Goal: Task Accomplishment & Management: Manage account settings

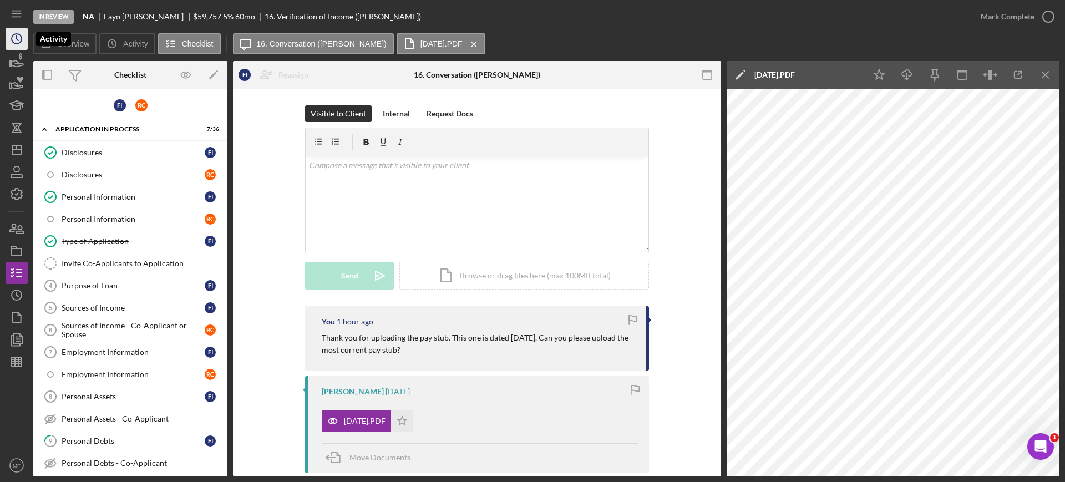
click at [14, 40] on icon "Icon/History" at bounding box center [17, 39] width 28 height 28
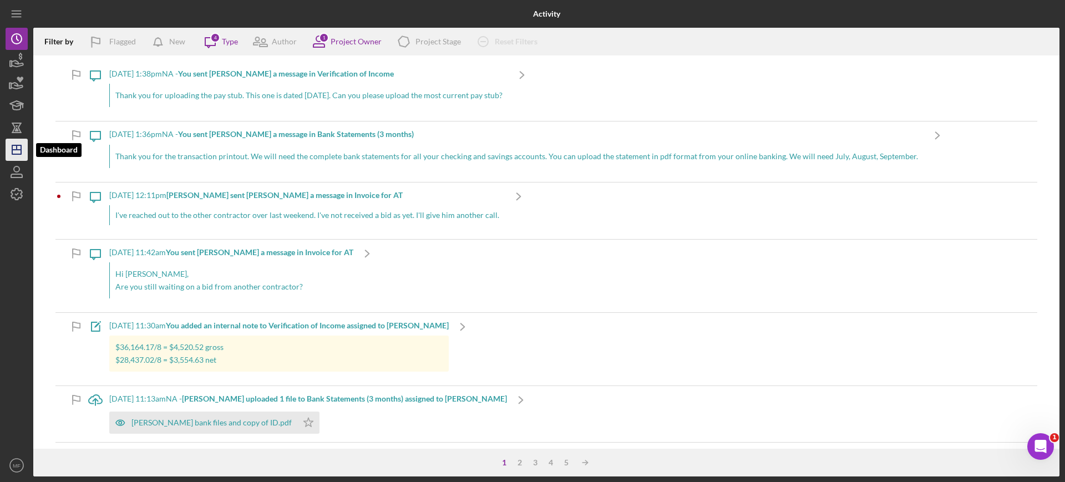
click at [19, 154] on polygon "button" at bounding box center [16, 149] width 9 height 9
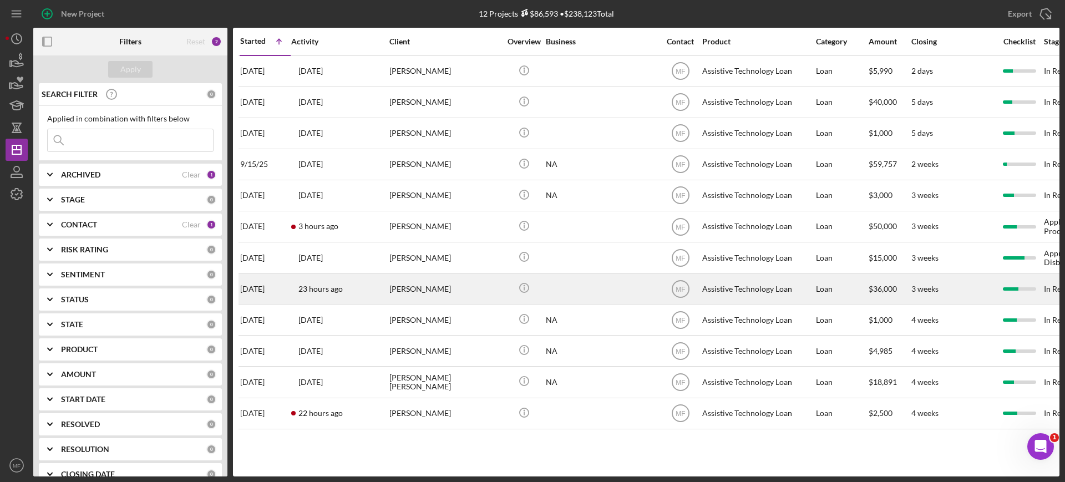
click at [461, 292] on div "Glen Koglin" at bounding box center [445, 288] width 111 height 29
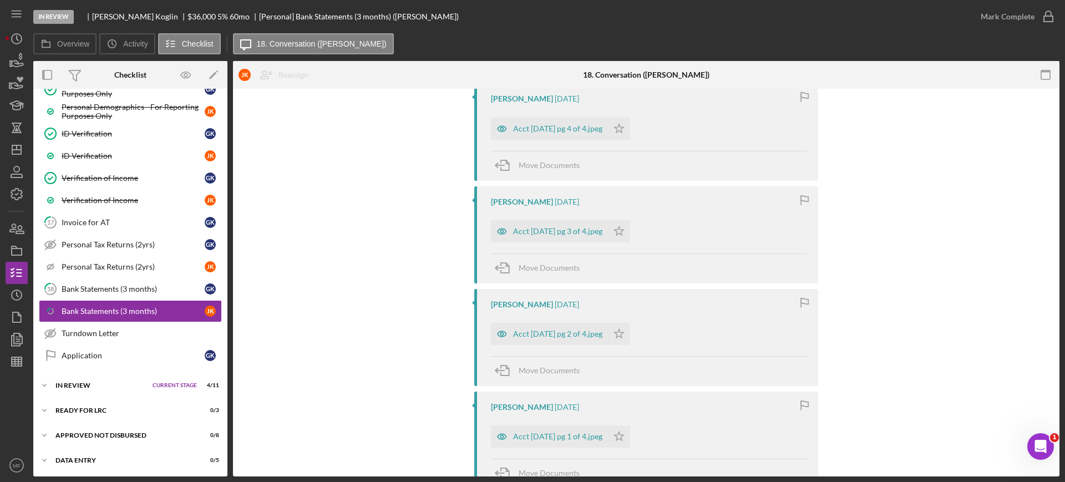
scroll to position [763, 0]
click at [110, 286] on div "Bank Statements (3 months)" at bounding box center [133, 289] width 143 height 9
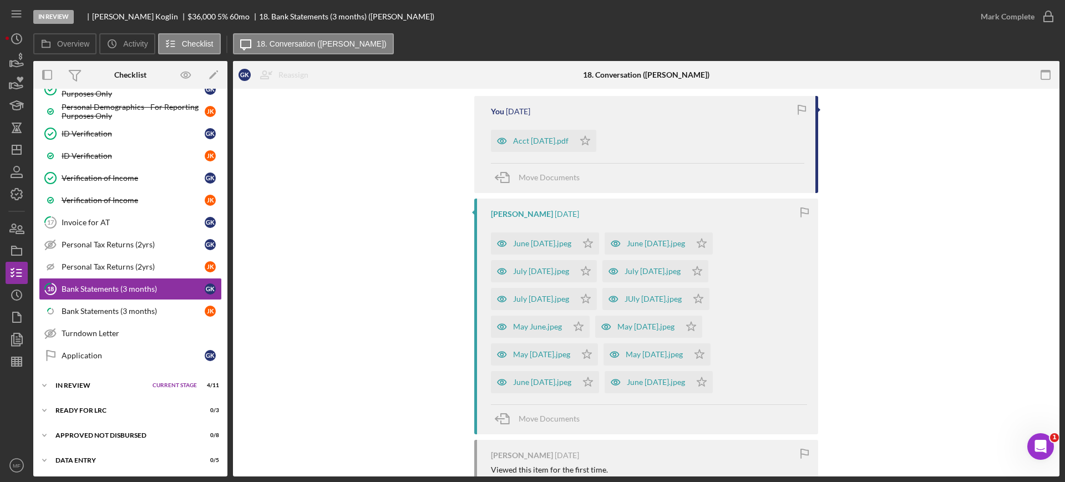
scroll to position [77, 0]
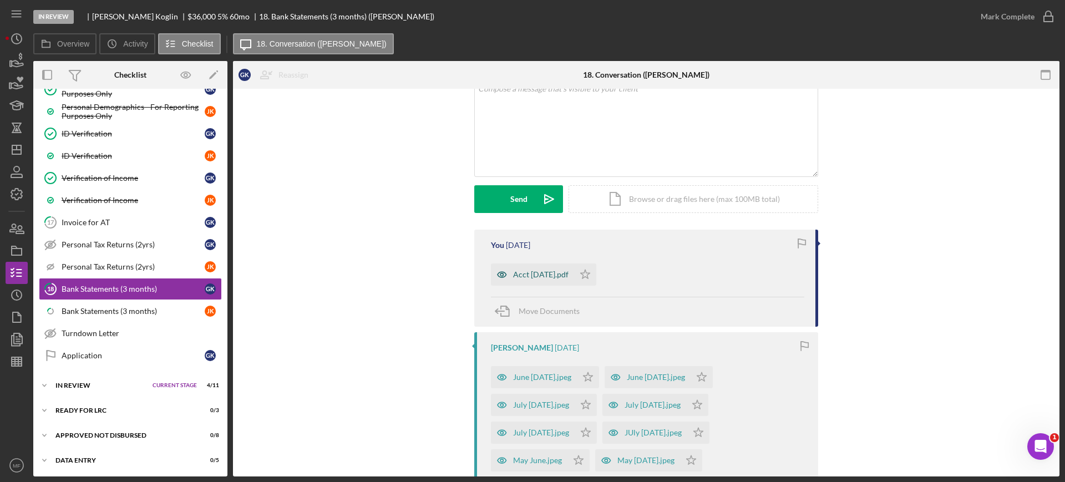
click at [569, 277] on div "Acct 3882 August.pdf" at bounding box center [540, 274] width 55 height 9
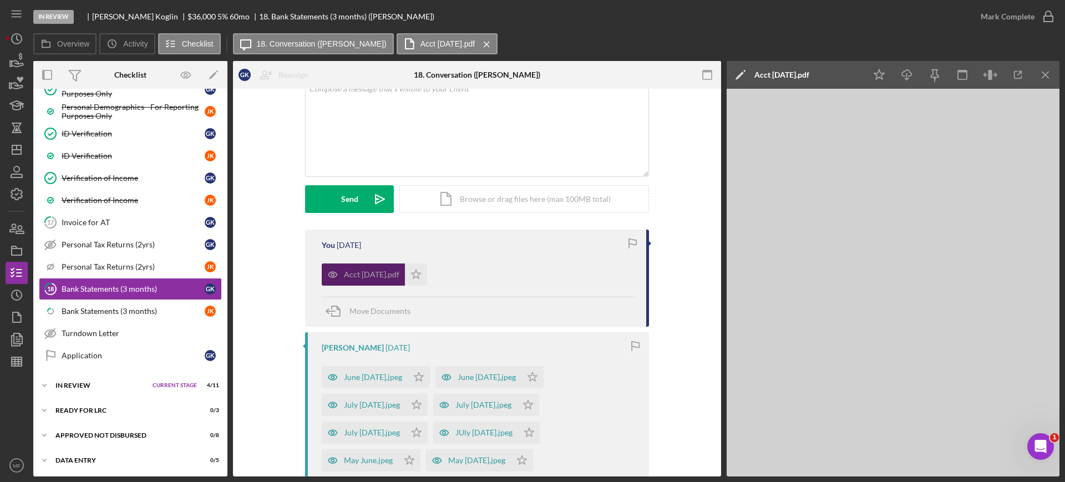
click at [570, 277] on div "Acct 3882 August.pdf Icon/Star" at bounding box center [479, 272] width 314 height 28
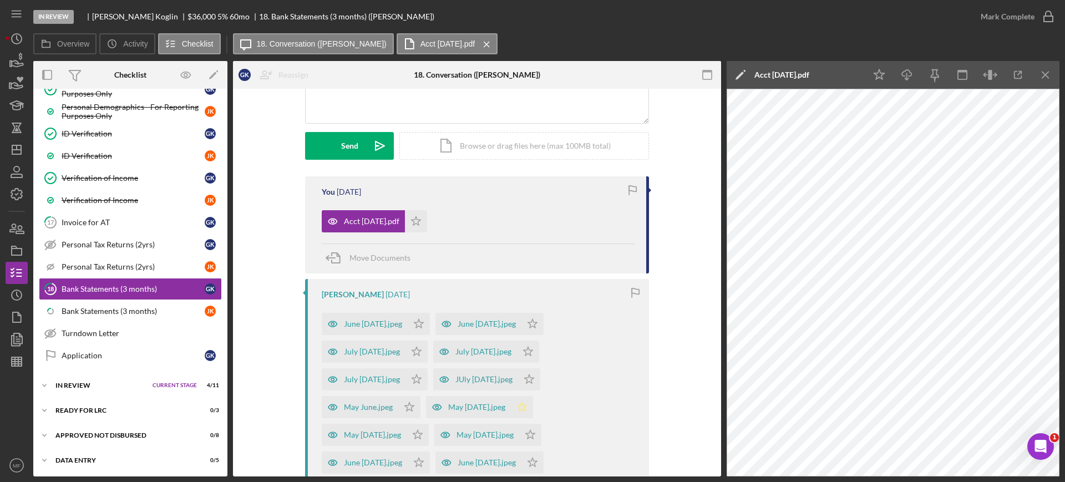
scroll to position [215, 0]
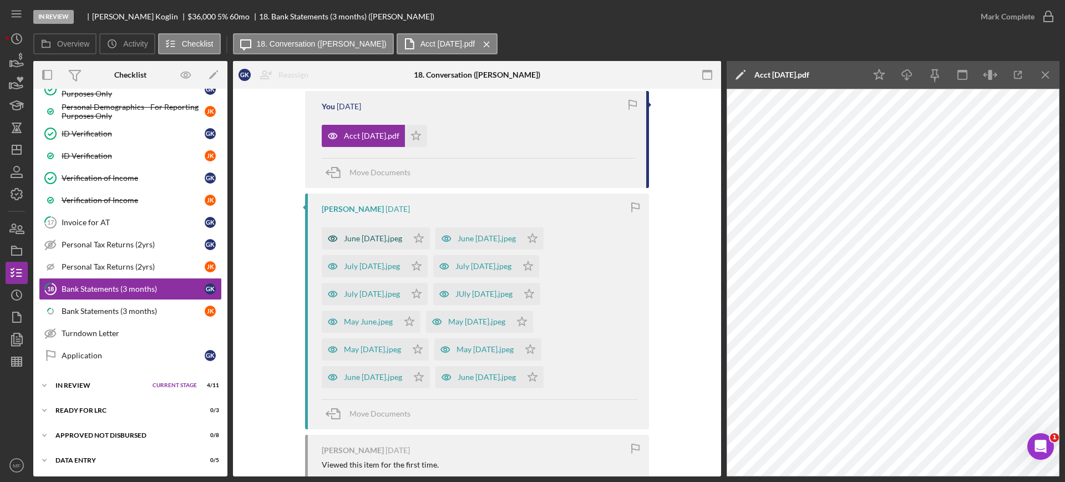
click at [358, 240] on div "June July 3.jpeg" at bounding box center [373, 238] width 58 height 9
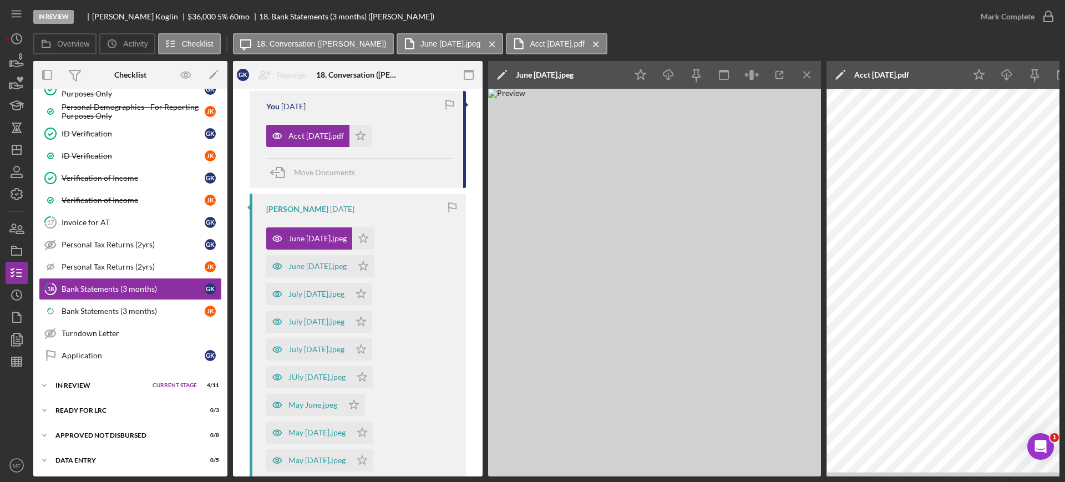
scroll to position [285, 0]
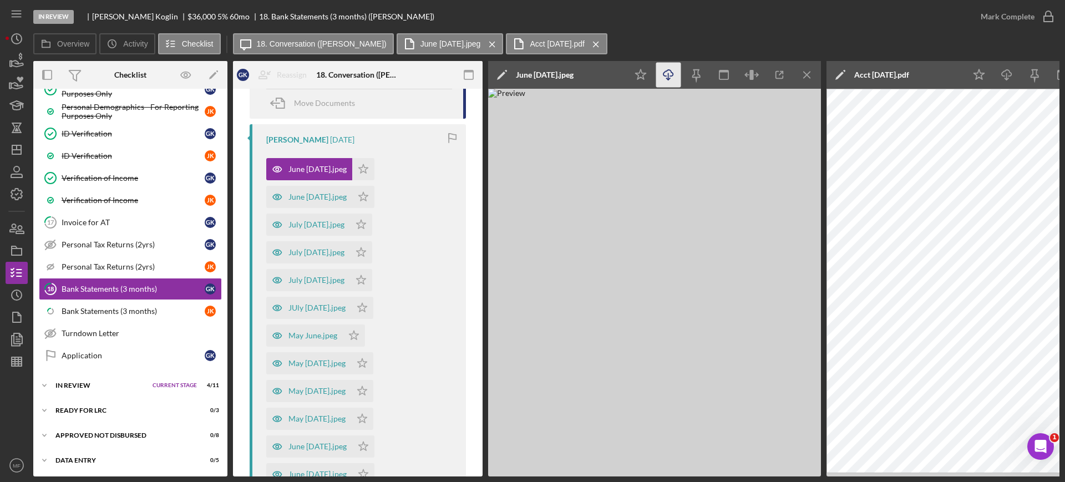
click at [665, 74] on icon "Icon/Download" at bounding box center [668, 75] width 25 height 25
click at [324, 198] on div "June July 4.jpeg" at bounding box center [318, 197] width 58 height 9
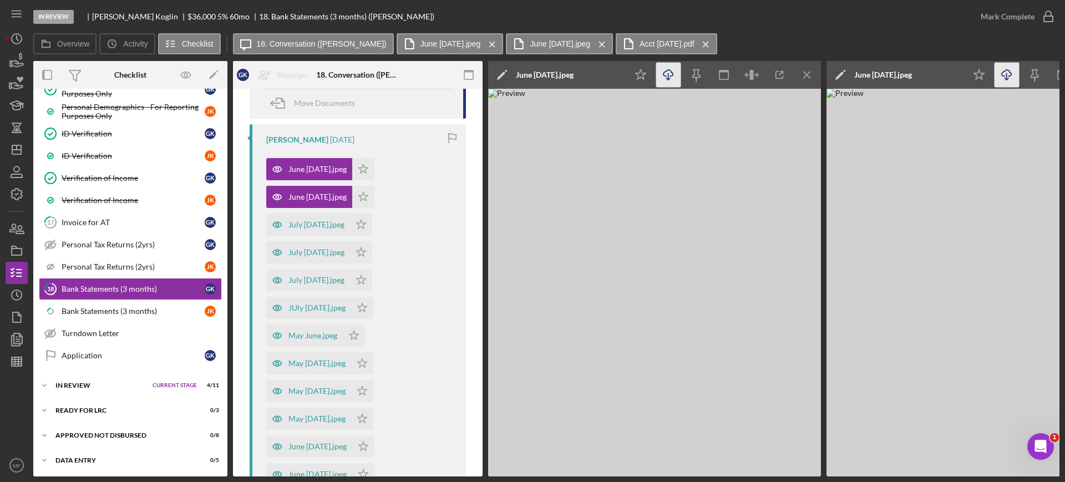
click at [670, 72] on icon "Icon/Download" at bounding box center [668, 75] width 25 height 25
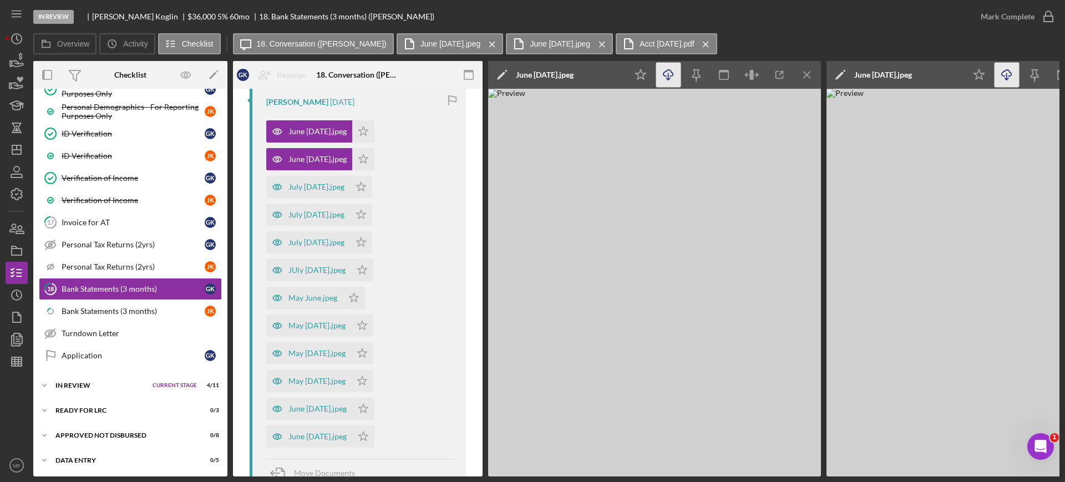
scroll to position [354, 0]
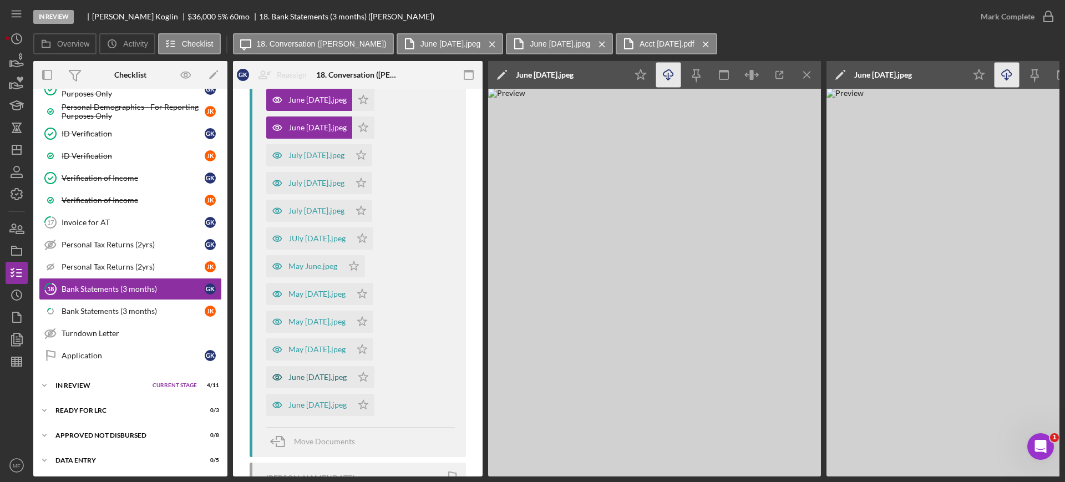
click at [315, 373] on div "June July 1.jpeg" at bounding box center [318, 377] width 58 height 9
click at [669, 75] on icon "Icon/Download" at bounding box center [668, 75] width 25 height 25
click at [314, 403] on div "June July 2.jpeg" at bounding box center [318, 405] width 58 height 9
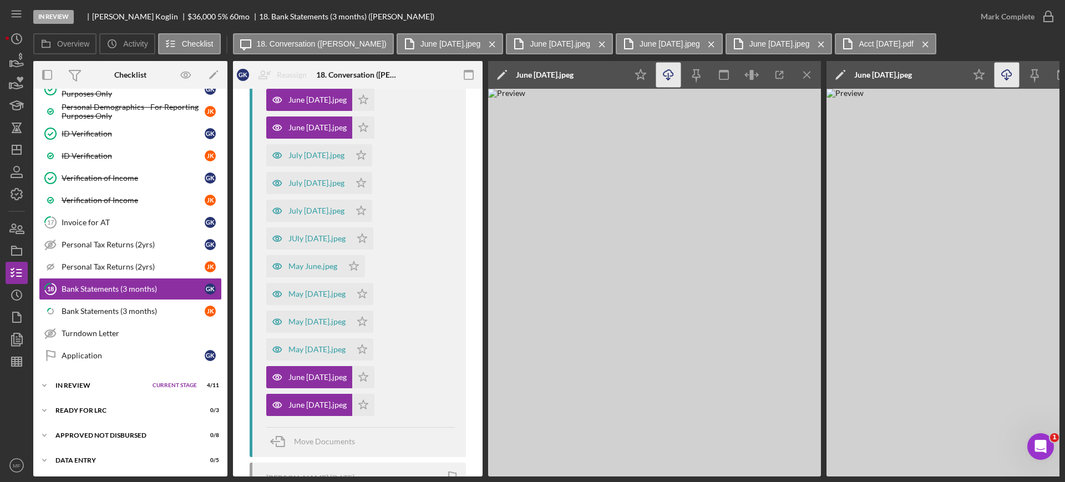
click at [669, 78] on icon "Icon/Download" at bounding box center [668, 75] width 25 height 25
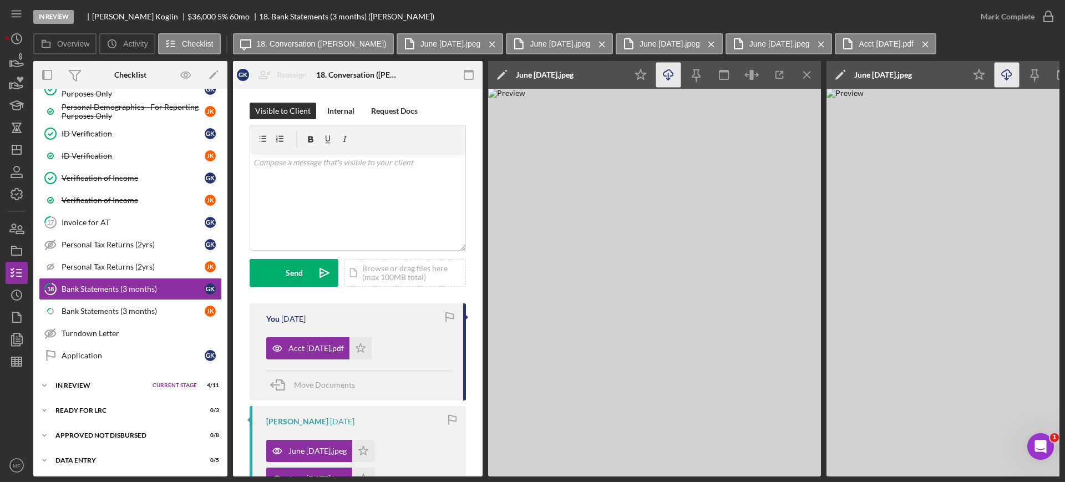
scroll to position [0, 0]
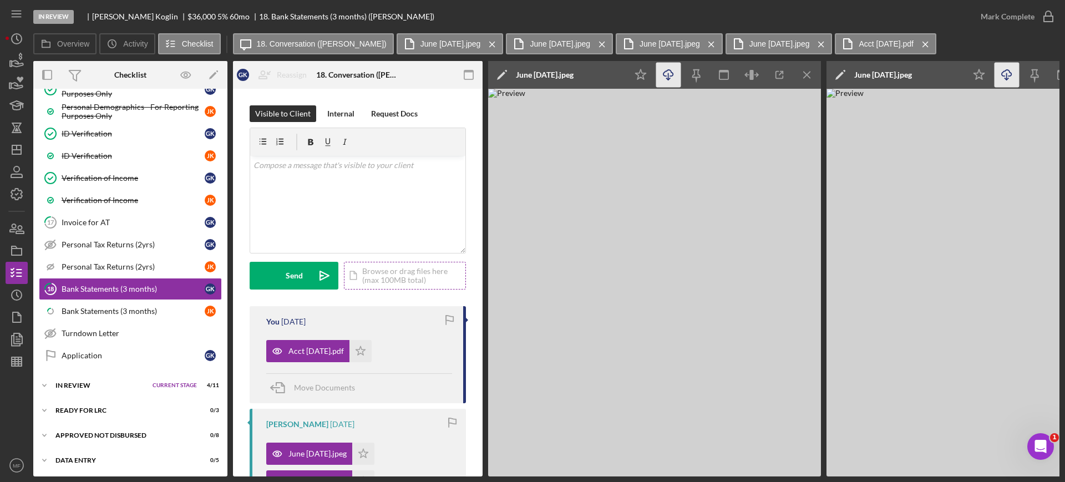
click at [395, 272] on div "Icon/Document Browse or drag files here (max 100MB total) Tap to choose files o…" at bounding box center [405, 276] width 122 height 28
click at [299, 279] on div "Upload" at bounding box center [294, 276] width 25 height 28
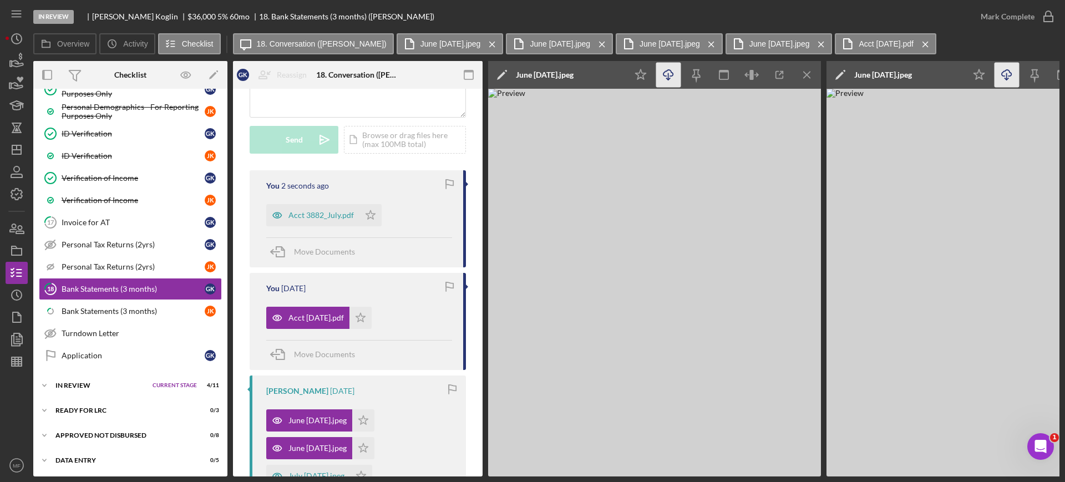
scroll to position [139, 0]
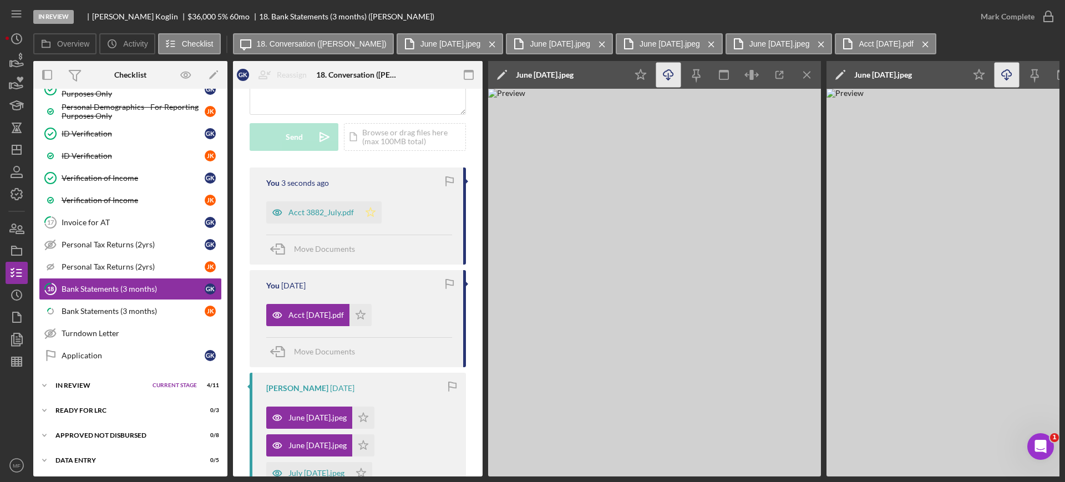
click at [367, 214] on polygon "button" at bounding box center [370, 212] width 9 height 9
click at [366, 317] on polygon "button" at bounding box center [360, 314] width 9 height 9
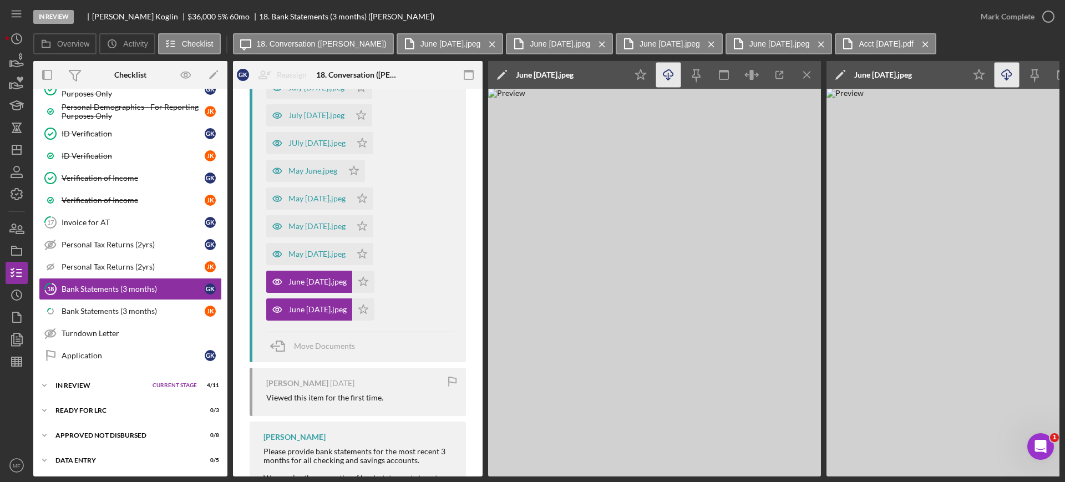
scroll to position [555, 0]
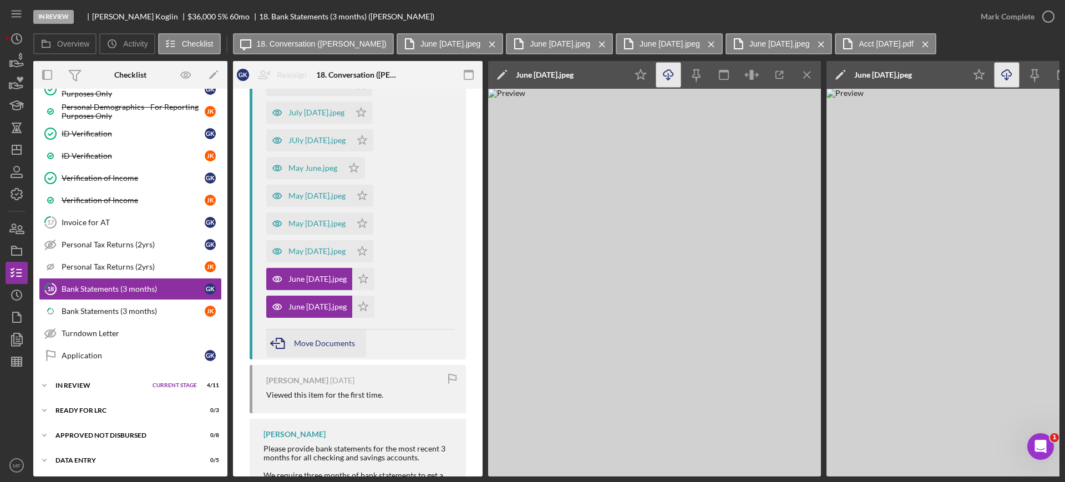
click at [325, 346] on span "Move Documents" at bounding box center [324, 343] width 61 height 9
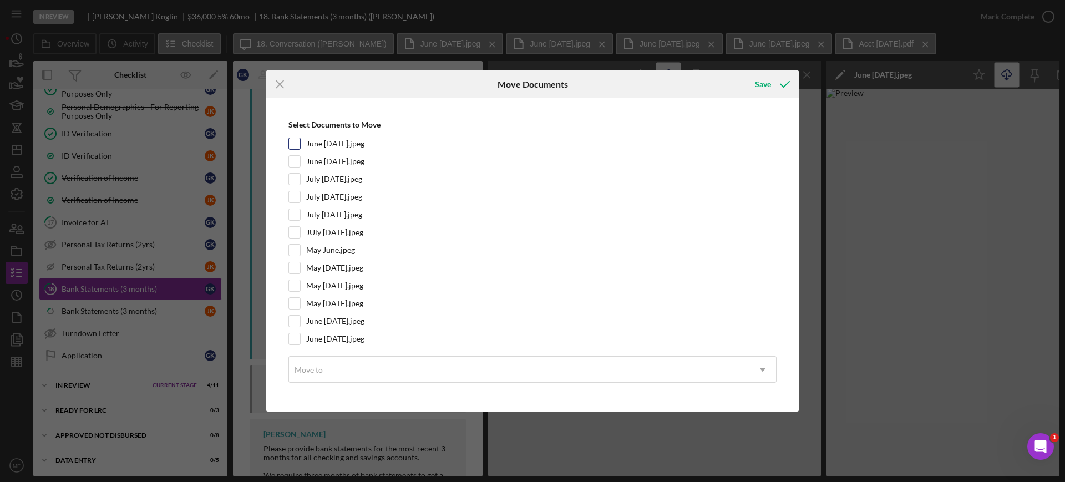
click at [292, 143] on input "June July 3.jpeg" at bounding box center [294, 143] width 11 height 11
checkbox input "true"
click at [295, 158] on input "June July 4.jpeg" at bounding box center [294, 161] width 11 height 11
checkbox input "true"
click at [297, 322] on input "June July 1.jpeg" at bounding box center [294, 321] width 11 height 11
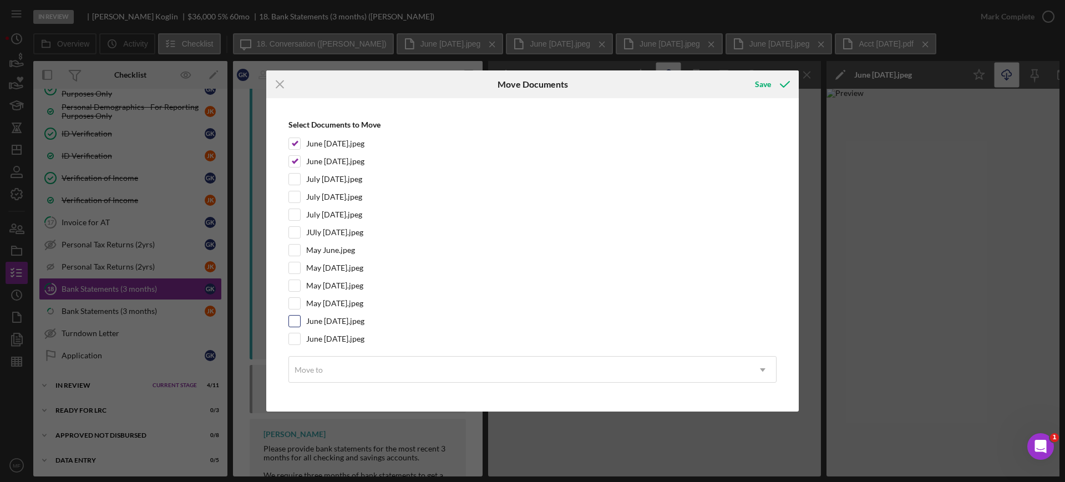
checkbox input "true"
click at [294, 341] on input "June July 2.jpeg" at bounding box center [294, 339] width 11 height 11
checkbox input "true"
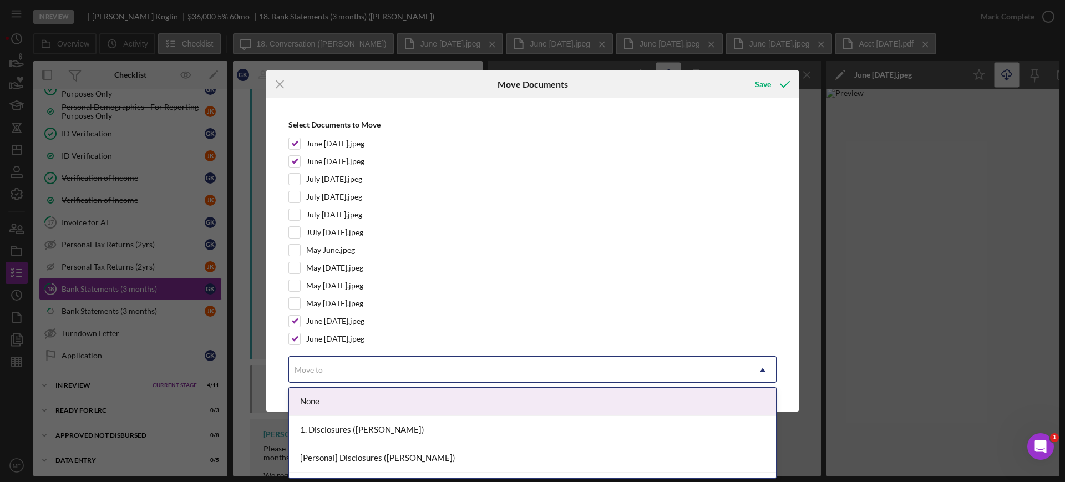
click at [358, 372] on div "Move to" at bounding box center [519, 370] width 461 height 26
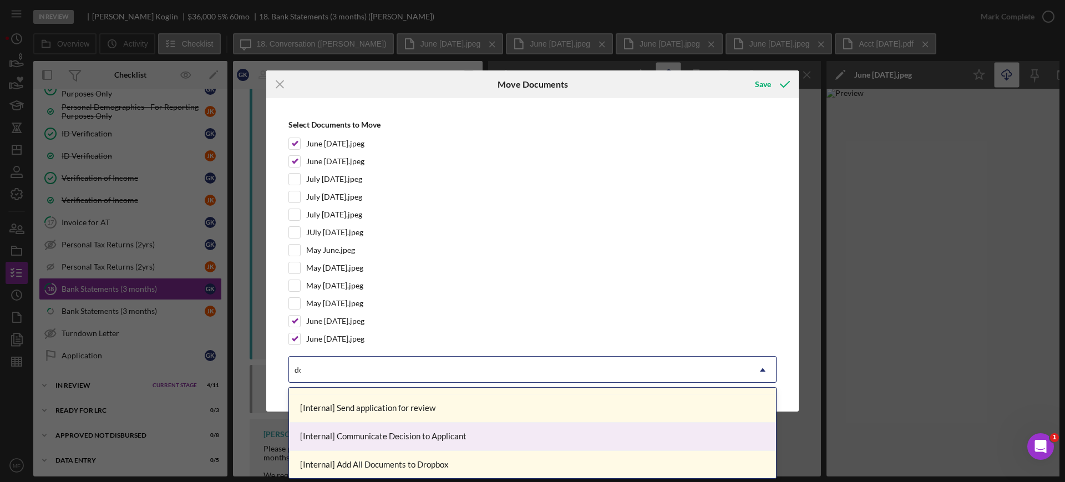
scroll to position [23, 0]
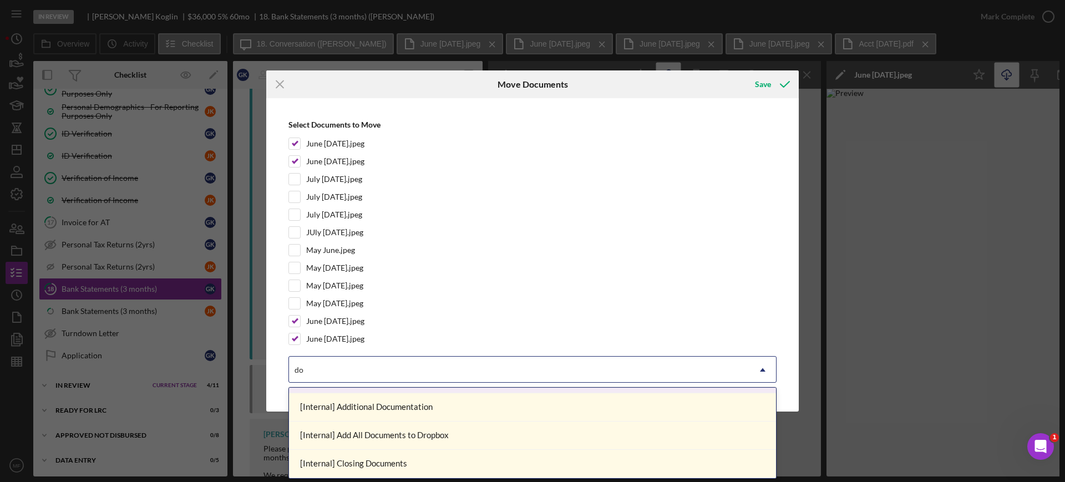
type input "doc"
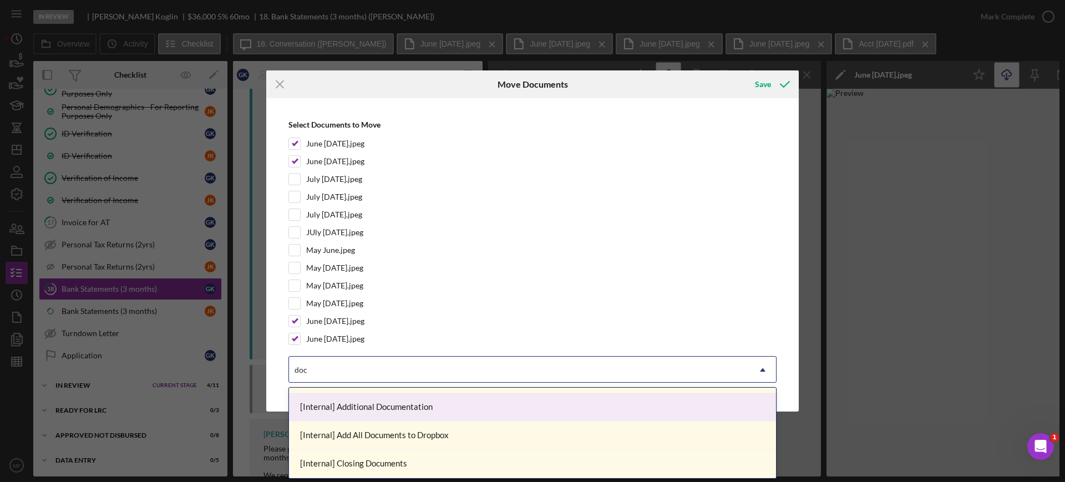
click at [422, 411] on div "[Internal] Additional Documentation" at bounding box center [532, 407] width 487 height 28
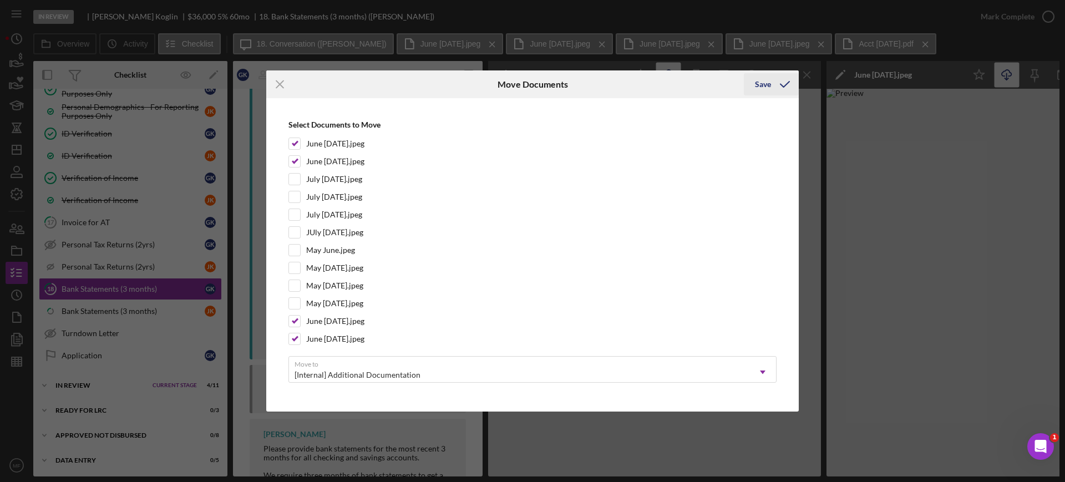
click at [764, 85] on div "Save" at bounding box center [763, 84] width 16 height 22
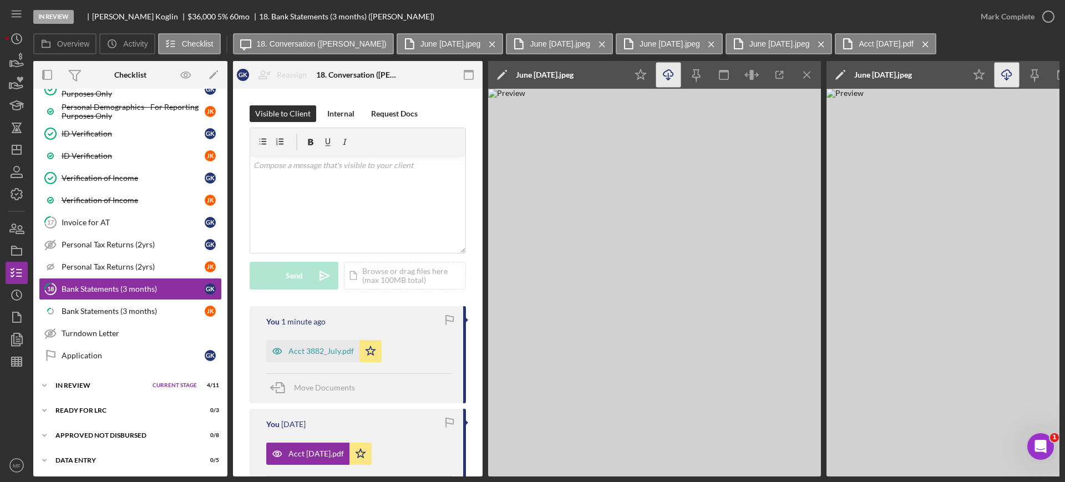
scroll to position [69, 0]
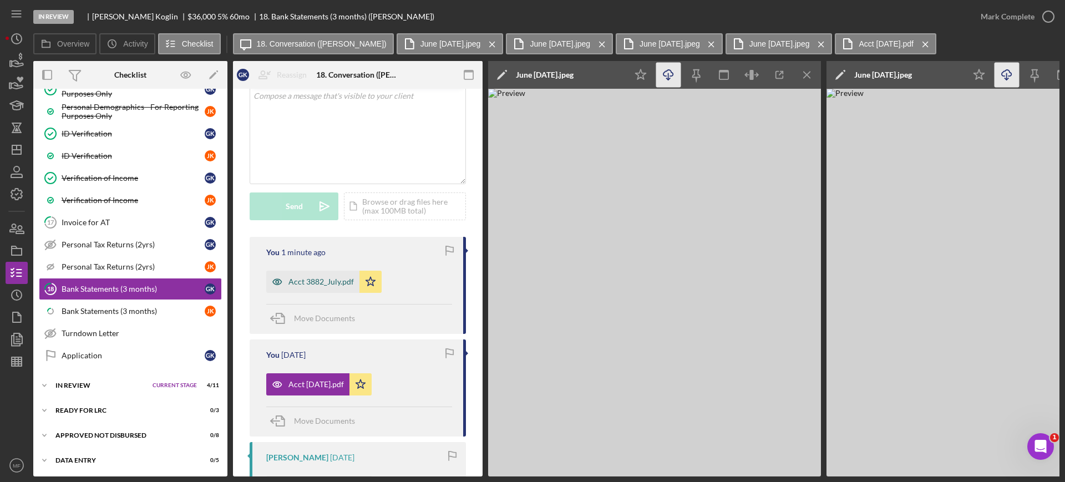
click at [304, 284] on div "Acct 3882_July.pdf" at bounding box center [321, 281] width 65 height 9
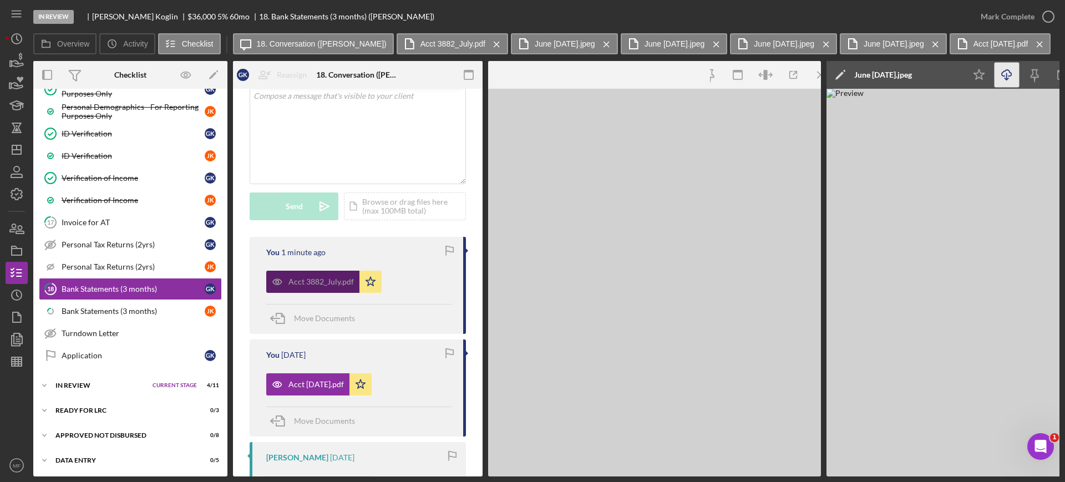
click at [304, 284] on div "Acct 3882_July.pdf" at bounding box center [321, 281] width 65 height 9
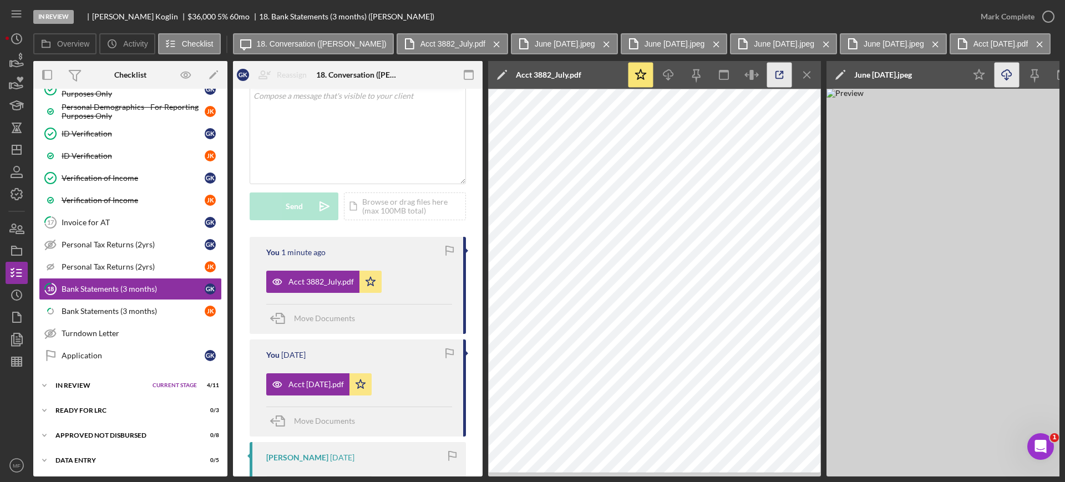
click at [777, 75] on icon "button" at bounding box center [779, 75] width 25 height 25
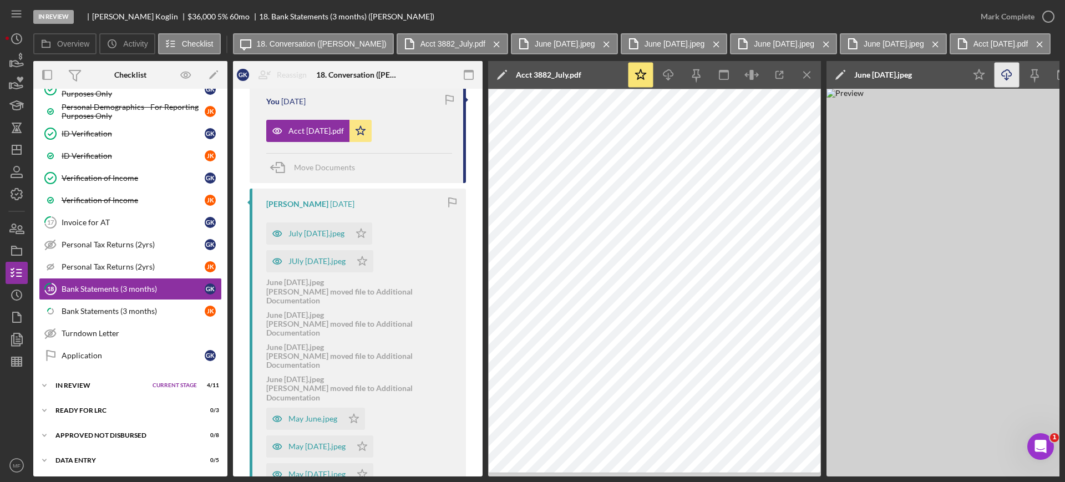
scroll to position [347, 0]
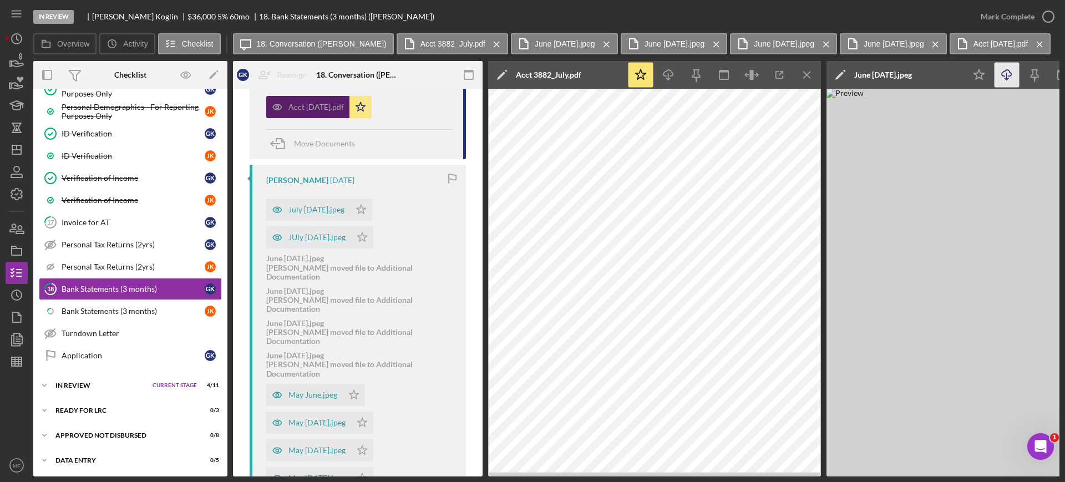
click at [309, 109] on div "Acct 3882 August.pdf" at bounding box center [316, 107] width 55 height 9
click at [314, 104] on div "Acct 3882 August.pdf" at bounding box center [316, 107] width 55 height 9
click at [809, 68] on icon "Icon/Menu Close" at bounding box center [807, 75] width 25 height 25
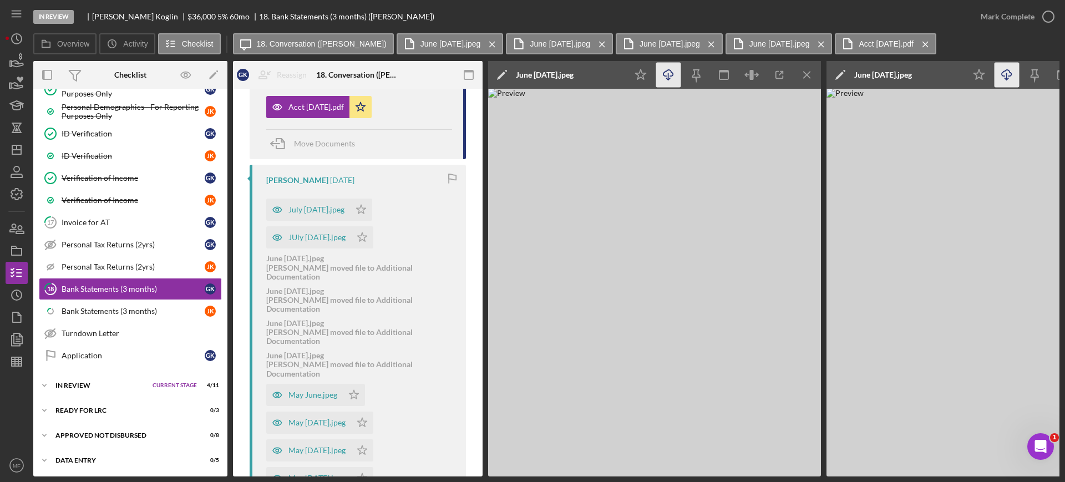
click at [809, 68] on icon "Icon/Menu Close" at bounding box center [807, 75] width 25 height 25
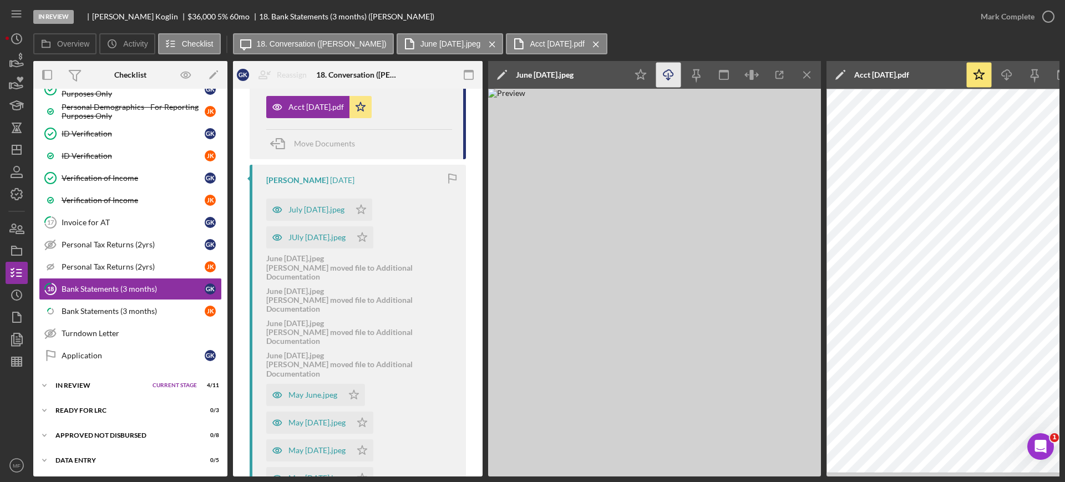
click at [809, 68] on icon "Icon/Menu Close" at bounding box center [807, 75] width 25 height 25
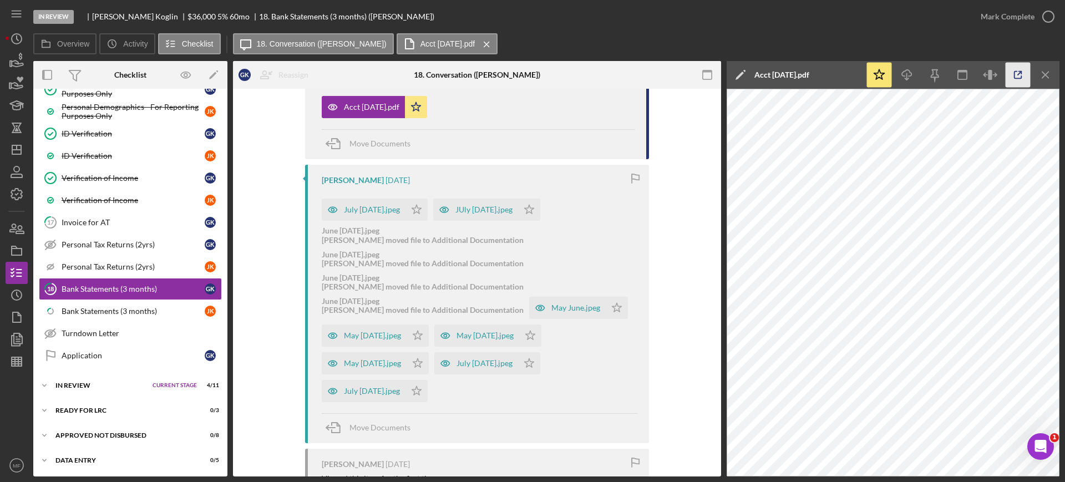
click at [1020, 74] on icon "button" at bounding box center [1018, 75] width 25 height 25
click at [1041, 73] on icon "Icon/Menu Close" at bounding box center [1046, 75] width 25 height 25
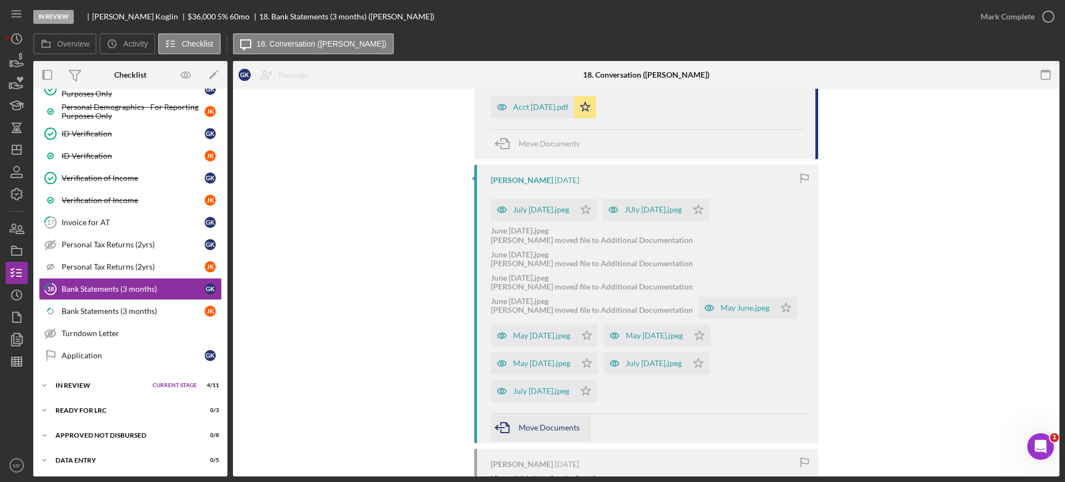
click at [541, 430] on span "Move Documents" at bounding box center [549, 427] width 61 height 9
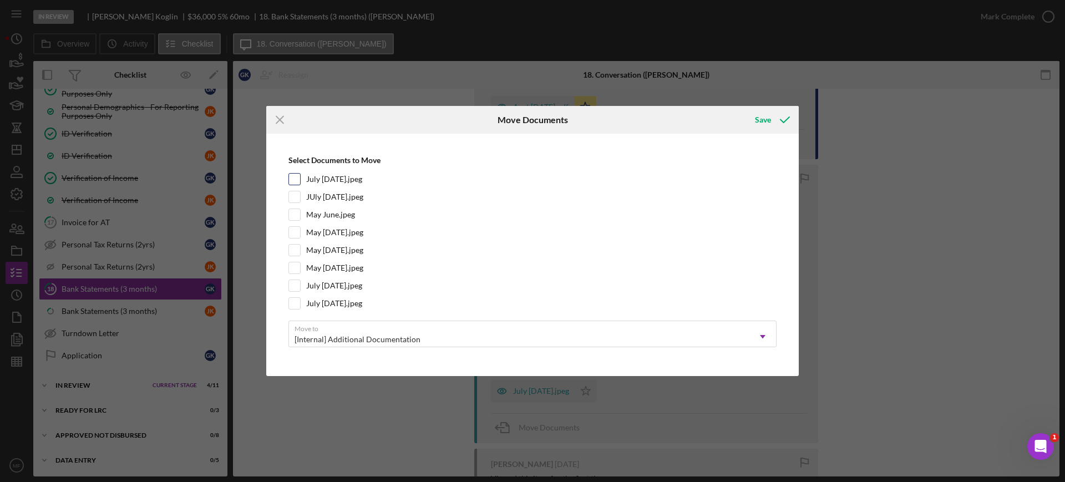
click at [295, 182] on input "July Aug 3.jpeg" at bounding box center [294, 179] width 11 height 11
checkbox input "true"
click at [299, 201] on input "JUly Aug 4.jpeg" at bounding box center [294, 196] width 11 height 11
checkbox input "true"
click at [296, 286] on input "July Aug 1.jpeg" at bounding box center [294, 285] width 11 height 11
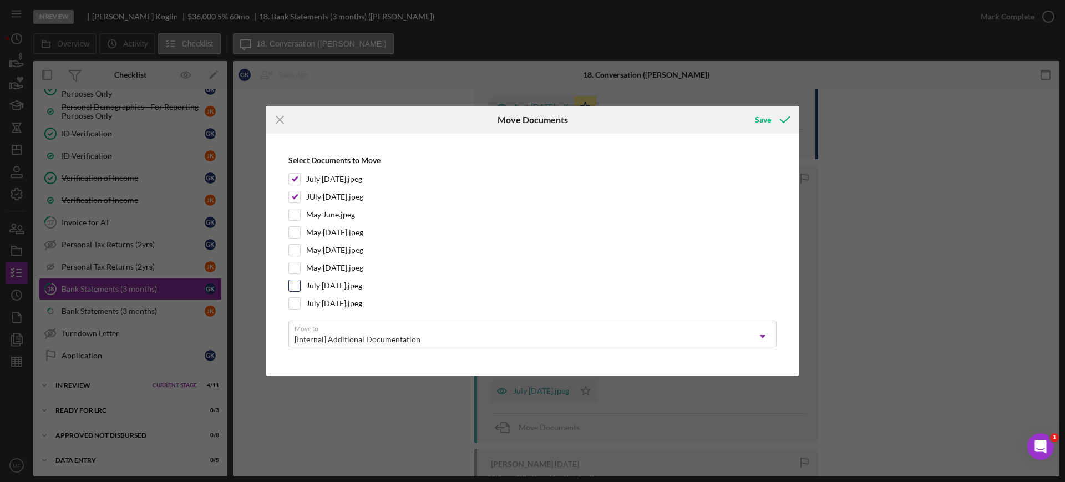
checkbox input "true"
click at [295, 307] on input "July Aug 2.jpeg" at bounding box center [294, 303] width 11 height 11
checkbox input "true"
click at [761, 121] on div "Save" at bounding box center [763, 120] width 16 height 22
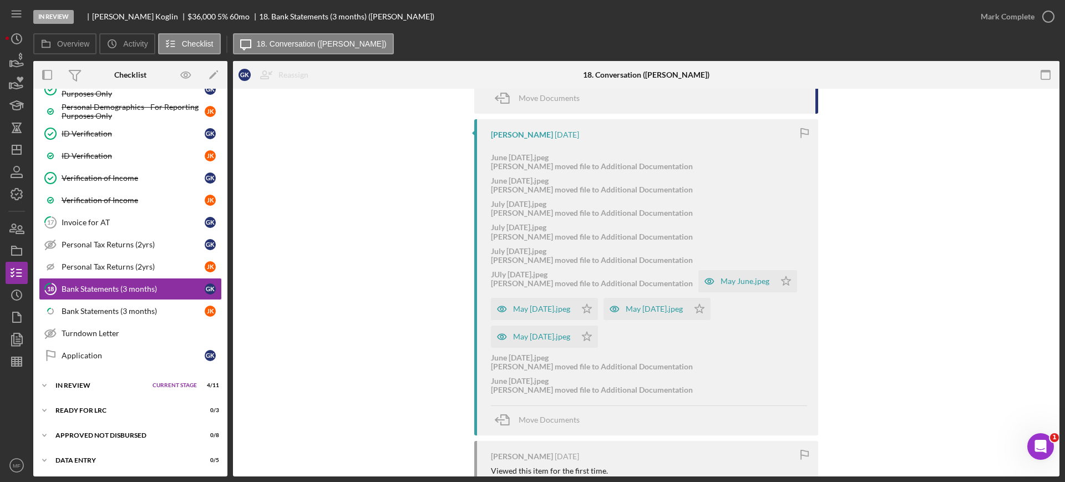
scroll to position [650, 0]
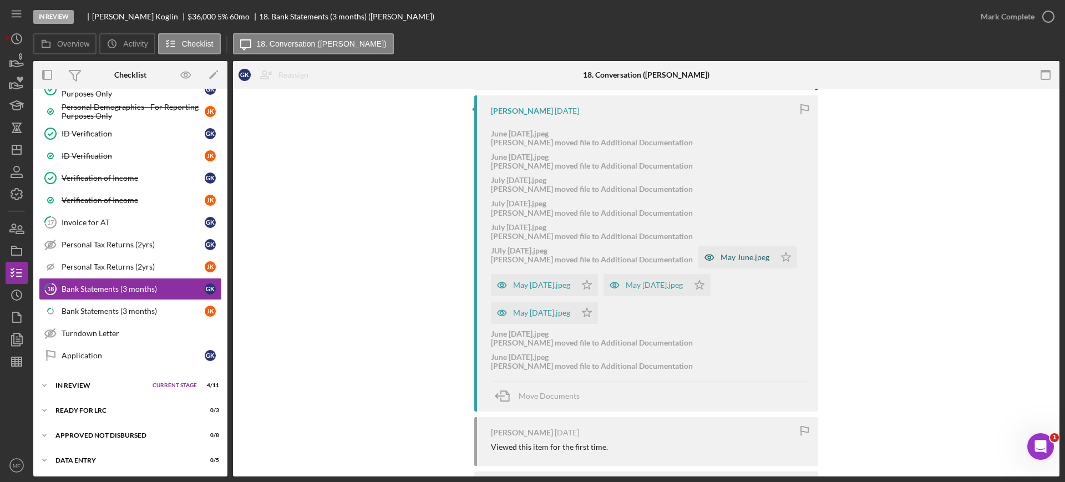
click at [721, 261] on div "May June.jpeg" at bounding box center [745, 257] width 49 height 9
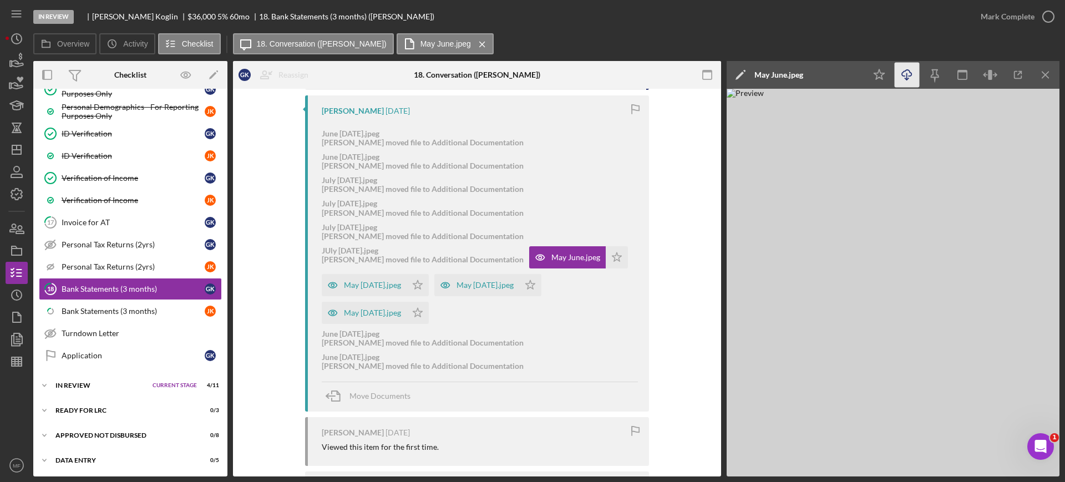
click at [910, 79] on icon "Icon/Download" at bounding box center [907, 75] width 25 height 25
click at [383, 285] on div "May June 2.jpeg" at bounding box center [372, 285] width 57 height 9
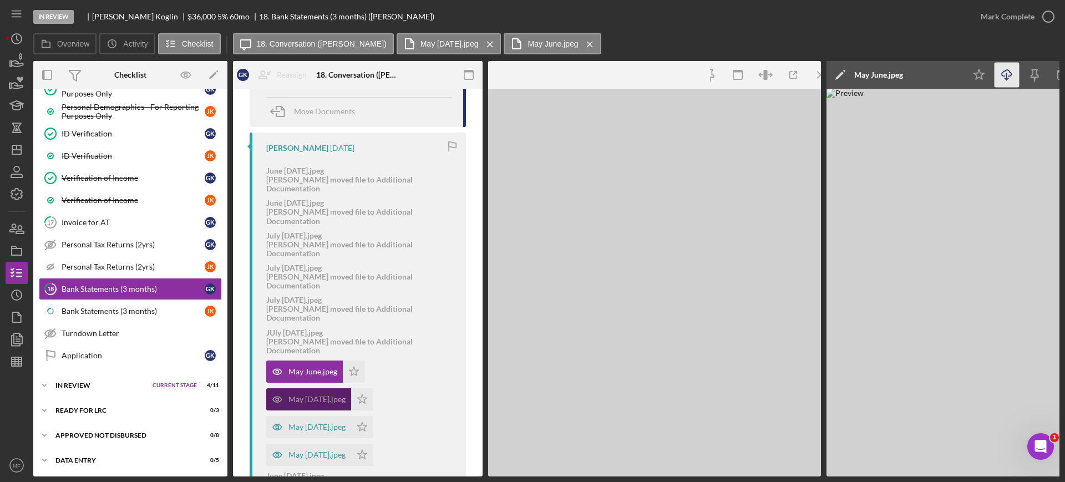
scroll to position [687, 0]
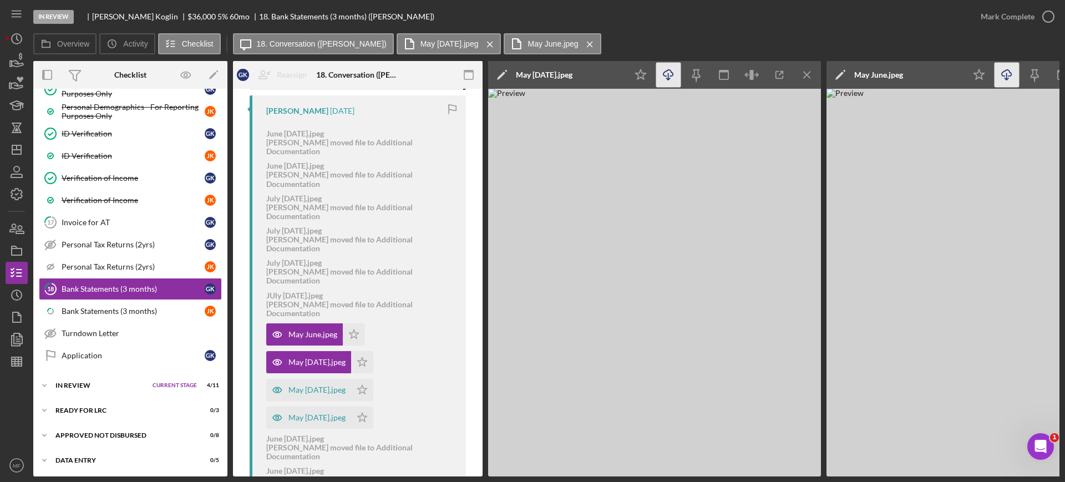
click at [668, 75] on icon "Icon/Download" at bounding box center [668, 75] width 25 height 25
click at [315, 386] on div "May June 3.jpeg" at bounding box center [317, 390] width 57 height 9
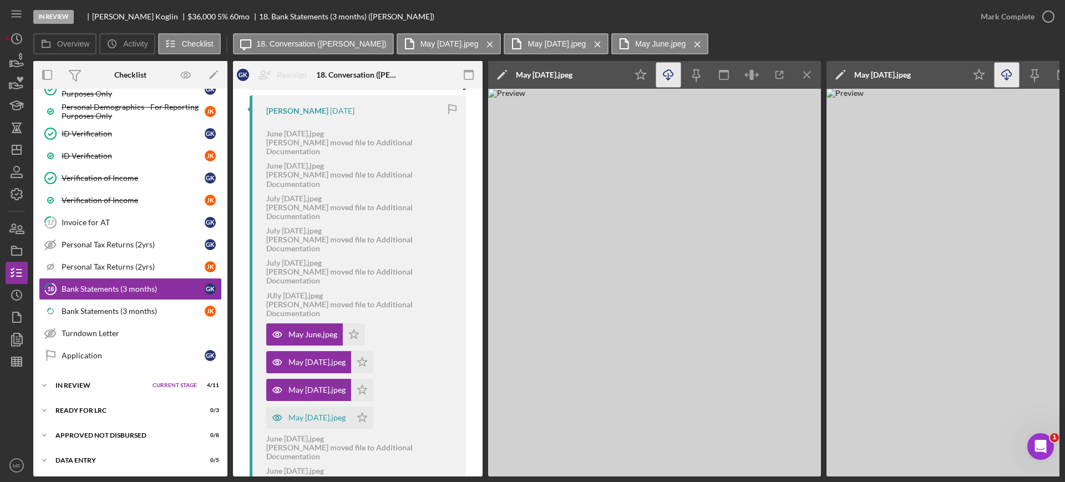
click at [667, 76] on icon "Icon/Download" at bounding box center [668, 75] width 25 height 25
click at [307, 413] on div "May June 4.jpeg" at bounding box center [317, 417] width 57 height 9
click at [669, 72] on icon "Icon/Download" at bounding box center [668, 75] width 25 height 25
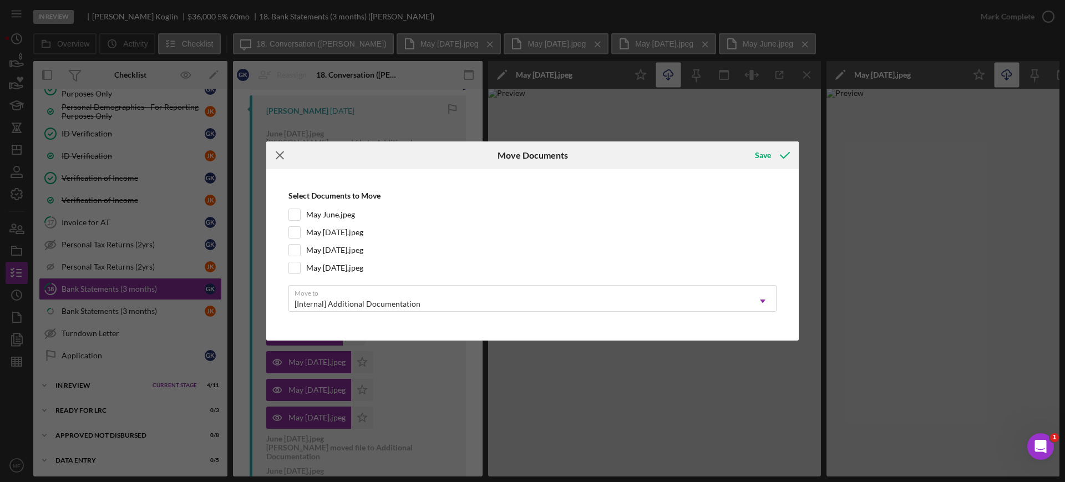
click at [282, 157] on line at bounding box center [279, 155] width 7 height 7
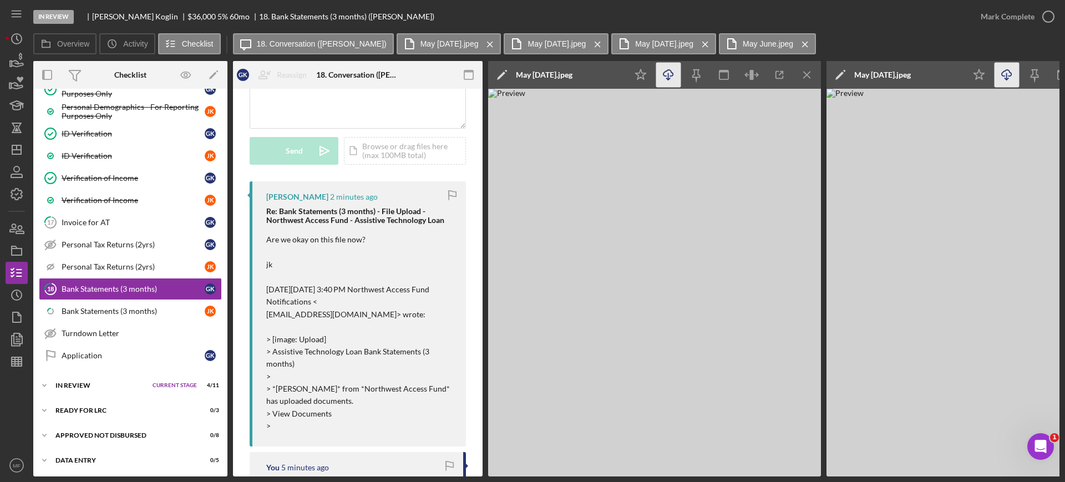
scroll to position [0, 0]
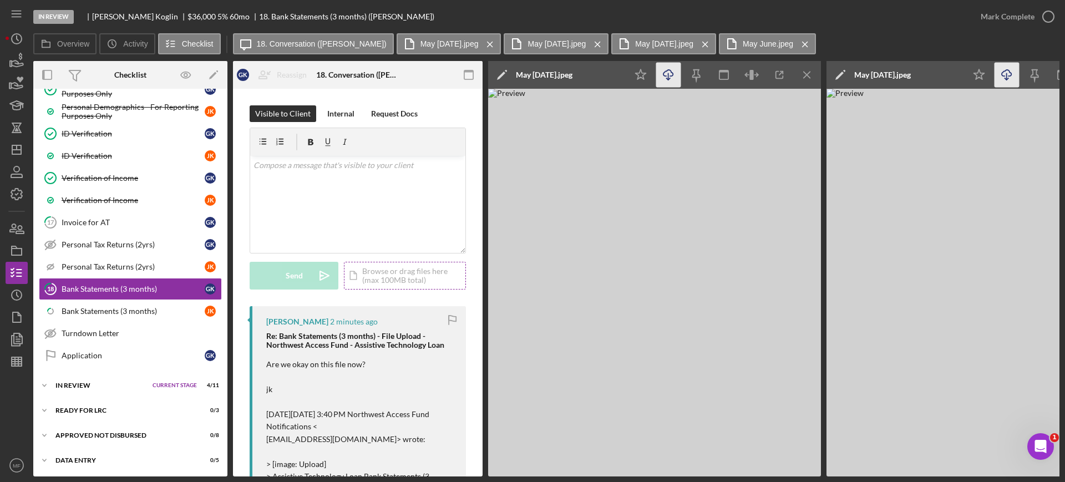
click at [395, 276] on div "Icon/Document Browse or drag files here (max 100MB total) Tap to choose files o…" at bounding box center [405, 276] width 122 height 28
click at [289, 270] on div "Upload" at bounding box center [294, 276] width 25 height 28
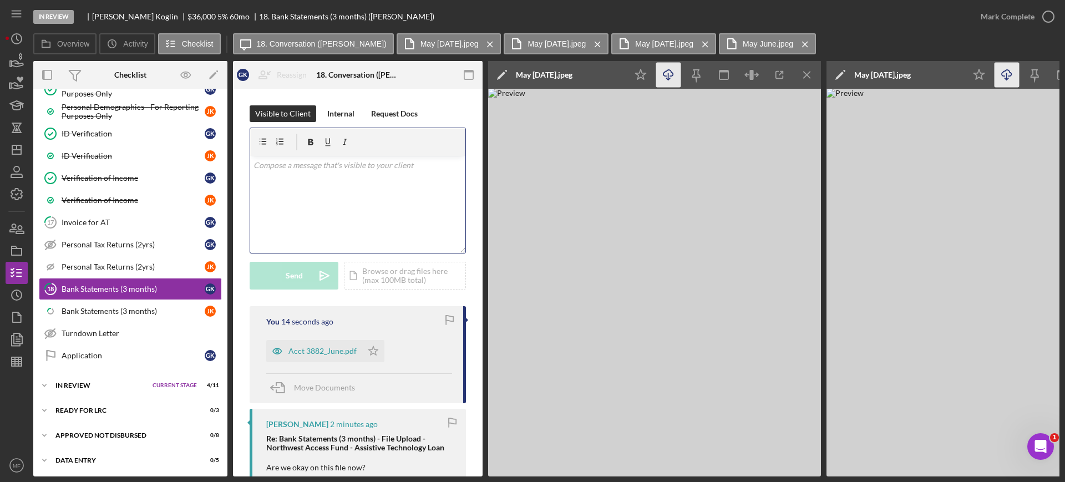
click at [316, 168] on p at bounding box center [358, 165] width 209 height 12
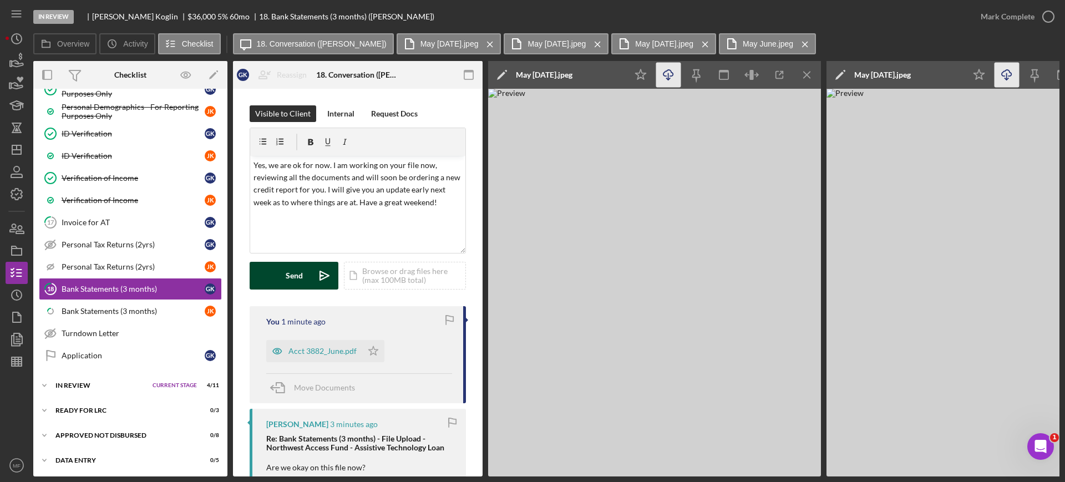
click at [307, 272] on button "Send Icon/icon-invite-send" at bounding box center [294, 276] width 89 height 28
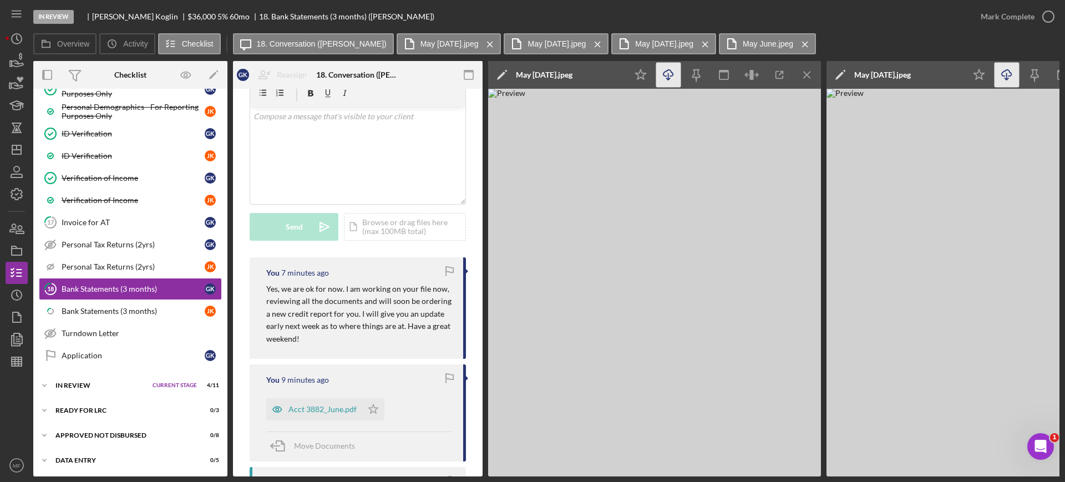
scroll to position [139, 0]
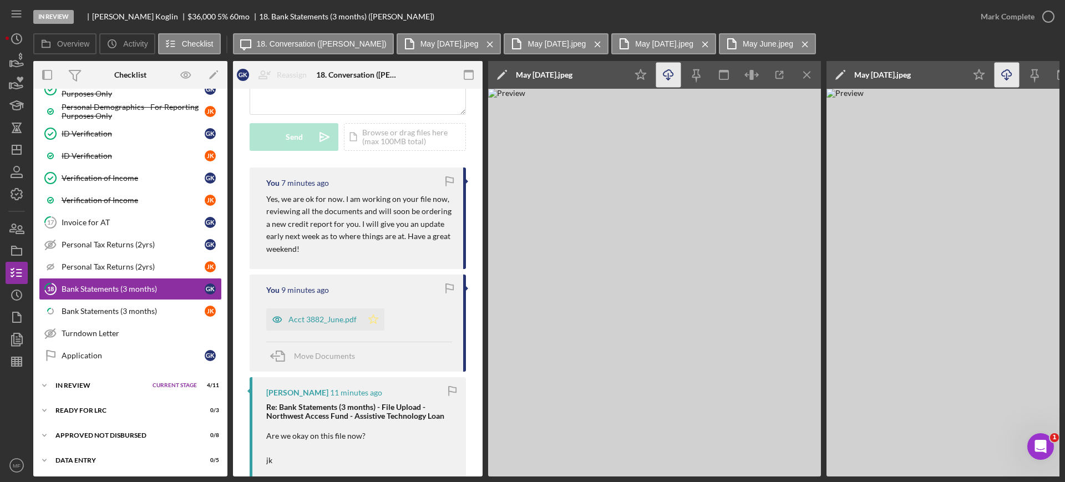
click at [370, 318] on polygon "button" at bounding box center [373, 319] width 9 height 9
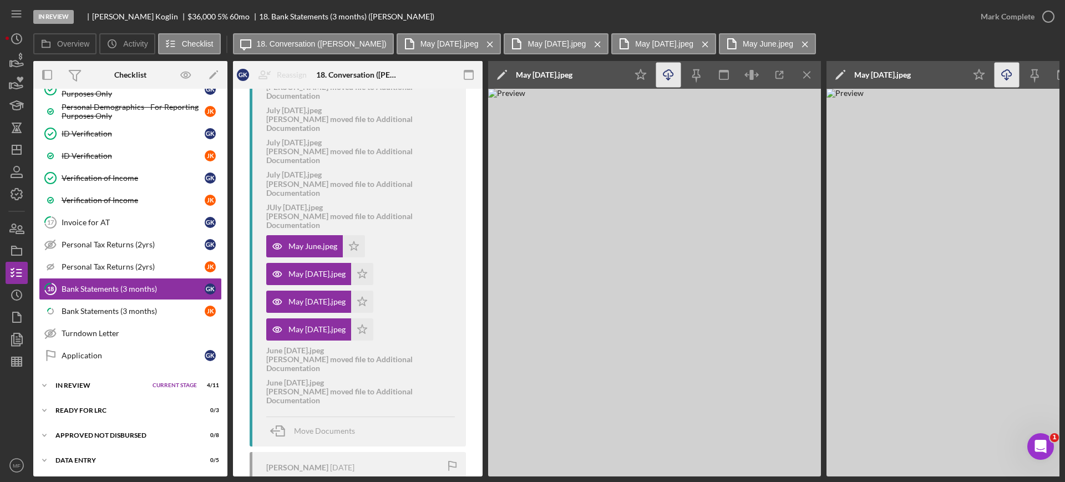
scroll to position [971, 0]
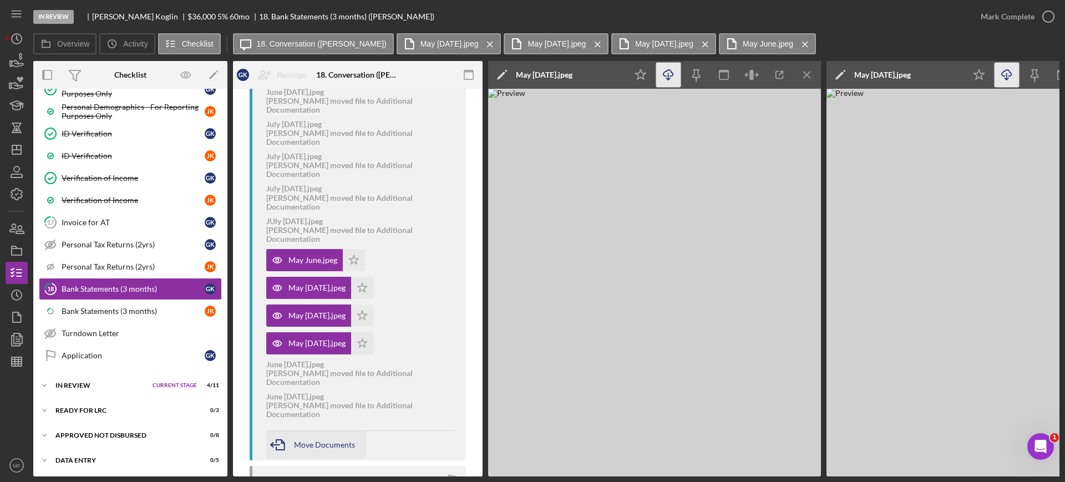
click at [333, 440] on span "Move Documents" at bounding box center [324, 444] width 61 height 9
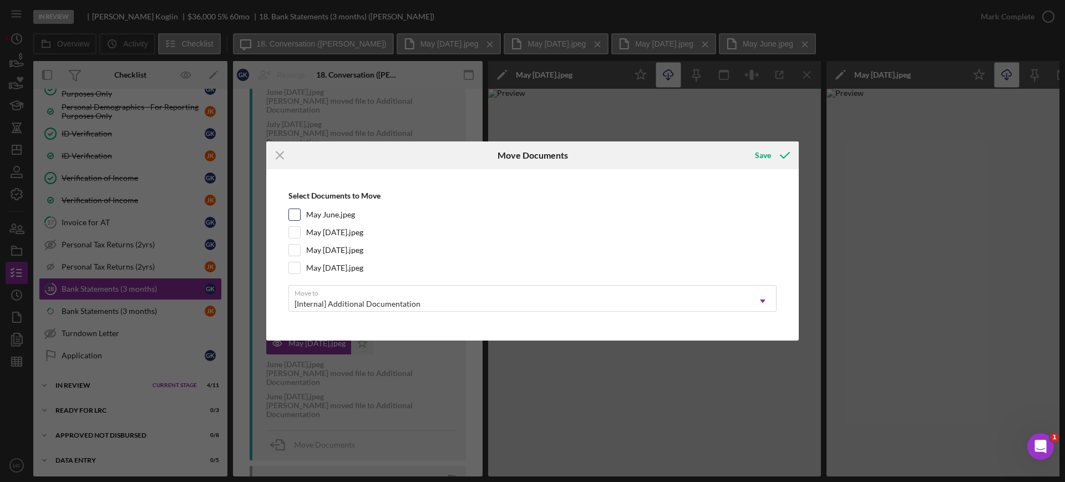
click at [294, 211] on input "May June.jpeg" at bounding box center [294, 214] width 11 height 11
checkbox input "true"
click at [294, 231] on input "May June 2.jpeg" at bounding box center [294, 232] width 11 height 11
checkbox input "true"
click at [296, 250] on input "May June 3.jpeg" at bounding box center [294, 250] width 11 height 11
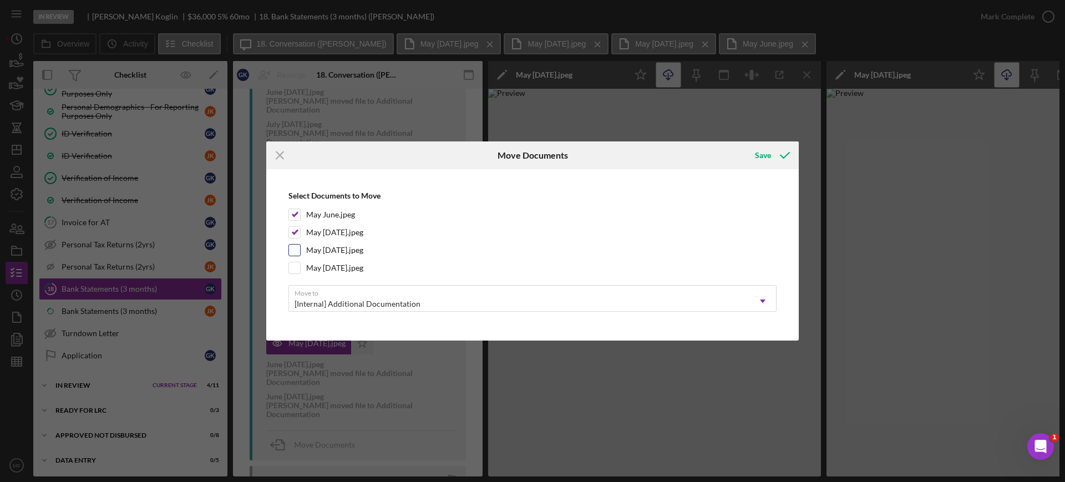
checkbox input "true"
click at [294, 264] on input "May June 4.jpeg" at bounding box center [294, 267] width 11 height 11
checkbox input "true"
click at [762, 159] on div "Save" at bounding box center [763, 155] width 16 height 22
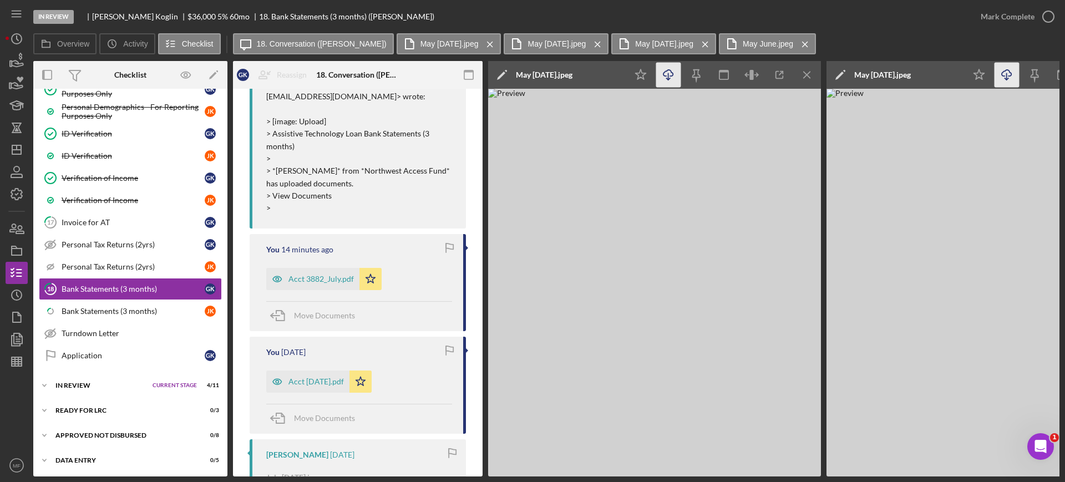
scroll to position [486, 0]
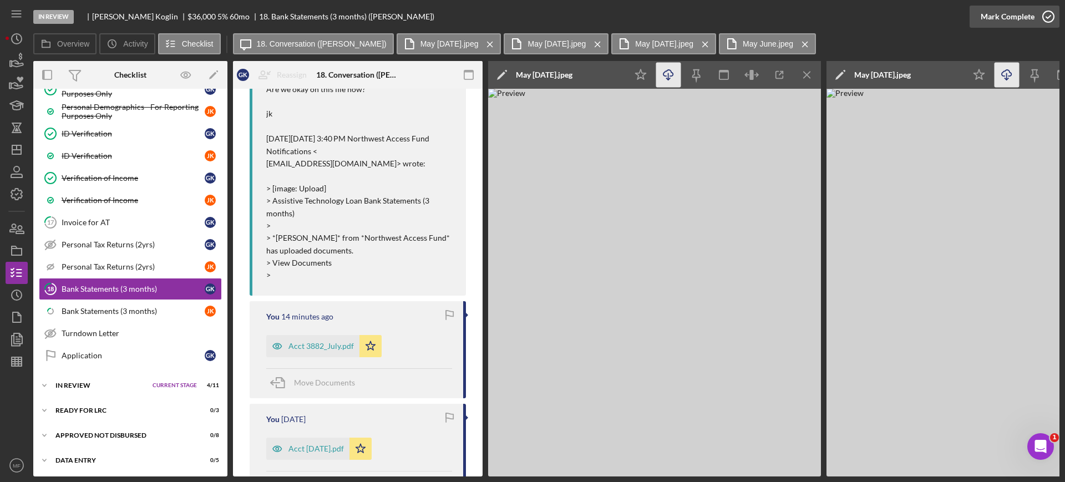
click at [1010, 13] on div "Mark Complete" at bounding box center [1008, 17] width 54 height 22
click at [102, 313] on div "Bank Statements (3 months)" at bounding box center [133, 311] width 143 height 9
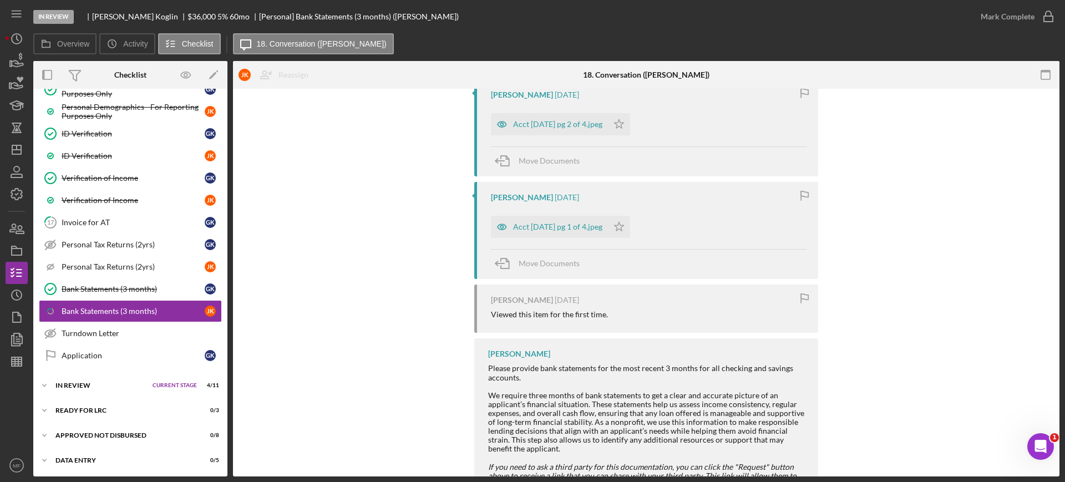
scroll to position [1029, 0]
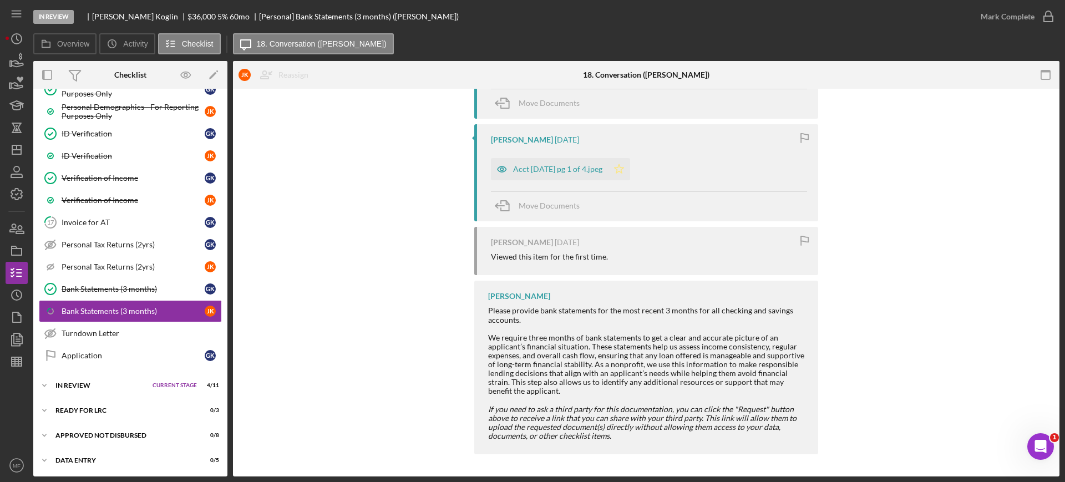
click at [630, 170] on icon "Icon/Star" at bounding box center [619, 169] width 22 height 22
click at [1029, 15] on div "Mark Complete" at bounding box center [1008, 17] width 54 height 22
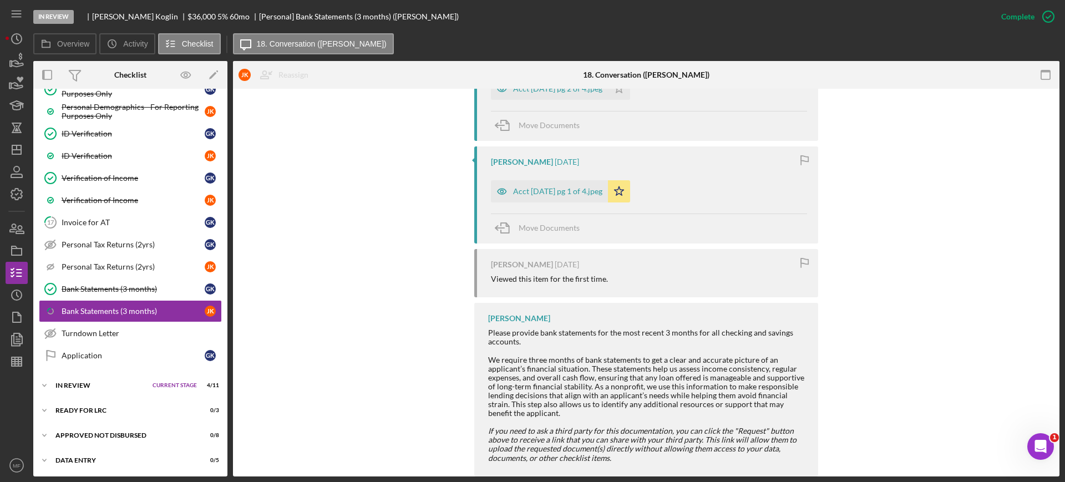
scroll to position [1220, 0]
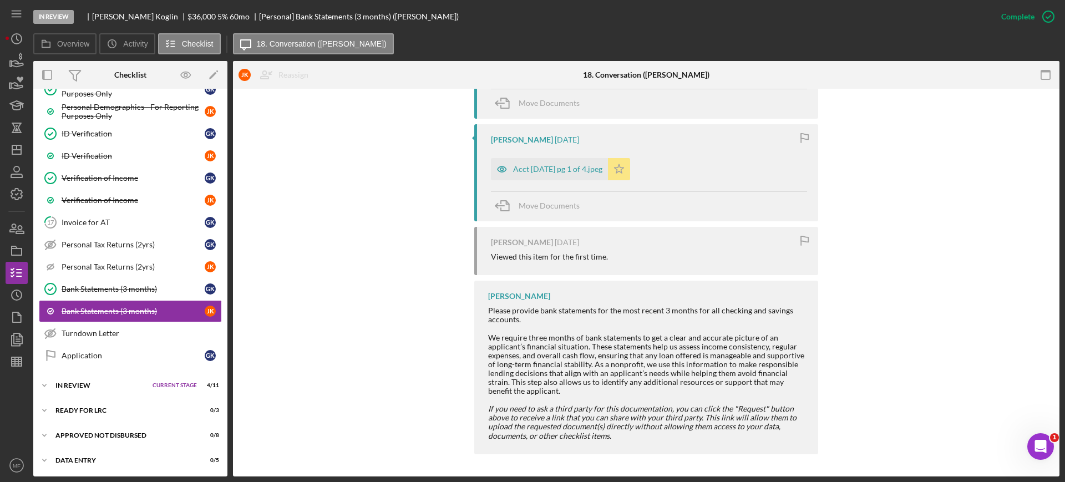
click at [630, 169] on icon "Icon/Star" at bounding box center [619, 169] width 22 height 22
click at [83, 225] on div "Invoice for AT" at bounding box center [133, 222] width 143 height 9
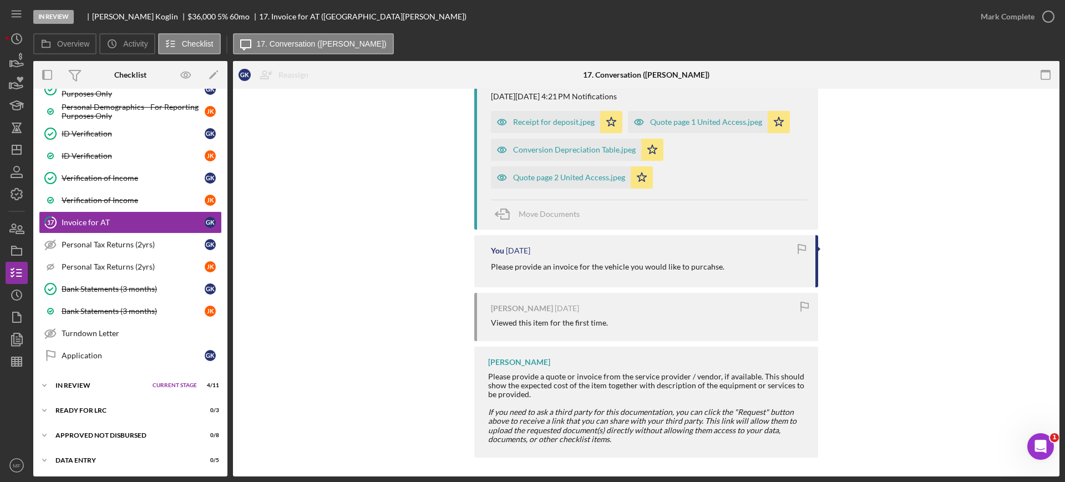
scroll to position [442, 0]
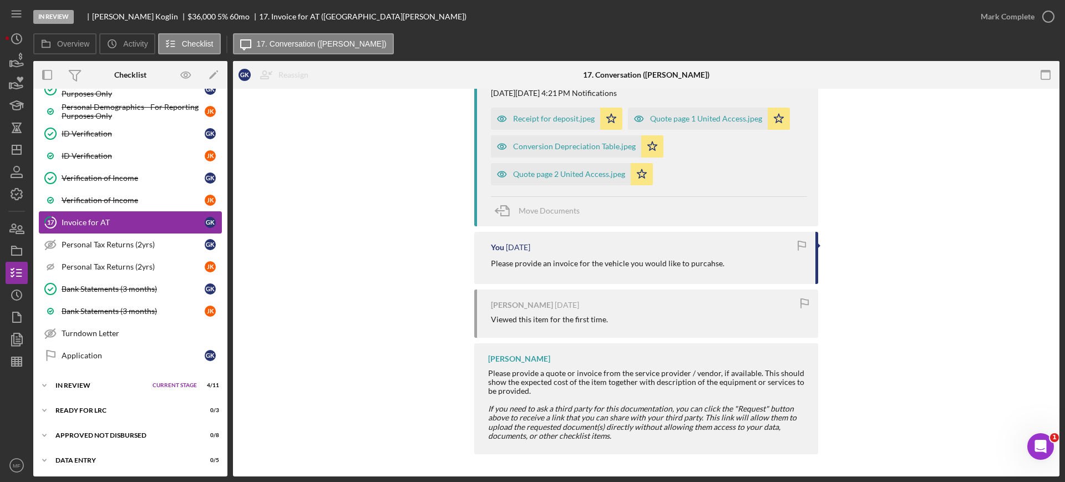
click at [124, 220] on div "Invoice for AT" at bounding box center [133, 222] width 143 height 9
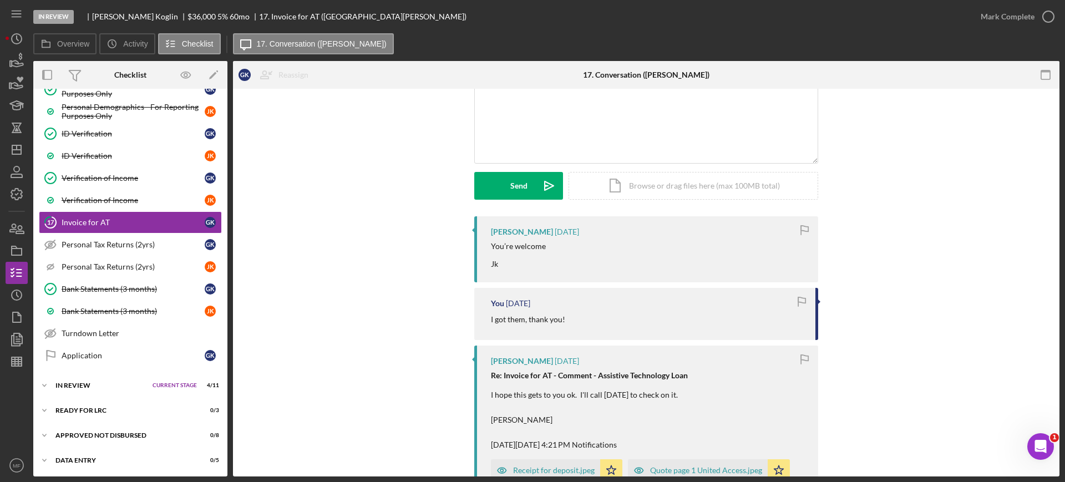
scroll to position [0, 0]
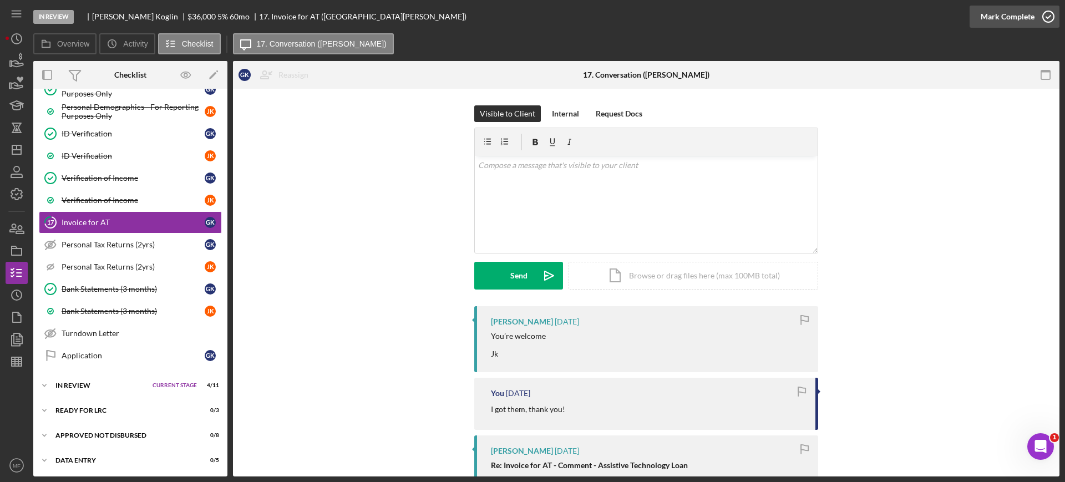
click at [1019, 14] on div "Mark Complete" at bounding box center [1008, 17] width 54 height 22
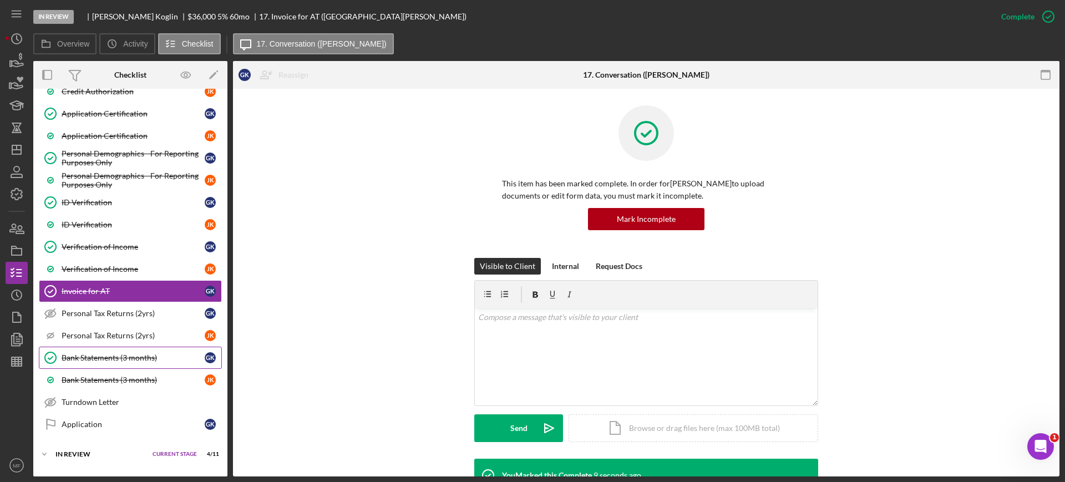
scroll to position [506, 0]
click at [13, 311] on icon "button" at bounding box center [17, 318] width 28 height 28
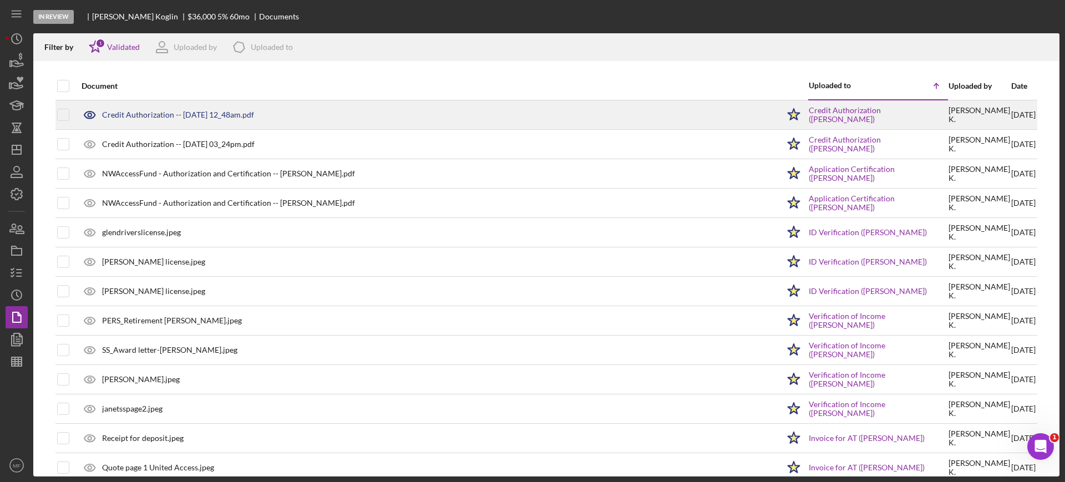
click at [218, 105] on div "Credit Authorization -- 2025-09-26 12_48am.pdf" at bounding box center [427, 115] width 703 height 28
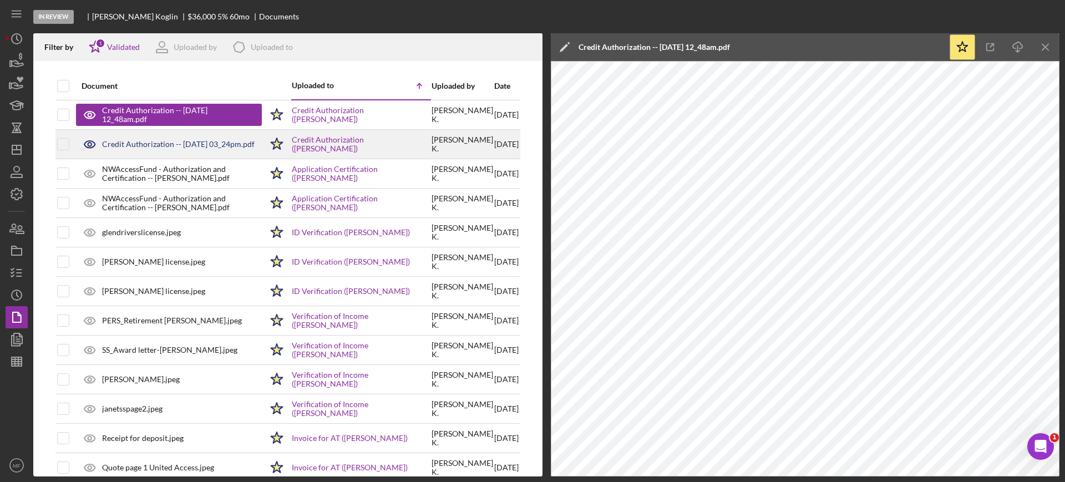
click at [187, 144] on div "Credit Authorization -- 2025-09-26 03_24pm.pdf" at bounding box center [178, 144] width 153 height 9
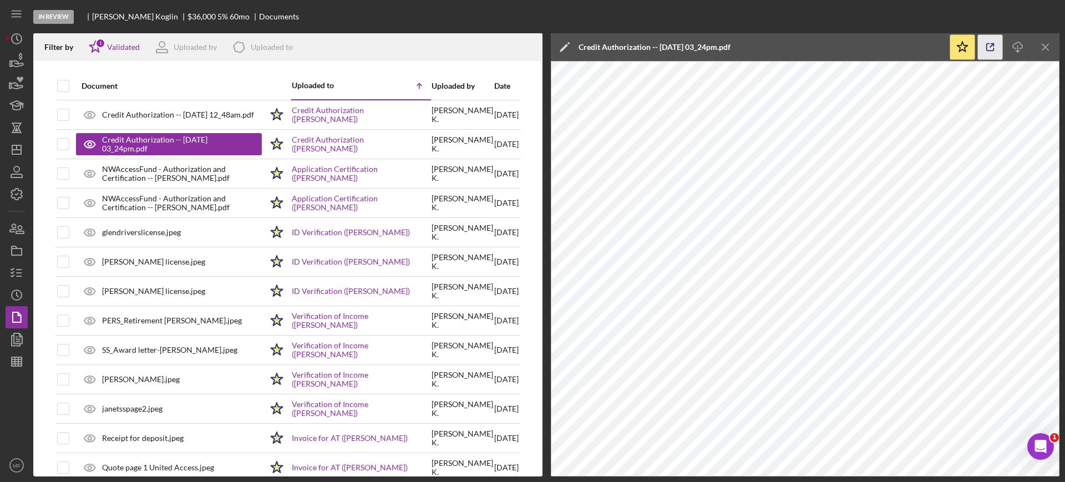
click at [990, 45] on icon "button" at bounding box center [990, 47] width 25 height 25
click at [1041, 49] on icon "Icon/Menu Close" at bounding box center [1046, 47] width 25 height 25
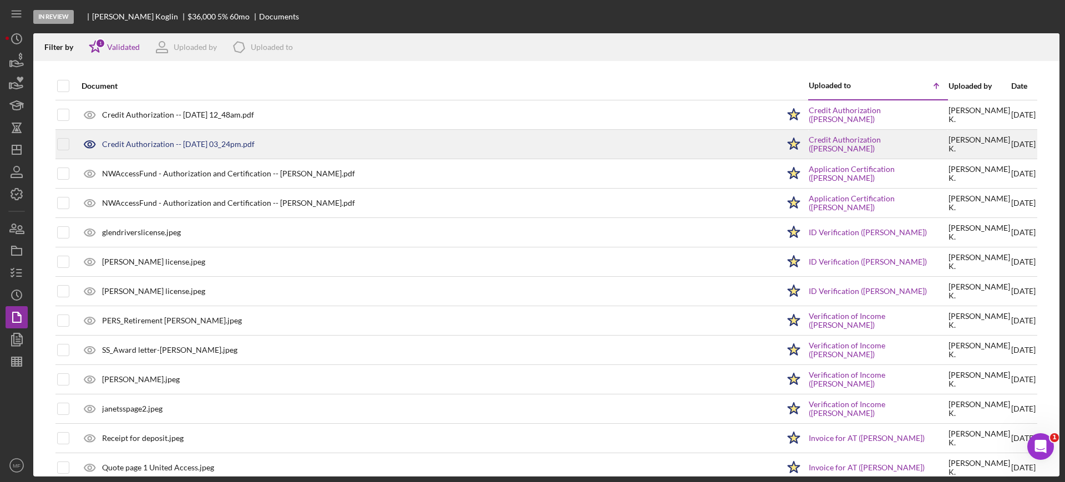
click at [169, 143] on div "Credit Authorization -- 2025-09-26 03_24pm.pdf" at bounding box center [178, 144] width 153 height 9
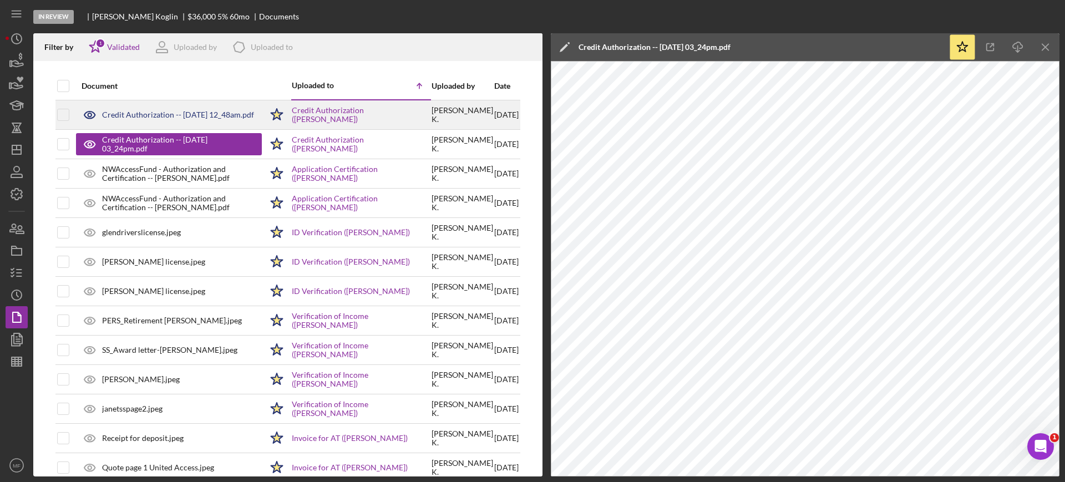
click at [143, 117] on div "Credit Authorization -- 2025-09-26 12_48am.pdf" at bounding box center [178, 114] width 152 height 9
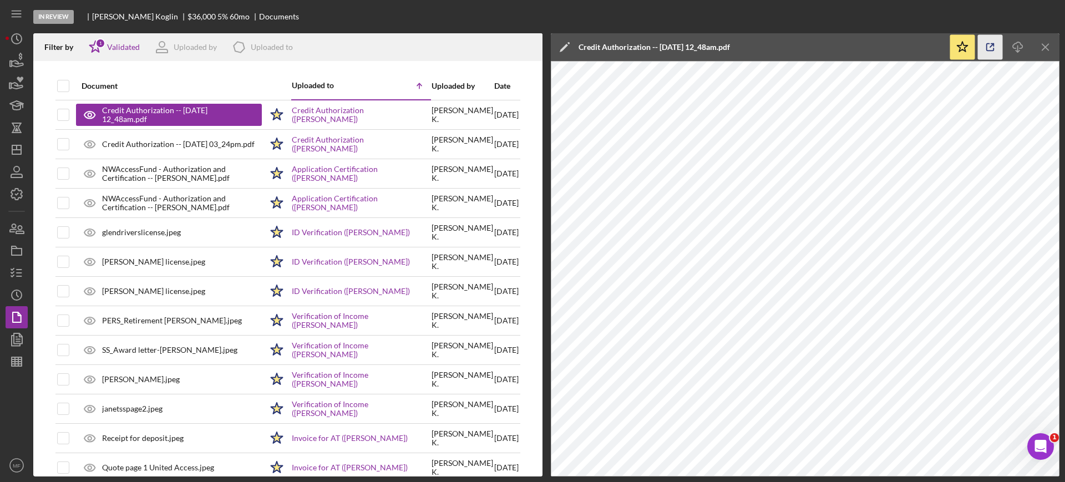
click at [989, 49] on icon "button" at bounding box center [990, 47] width 25 height 25
click at [1045, 48] on line "button" at bounding box center [1046, 47] width 6 height 6
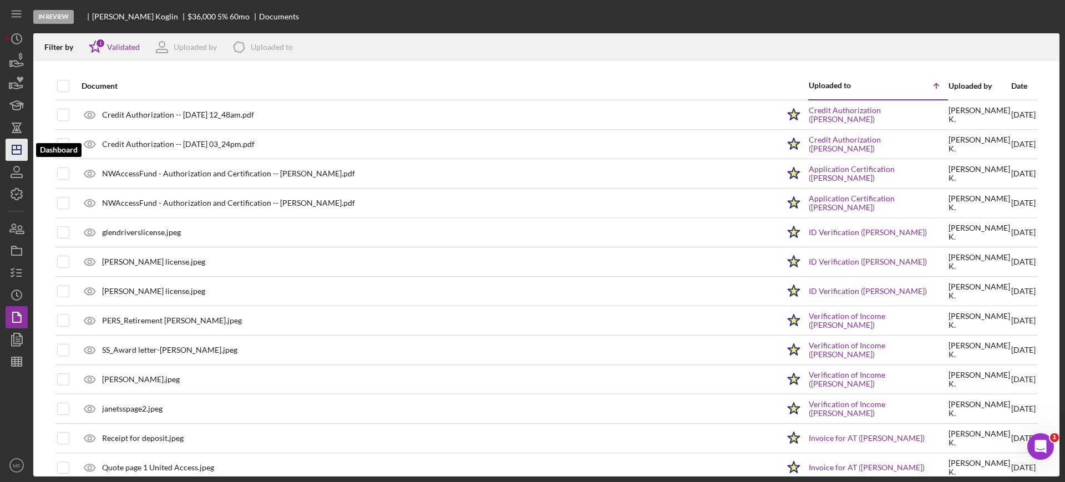
click at [19, 147] on icon "Icon/Dashboard" at bounding box center [17, 150] width 28 height 28
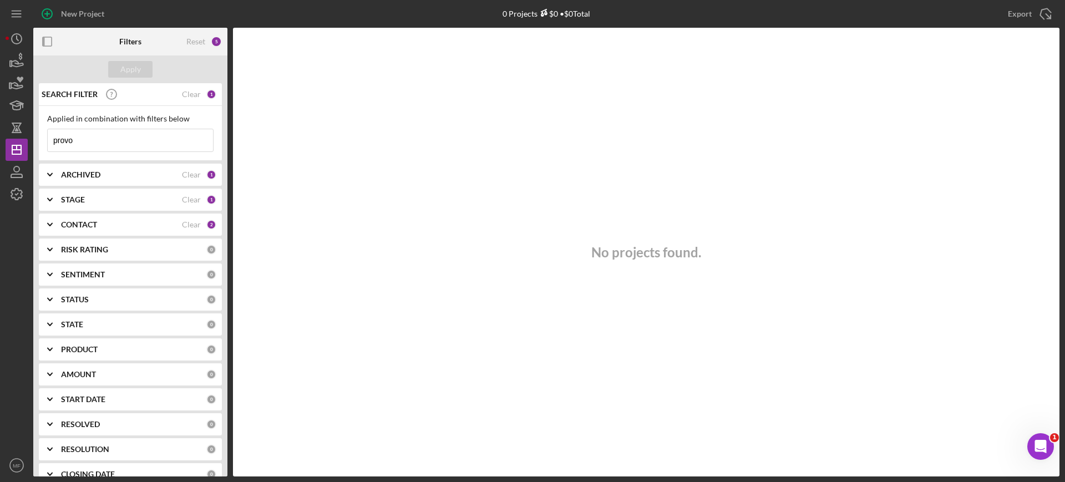
drag, startPoint x: 95, startPoint y: 142, endPoint x: -17, endPoint y: 138, distance: 112.2
click at [0, 138] on html "New Project 0 Projects $0 • $0 Total provo Export Icon/Export Filters Reset 5 A…" at bounding box center [532, 241] width 1065 height 482
click at [128, 226] on div "CONTACT" at bounding box center [121, 224] width 121 height 9
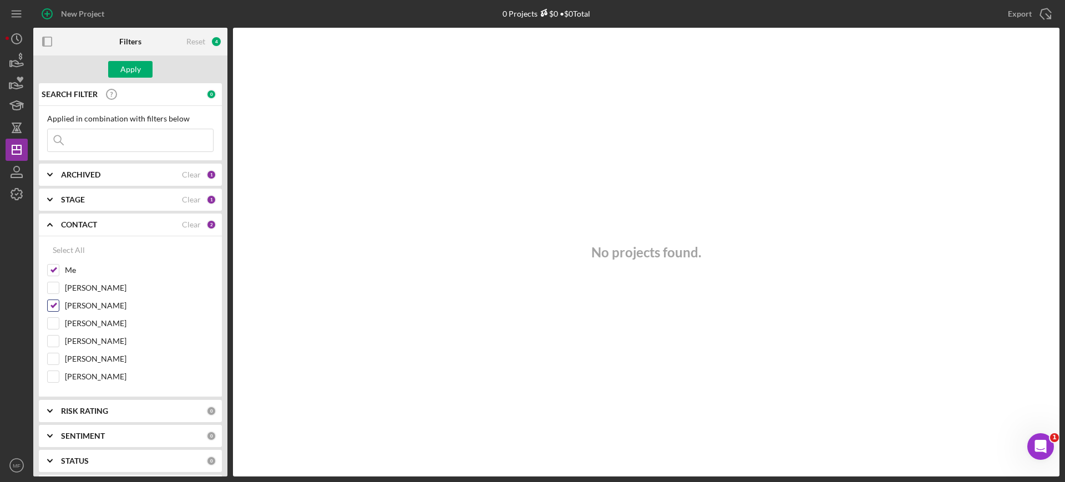
click at [50, 305] on input "[PERSON_NAME]" at bounding box center [53, 305] width 11 height 11
checkbox input "false"
click at [138, 67] on div "Apply" at bounding box center [130, 69] width 21 height 17
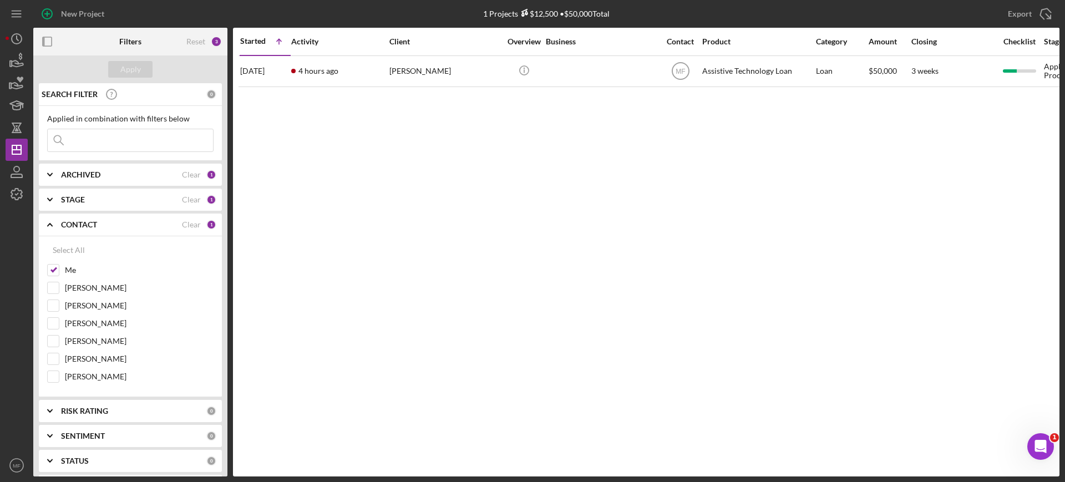
click at [134, 198] on div "STAGE" at bounding box center [121, 199] width 121 height 9
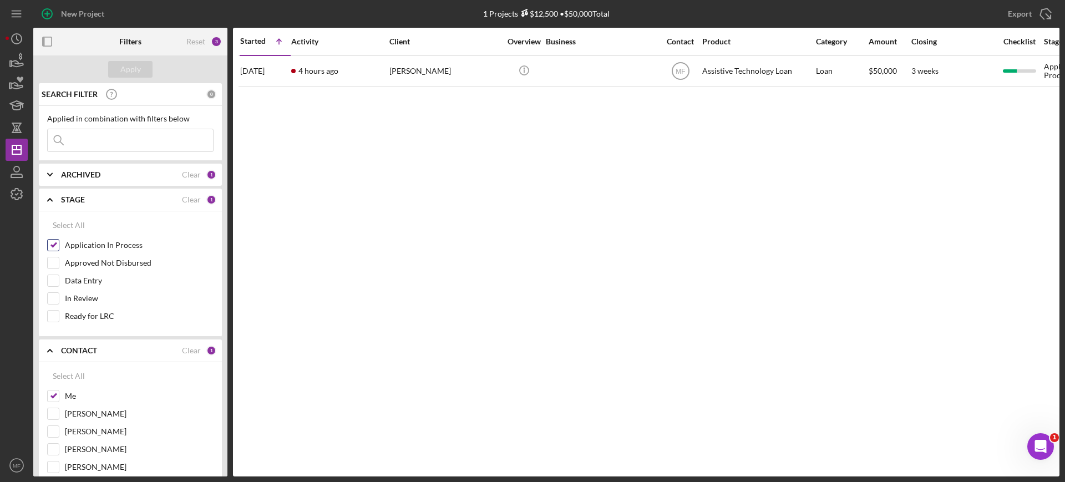
click at [55, 244] on input "Application In Process" at bounding box center [53, 245] width 11 height 11
checkbox input "false"
click at [137, 67] on div "Apply" at bounding box center [130, 69] width 21 height 17
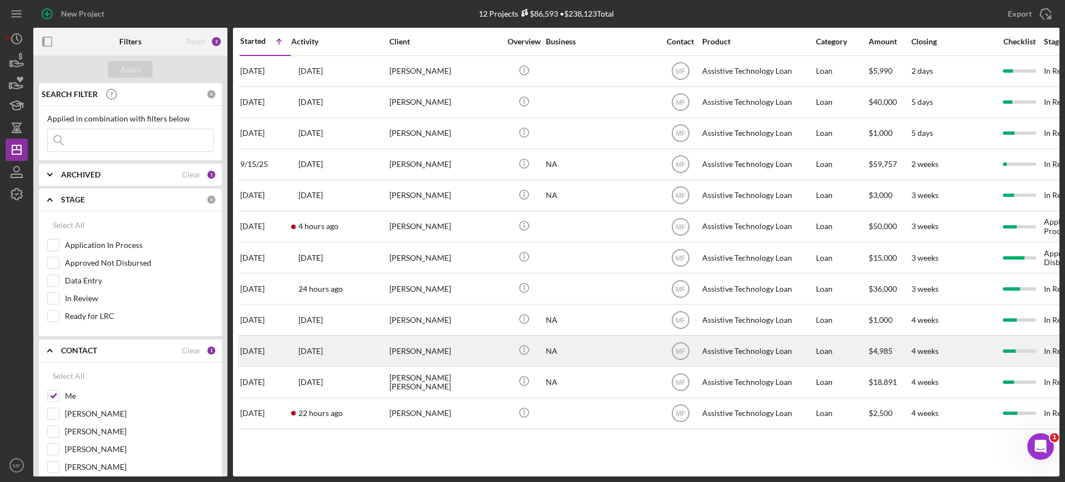
click at [470, 351] on div "[PERSON_NAME]" at bounding box center [445, 350] width 111 height 29
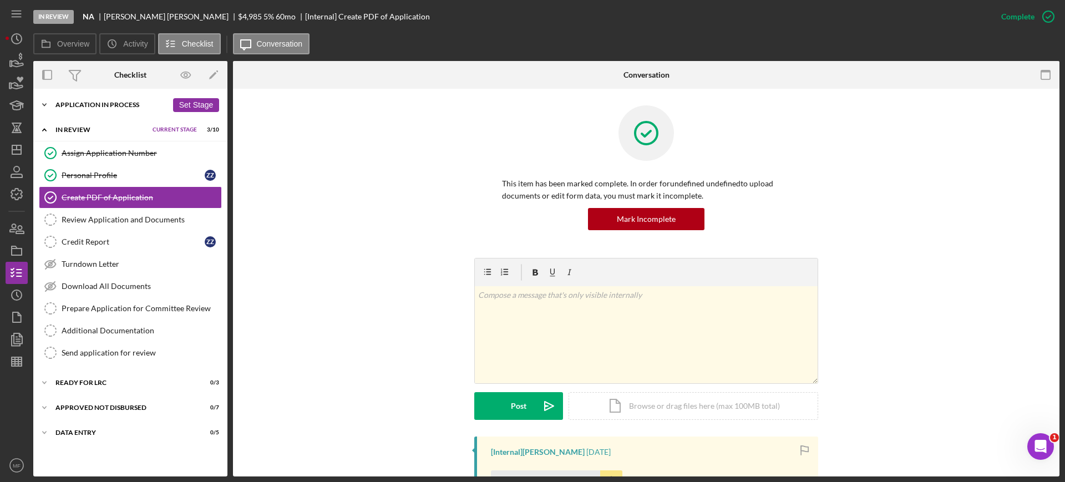
click at [114, 102] on div "Application In Process" at bounding box center [111, 105] width 112 height 7
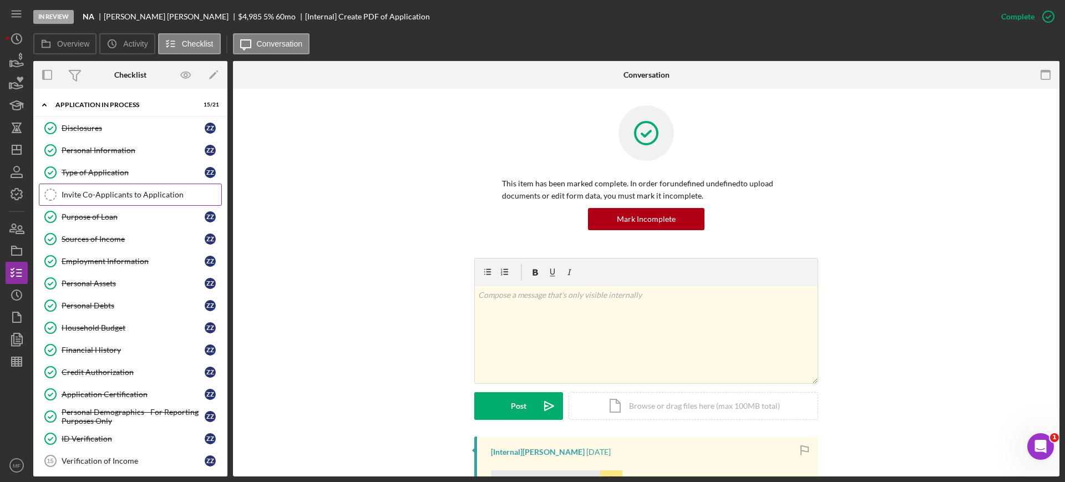
click at [126, 198] on div "Invite Co-Applicants to Application" at bounding box center [142, 194] width 160 height 9
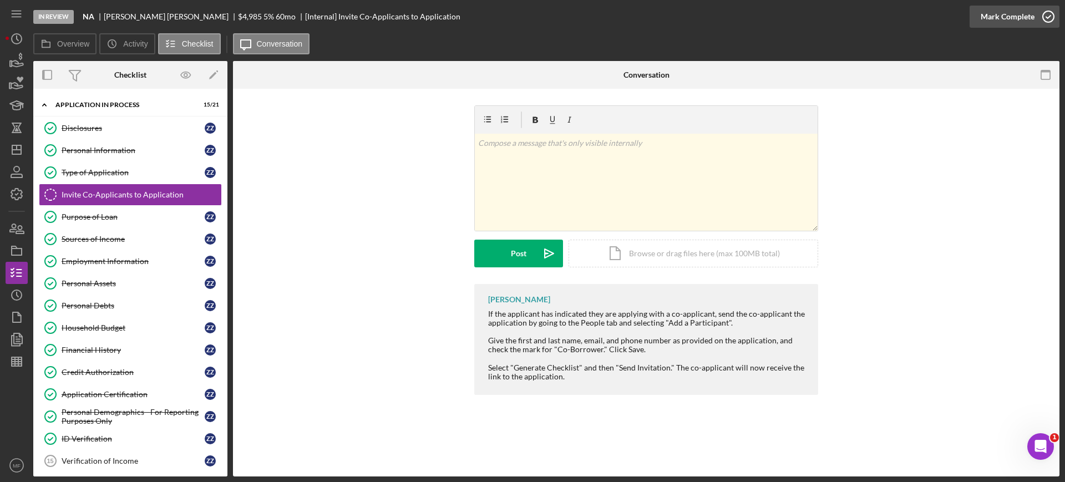
click at [996, 16] on div "Mark Complete" at bounding box center [1008, 17] width 54 height 22
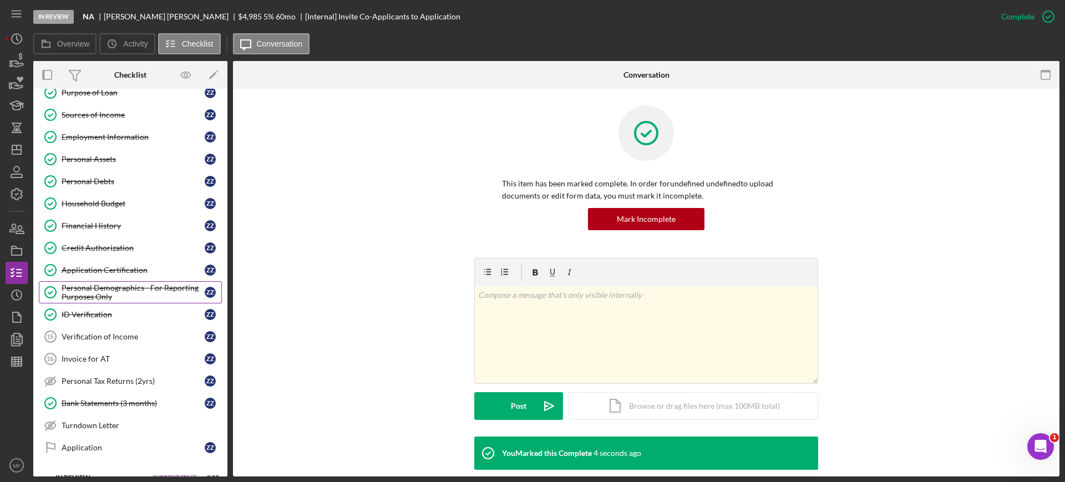
scroll to position [139, 0]
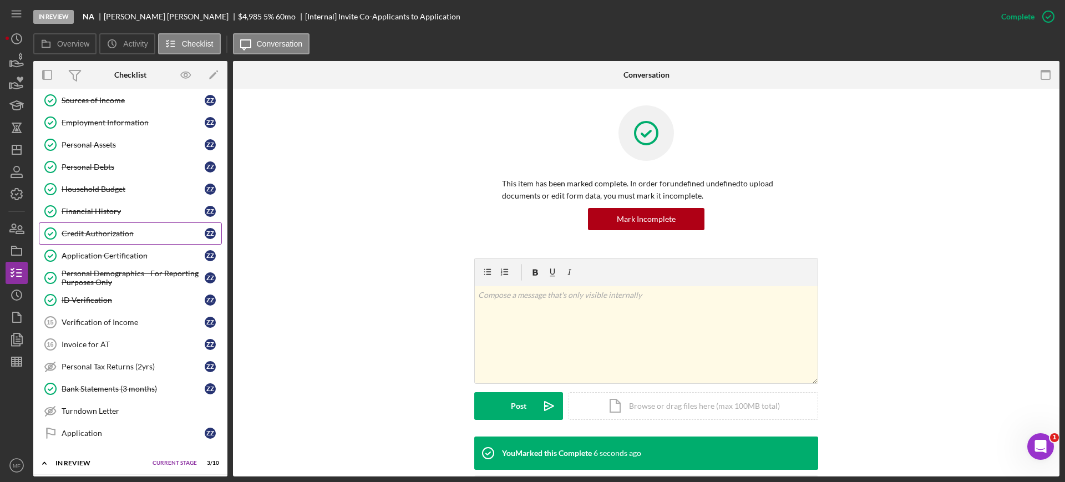
click at [103, 234] on div "Credit Authorization" at bounding box center [133, 233] width 143 height 9
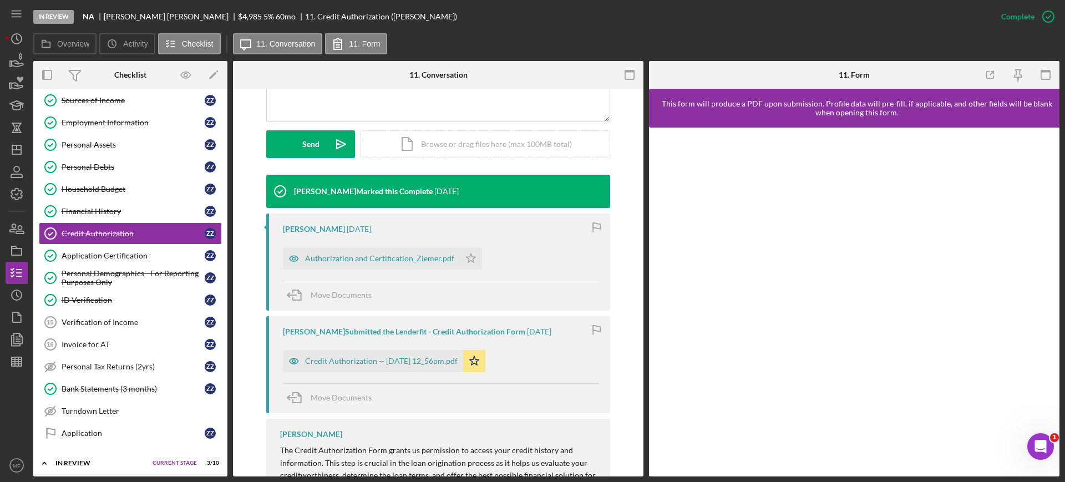
scroll to position [347, 0]
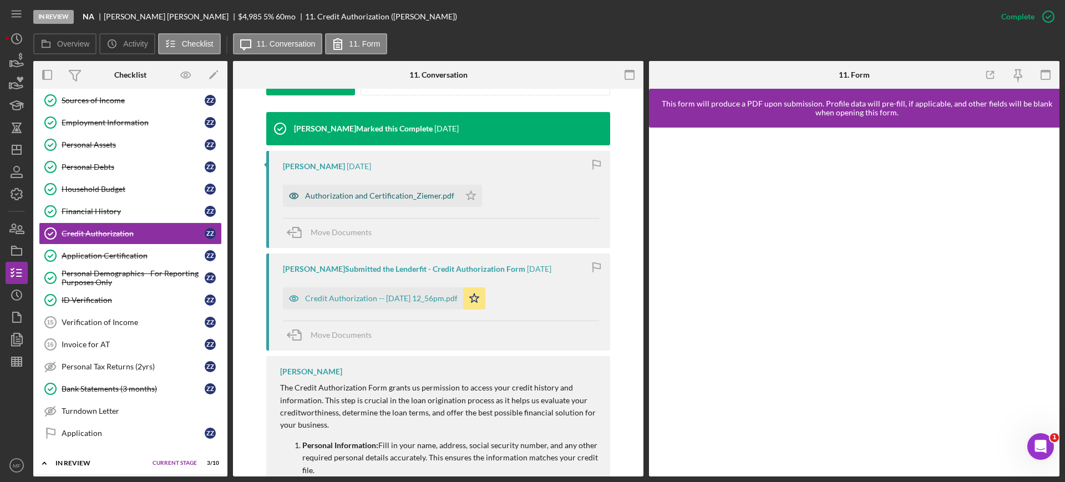
click at [377, 194] on div "Authorization and Certification_Ziemer.pdf" at bounding box center [379, 195] width 149 height 9
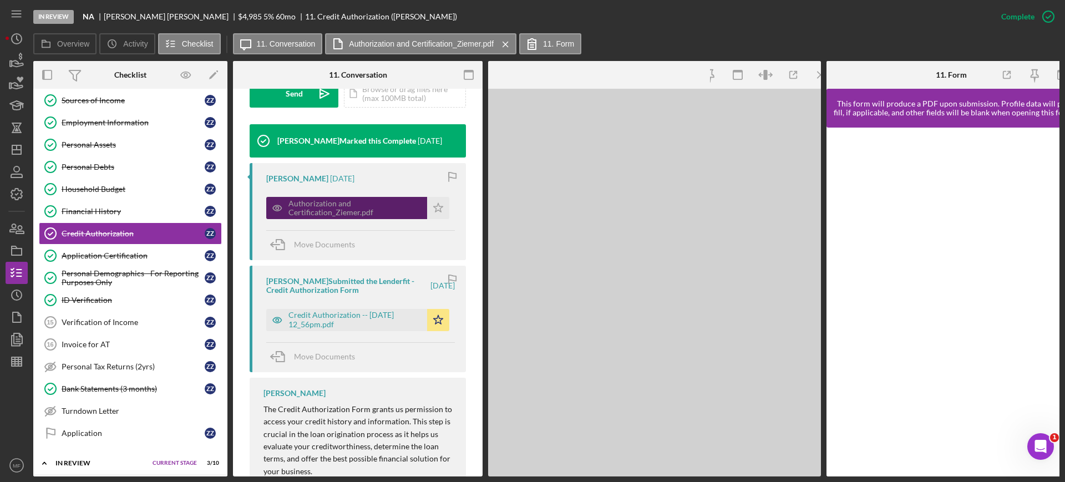
scroll to position [359, 0]
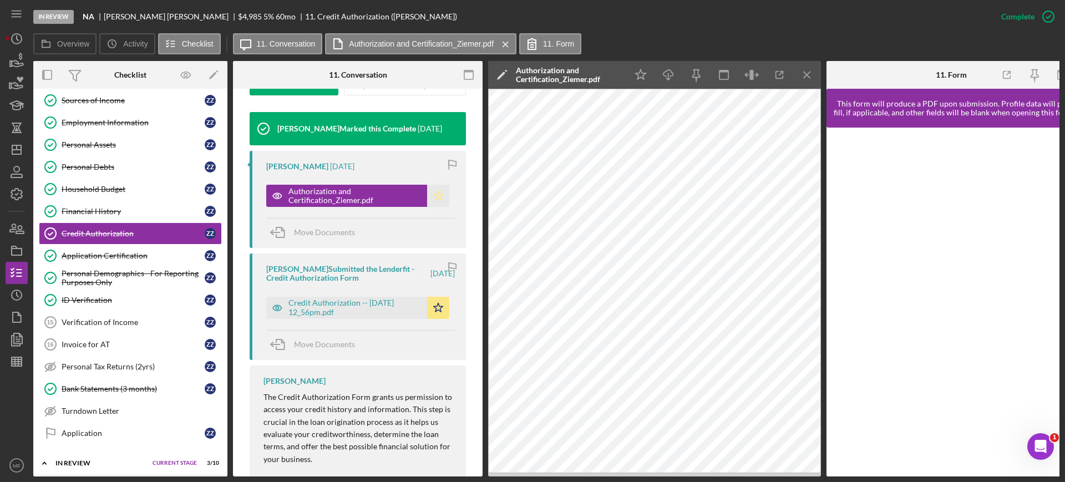
click at [438, 196] on icon "Icon/Star" at bounding box center [438, 196] width 22 height 22
click at [342, 310] on div "Credit Authorization -- [DATE] 12_56pm.pdf" at bounding box center [355, 308] width 133 height 18
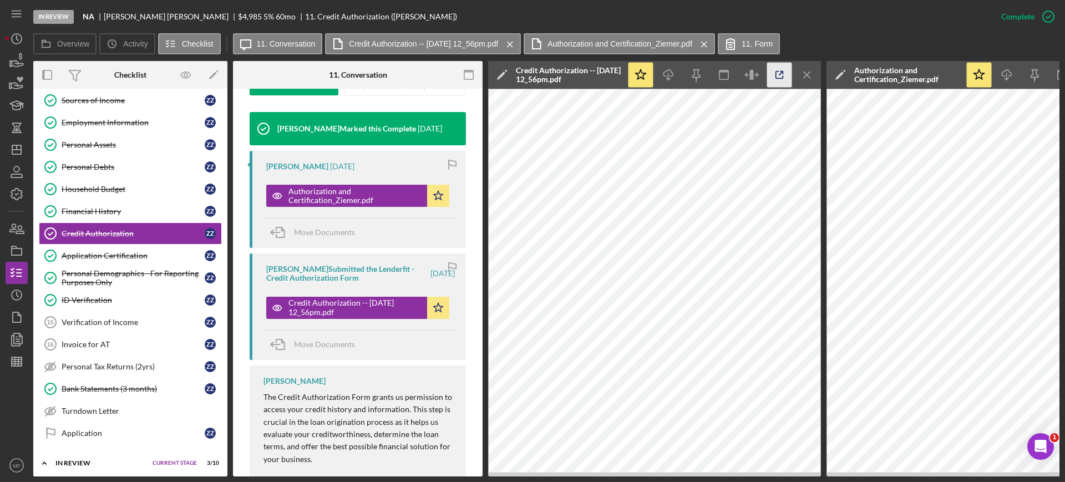
click at [779, 77] on icon "button" at bounding box center [779, 75] width 25 height 25
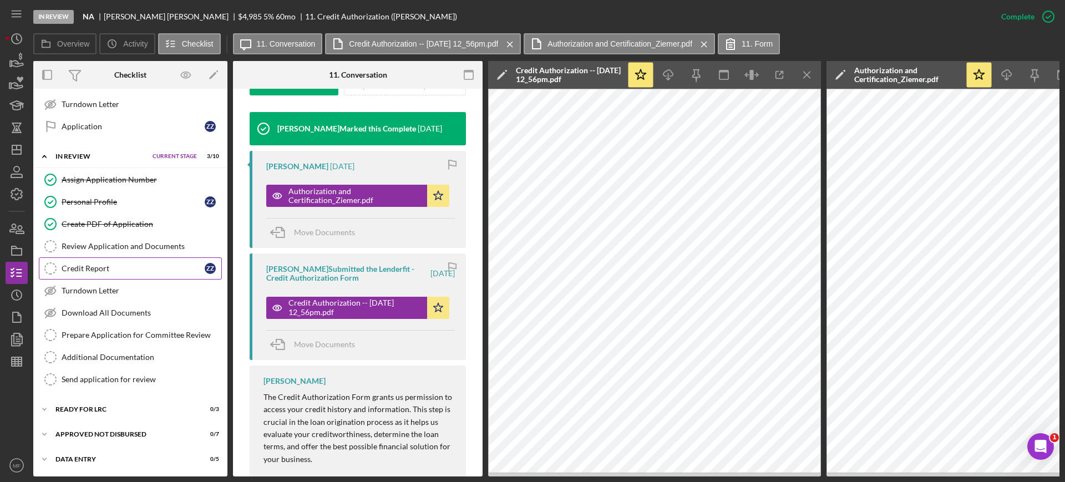
click at [89, 264] on div "Credit Report" at bounding box center [133, 268] width 143 height 9
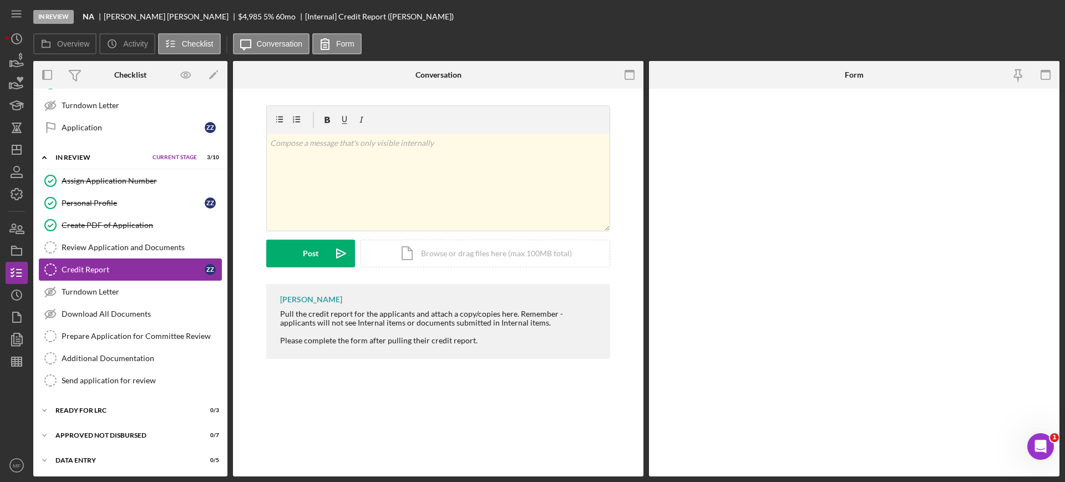
scroll to position [446, 0]
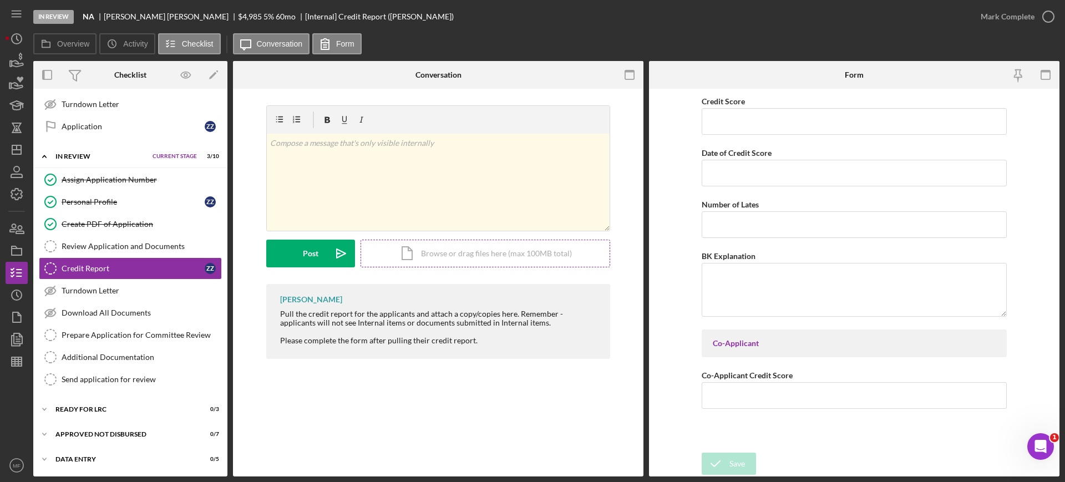
click at [501, 256] on div "Icon/Document Browse or drag files here (max 100MB total) Tap to choose files o…" at bounding box center [486, 254] width 250 height 28
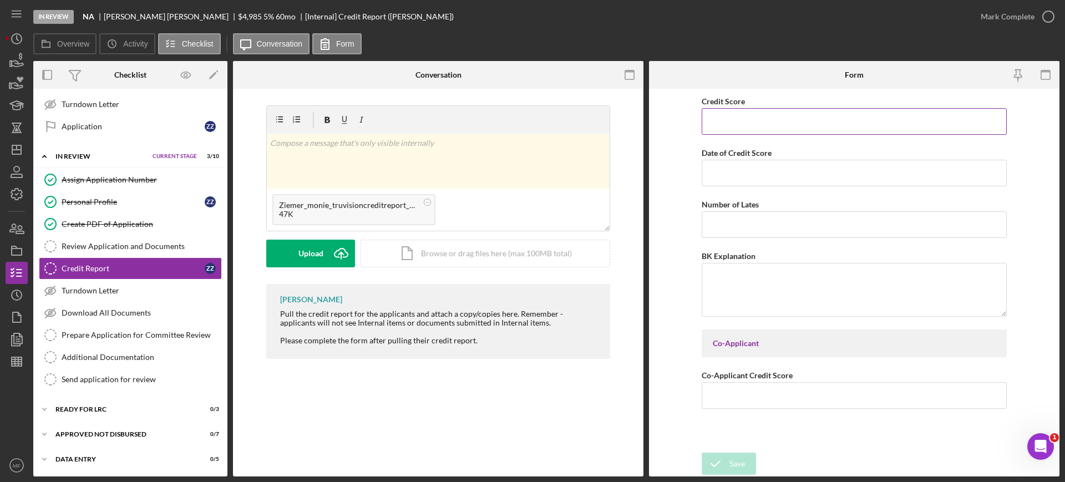
click at [776, 124] on input "Credit Score" at bounding box center [854, 121] width 305 height 27
type input "546"
click at [759, 178] on input "Date of Credit Score" at bounding box center [854, 173] width 305 height 27
type input "10/03/2025"
click at [731, 234] on input "Number of Lates" at bounding box center [854, 224] width 305 height 27
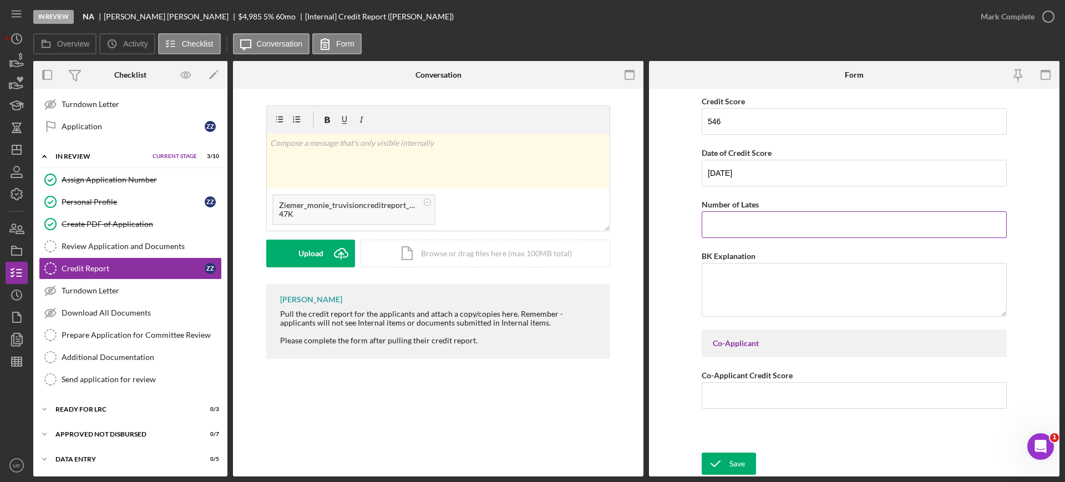
click at [772, 227] on input "Number of Lates" at bounding box center [854, 224] width 305 height 27
type input "23"
click at [762, 272] on textarea "BK Explanation" at bounding box center [854, 289] width 305 height 53
click at [739, 403] on input "Co-Applicant Credit Score" at bounding box center [854, 395] width 305 height 27
click at [733, 462] on div "Save" at bounding box center [738, 464] width 16 height 22
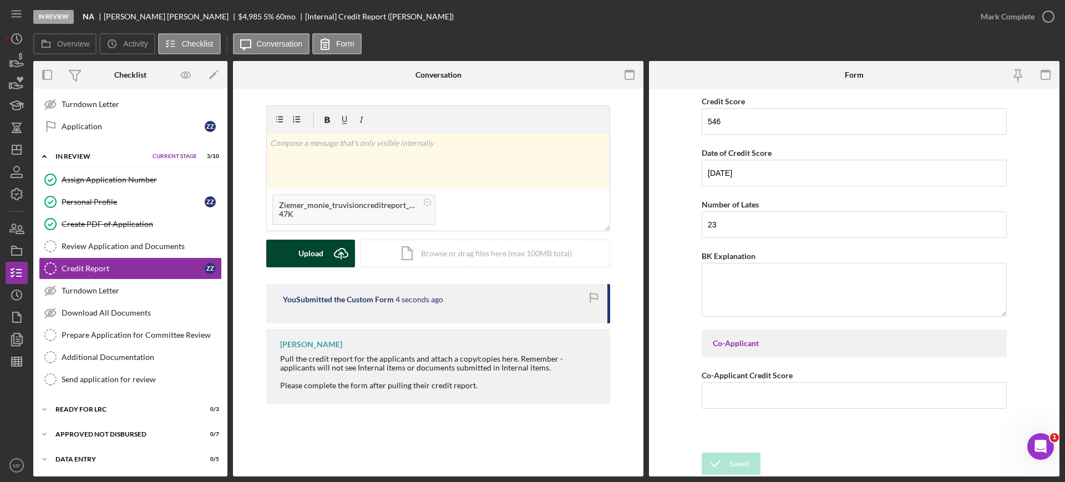
click at [316, 252] on div "Upload" at bounding box center [311, 254] width 25 height 28
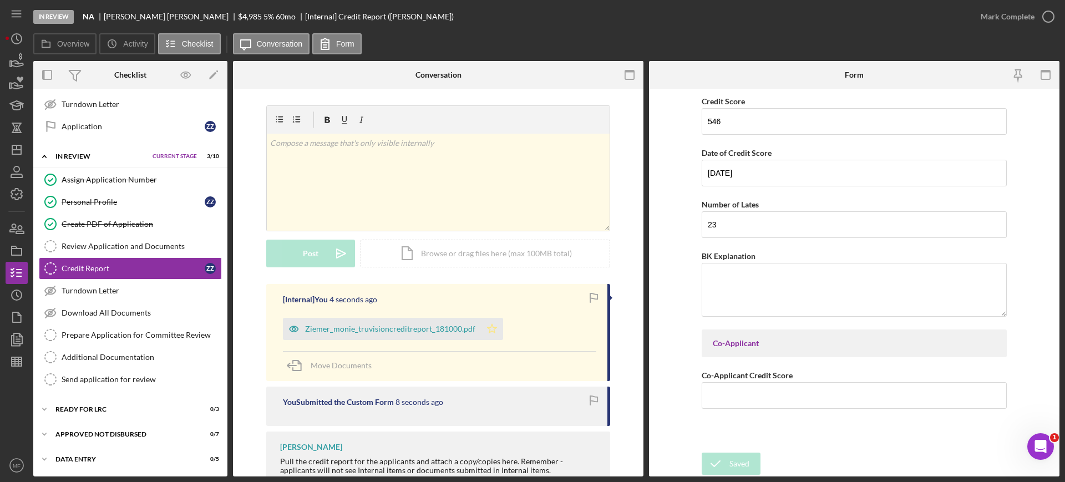
click at [489, 330] on polygon "button" at bounding box center [492, 328] width 9 height 9
click at [1015, 15] on div "Mark Complete" at bounding box center [1008, 17] width 54 height 22
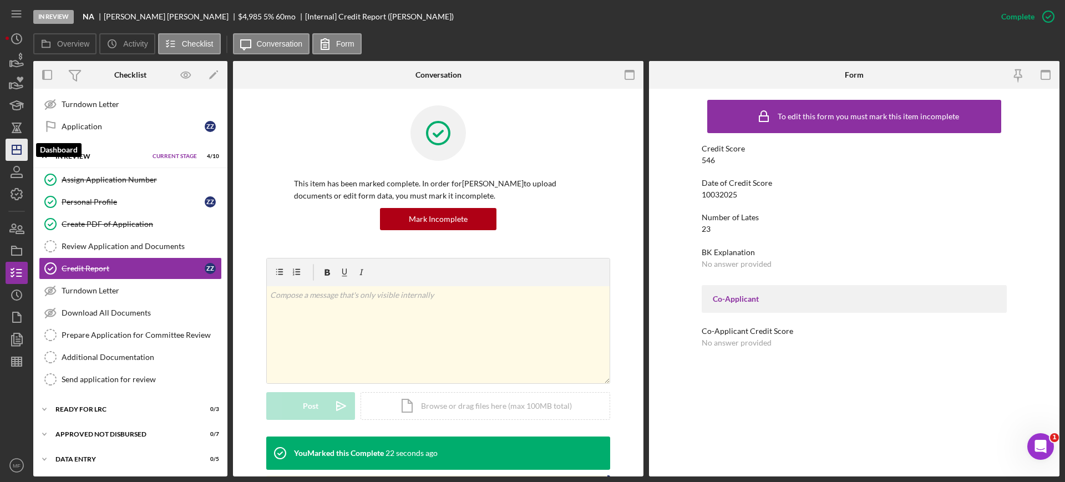
click at [17, 154] on polygon "button" at bounding box center [16, 149] width 9 height 9
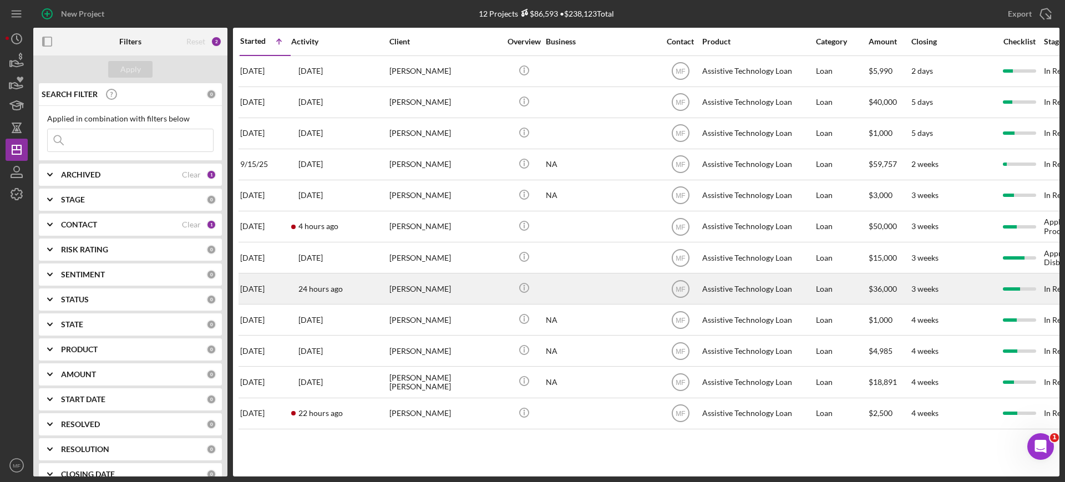
click at [430, 287] on div "Glen Koglin" at bounding box center [445, 288] width 111 height 29
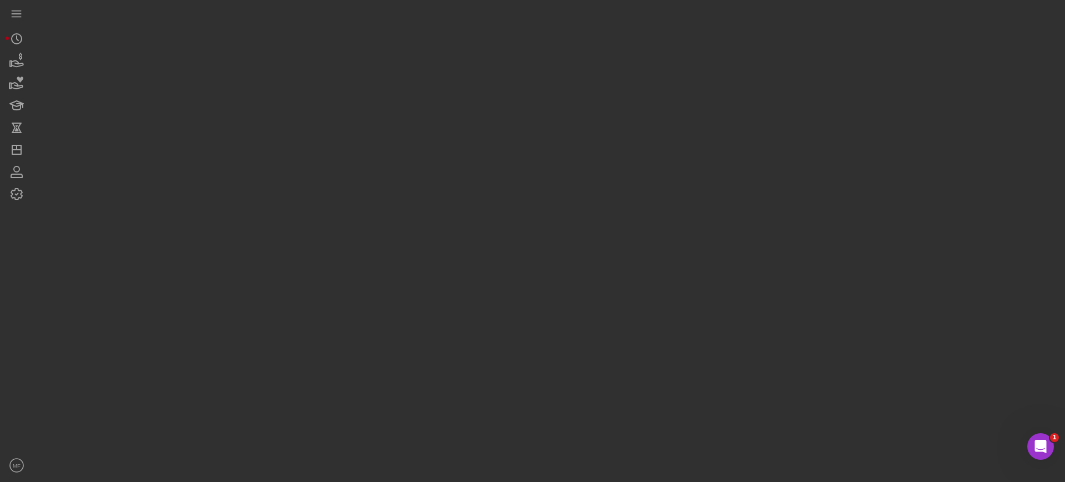
click at [430, 287] on div at bounding box center [546, 238] width 1027 height 477
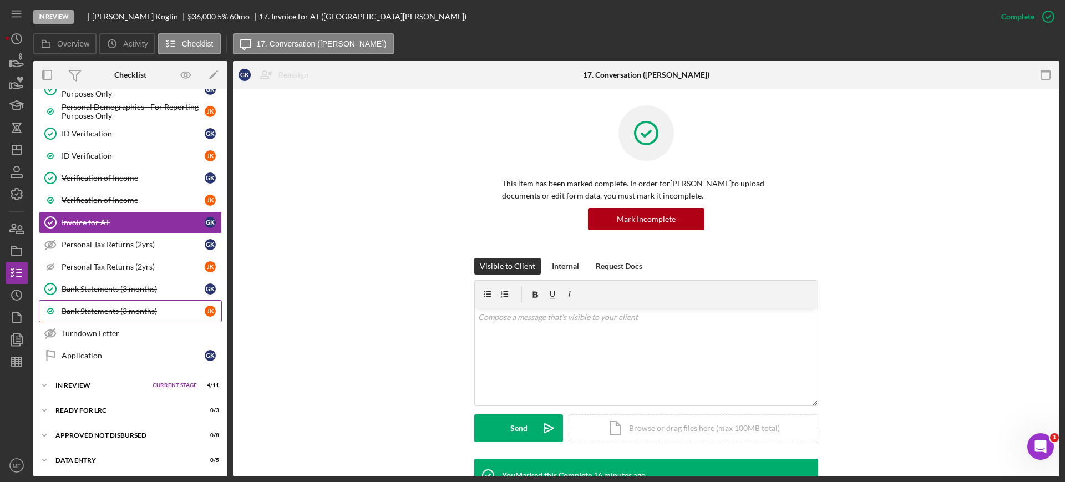
scroll to position [575, 0]
click at [94, 380] on div "Icon/Expander In Review Current Stage 4 / 11 Set Stage" at bounding box center [130, 384] width 194 height 22
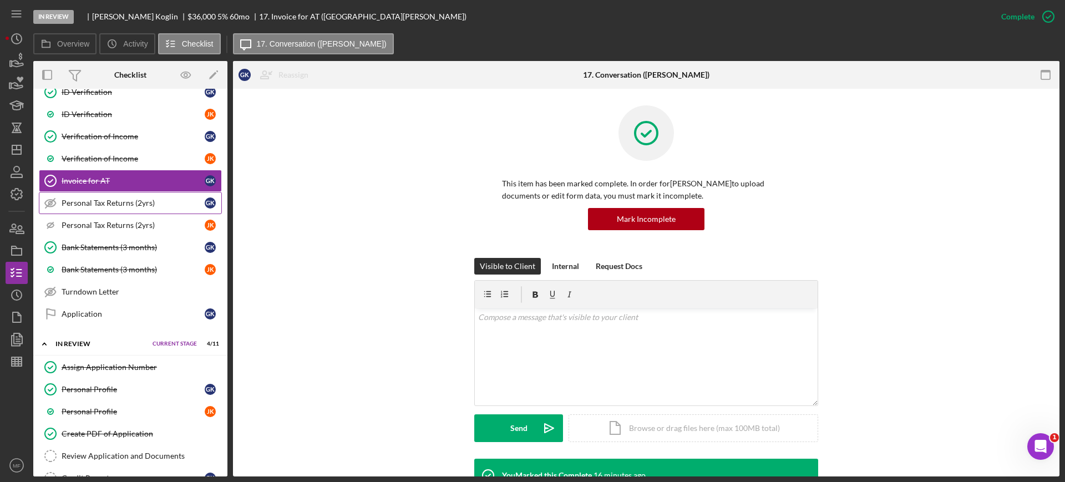
scroll to position [624, 0]
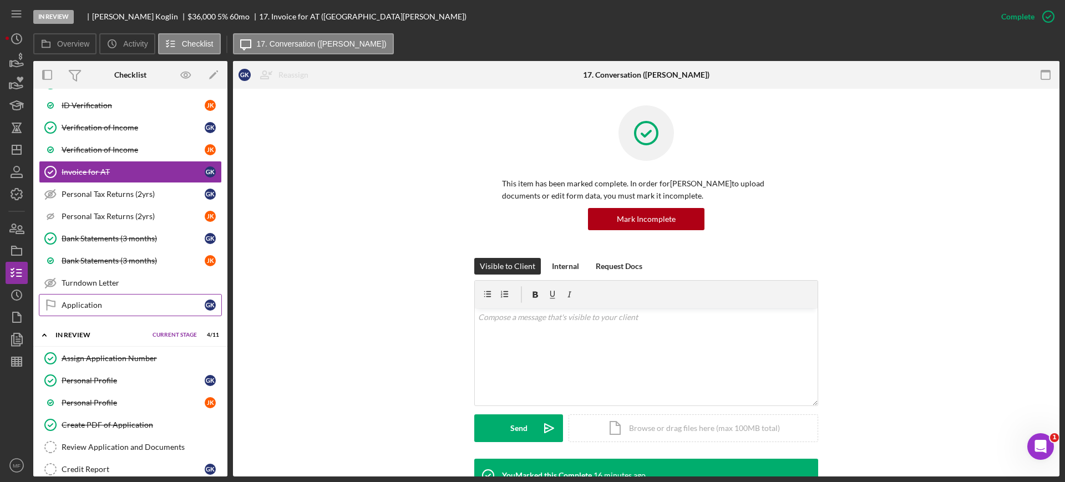
click at [106, 304] on div "Application" at bounding box center [133, 305] width 143 height 9
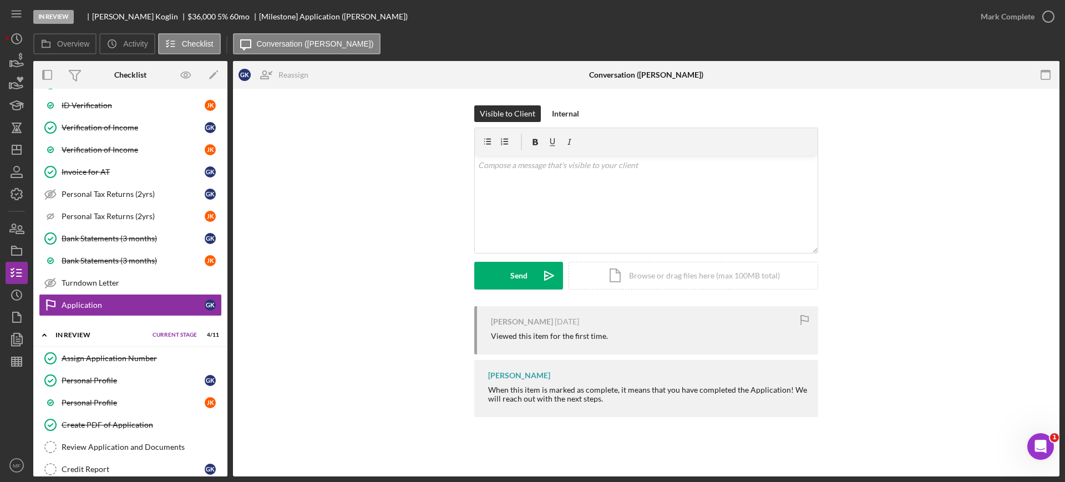
click at [393, 220] on div "Visible to Client Internal v Color teal Color pink Remove color Add row above A…" at bounding box center [647, 205] width 794 height 201
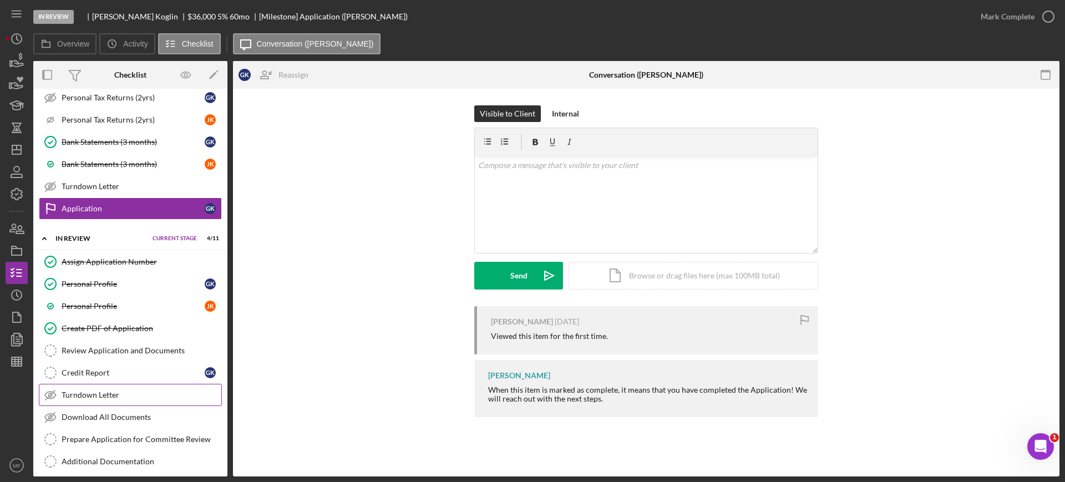
scroll to position [763, 0]
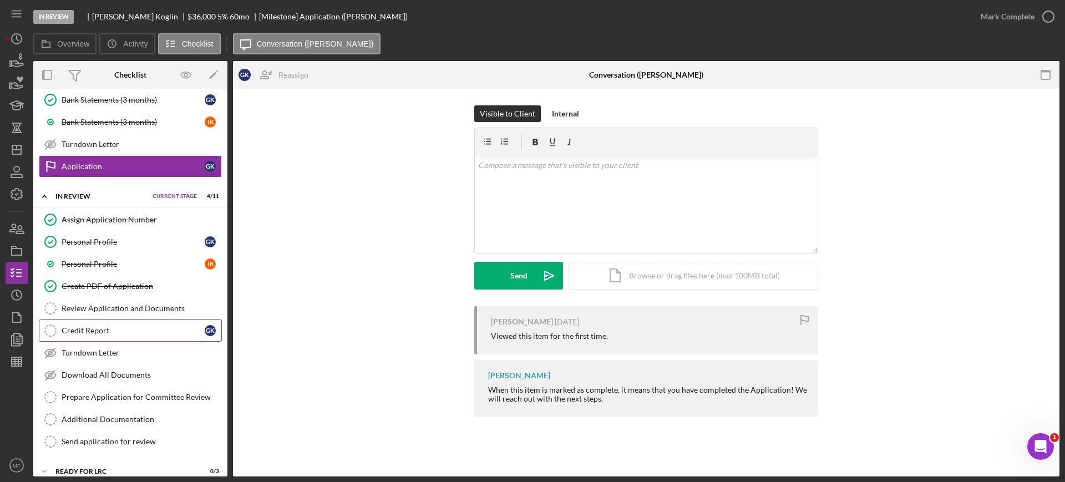
click at [95, 331] on div "Credit Report" at bounding box center [133, 330] width 143 height 9
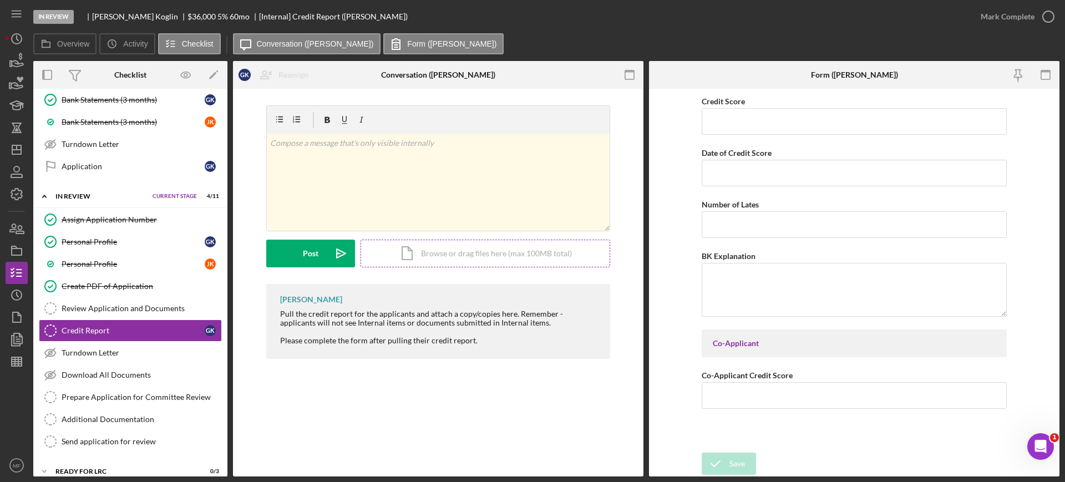
click at [516, 250] on div "Icon/Document Browse or drag files here (max 100MB total) Tap to choose files o…" at bounding box center [486, 254] width 250 height 28
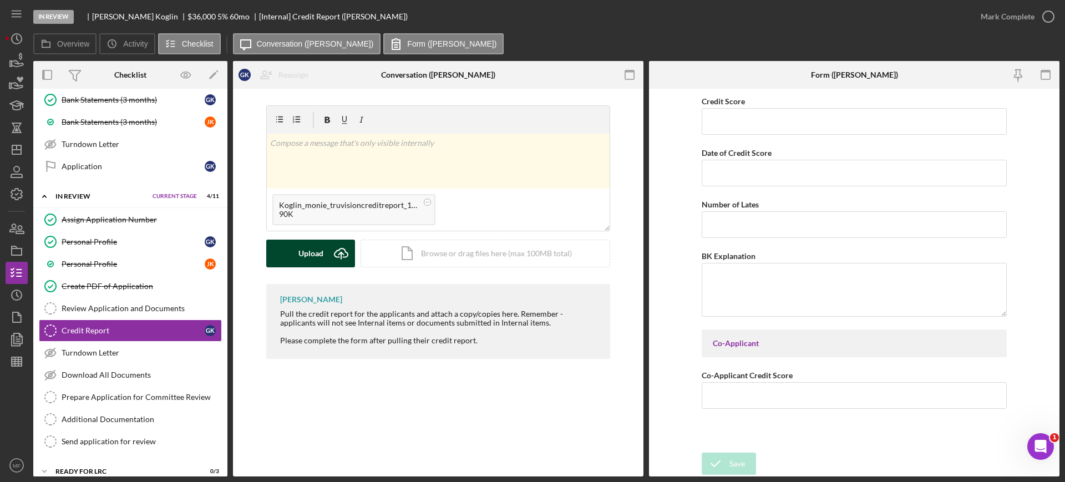
click at [305, 252] on div "Upload" at bounding box center [311, 254] width 25 height 28
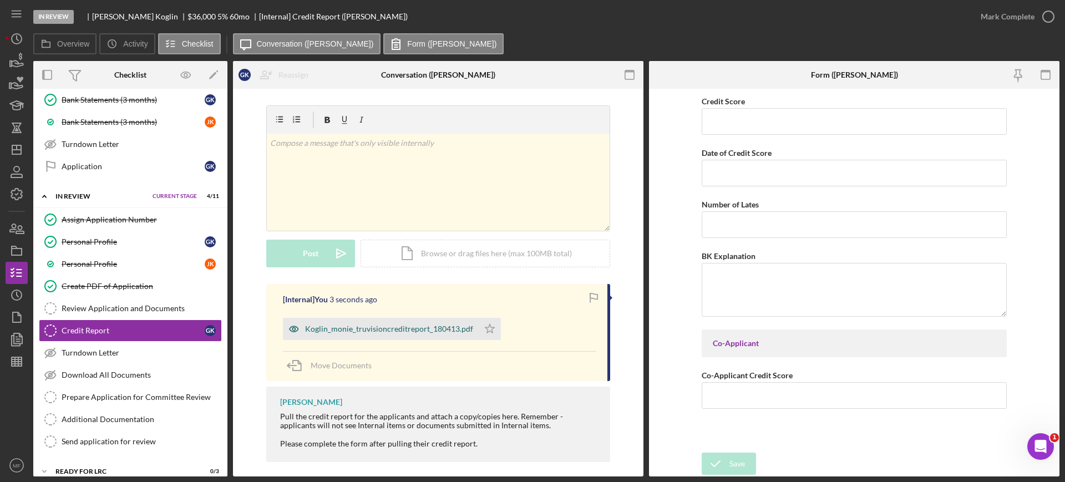
click at [341, 333] on div "Koglin_monie_truvisioncreditreport_180413.pdf" at bounding box center [381, 329] width 196 height 22
click at [341, 333] on div "Koglin_monie_truvisioncreditreport_180413.pdf" at bounding box center [389, 329] width 168 height 9
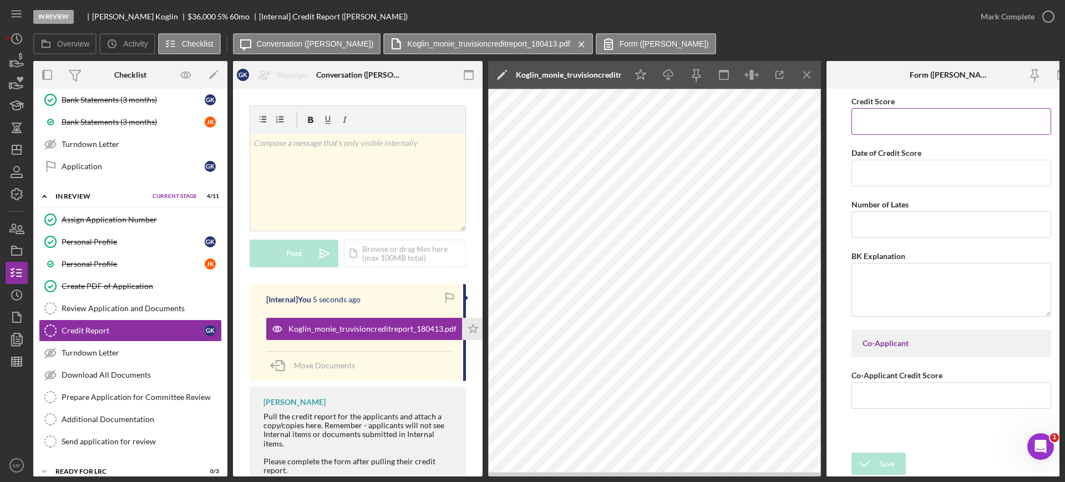
click at [937, 119] on input "Credit Score" at bounding box center [952, 121] width 200 height 27
type input "655"
type input "10/03/2025"
click at [886, 221] on input "Number of Lates" at bounding box center [952, 224] width 200 height 27
type input "5"
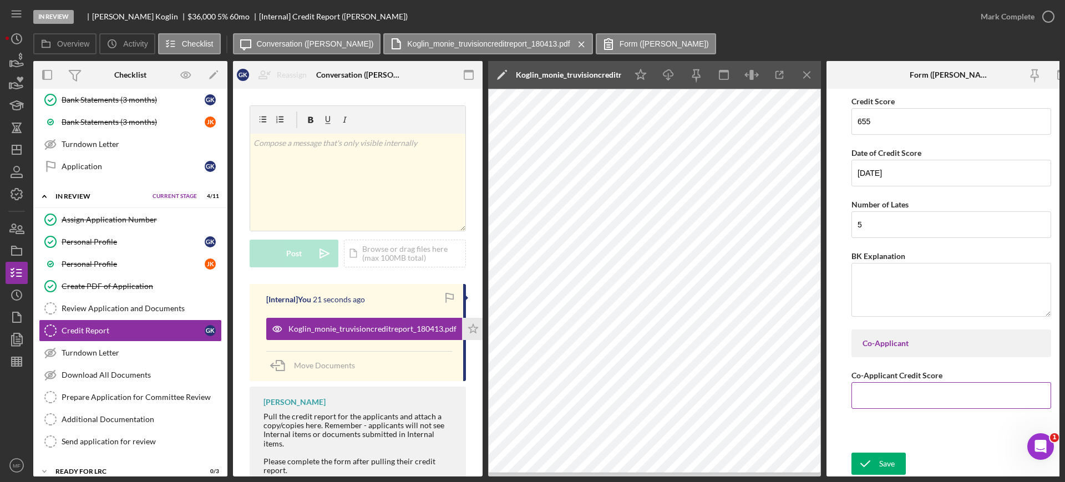
click at [924, 400] on input "Co-Applicant Credit Score" at bounding box center [952, 395] width 200 height 27
type input "657"
click at [883, 459] on div "Save" at bounding box center [888, 464] width 16 height 22
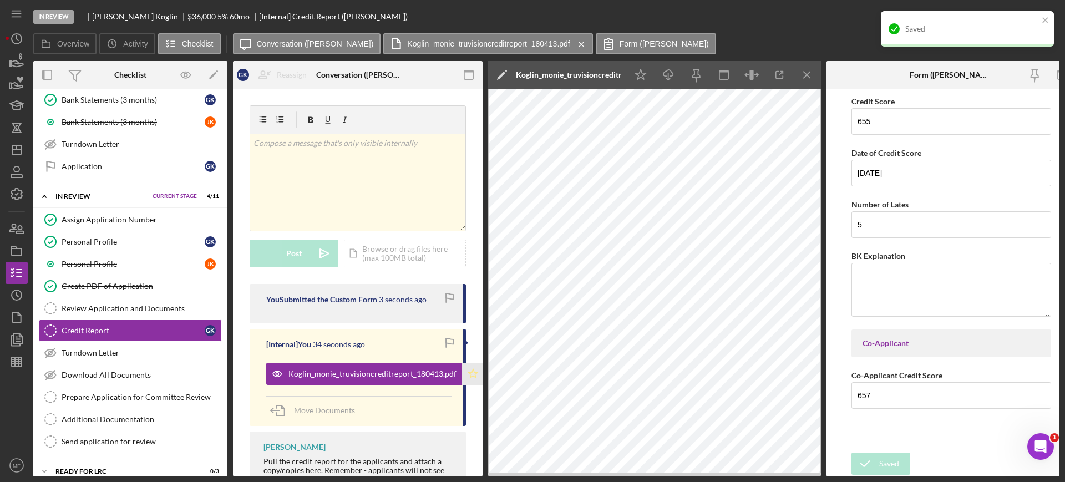
click at [469, 372] on polygon "button" at bounding box center [473, 373] width 9 height 9
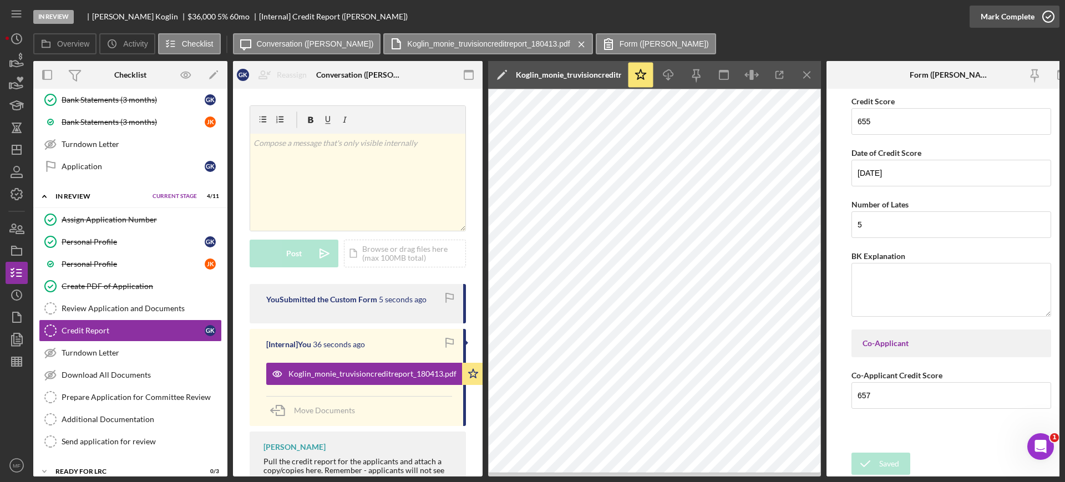
click at [1047, 14] on icon "button" at bounding box center [1049, 17] width 28 height 28
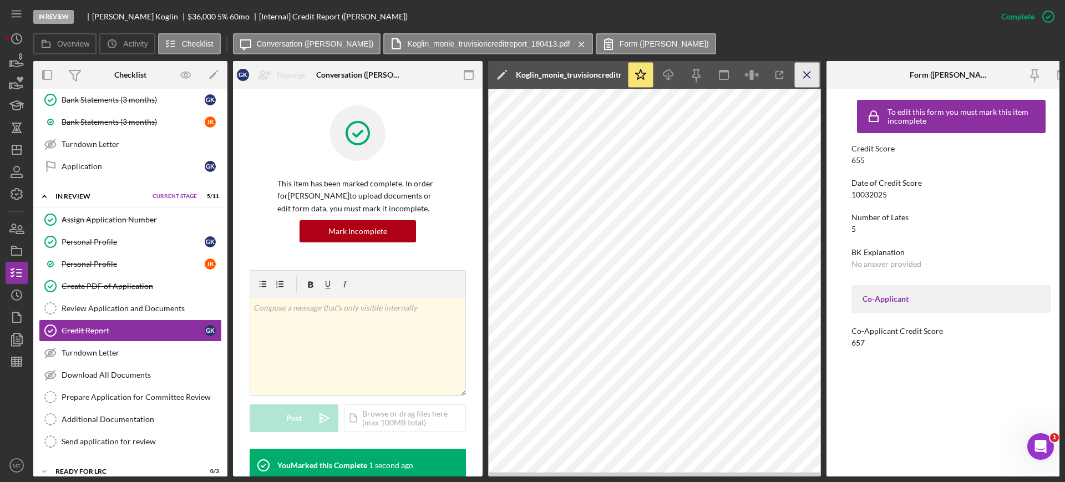
click at [808, 73] on line "button" at bounding box center [807, 75] width 6 height 6
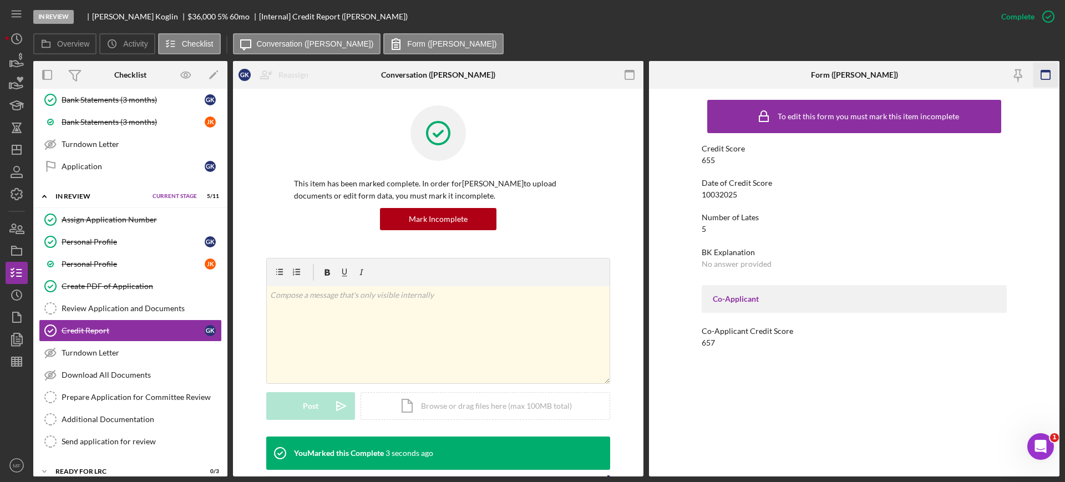
click at [1042, 72] on icon "button" at bounding box center [1046, 75] width 25 height 25
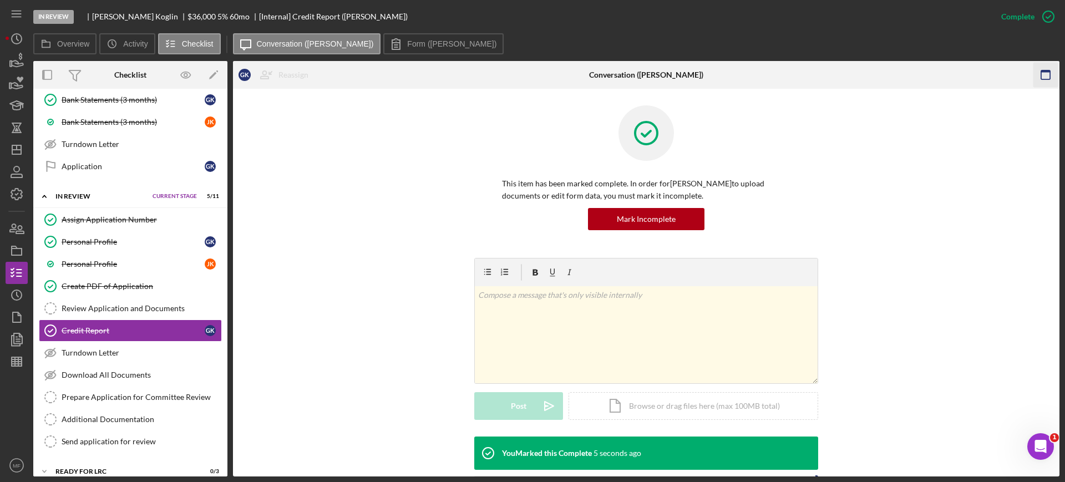
click at [1044, 72] on rect "button" at bounding box center [1046, 71] width 9 height 2
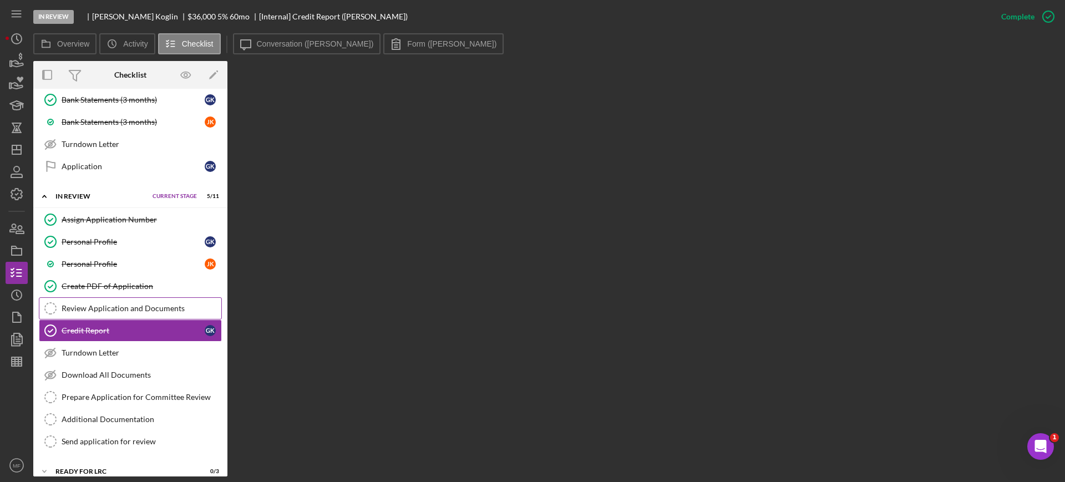
click at [128, 306] on div "Review Application and Documents" at bounding box center [142, 308] width 160 height 9
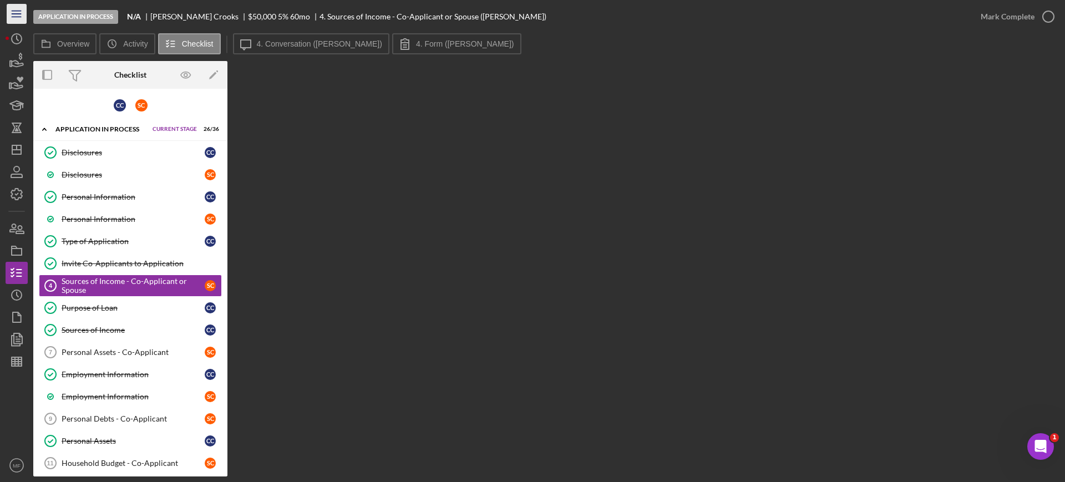
click at [18, 11] on icon "Icon/Menu" at bounding box center [16, 14] width 25 height 25
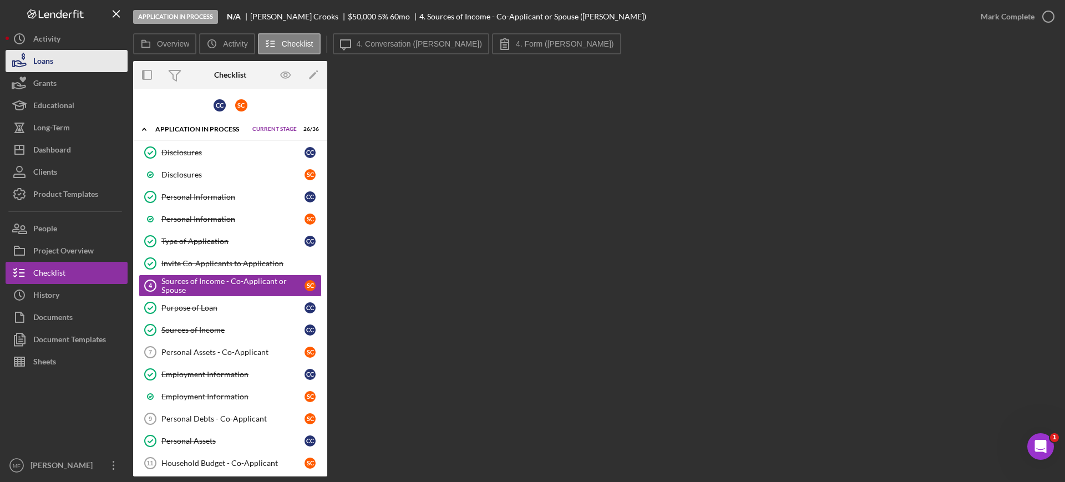
click at [41, 64] on div "Loans" at bounding box center [43, 62] width 20 height 25
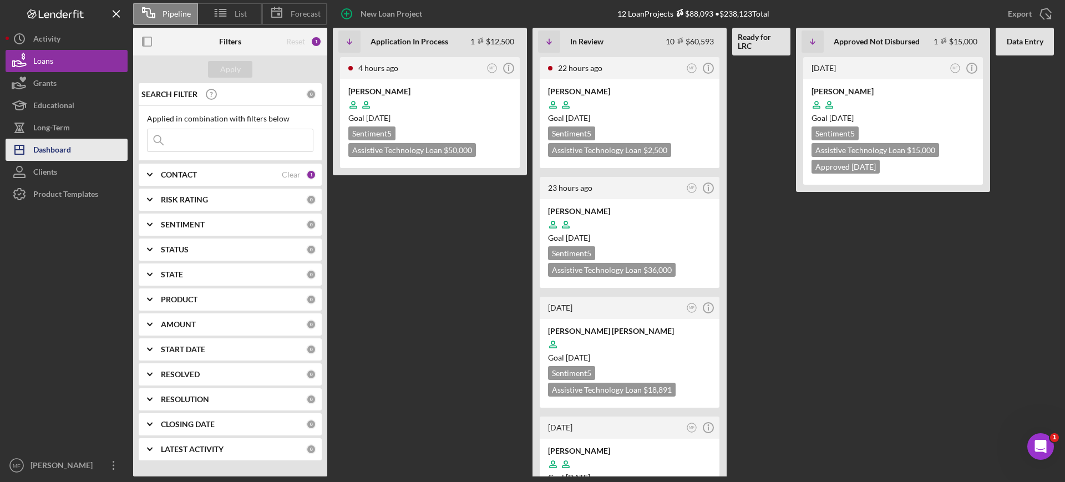
click at [80, 151] on button "Icon/Dashboard Dashboard" at bounding box center [67, 150] width 122 height 22
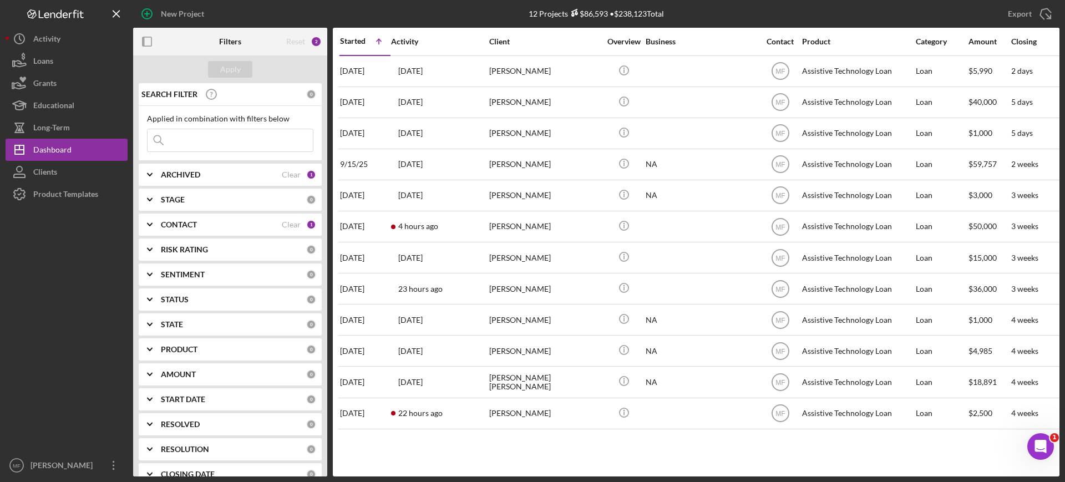
click at [301, 42] on div "Reset" at bounding box center [295, 41] width 19 height 9
click at [194, 134] on input at bounding box center [230, 140] width 165 height 22
type input "provo"
click at [195, 174] on b "ARCHIVED" at bounding box center [180, 174] width 39 height 9
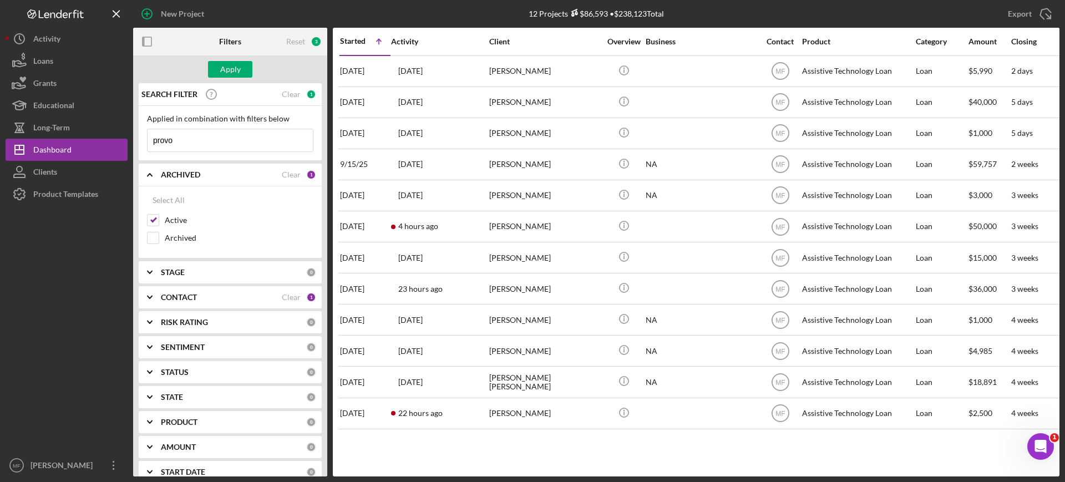
click at [175, 270] on b "STAGE" at bounding box center [173, 272] width 24 height 9
click at [153, 318] on input "Application In Process" at bounding box center [153, 317] width 11 height 11
checkbox input "true"
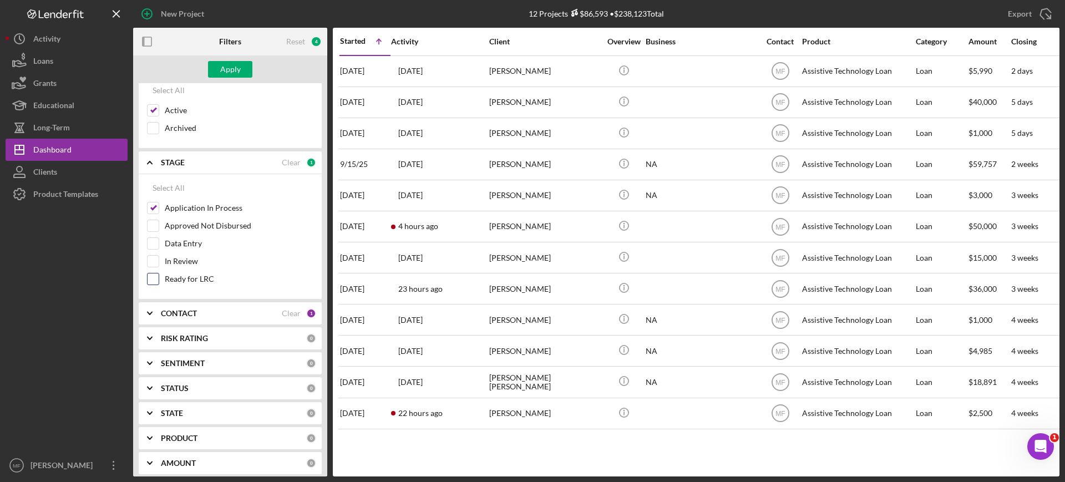
scroll to position [139, 0]
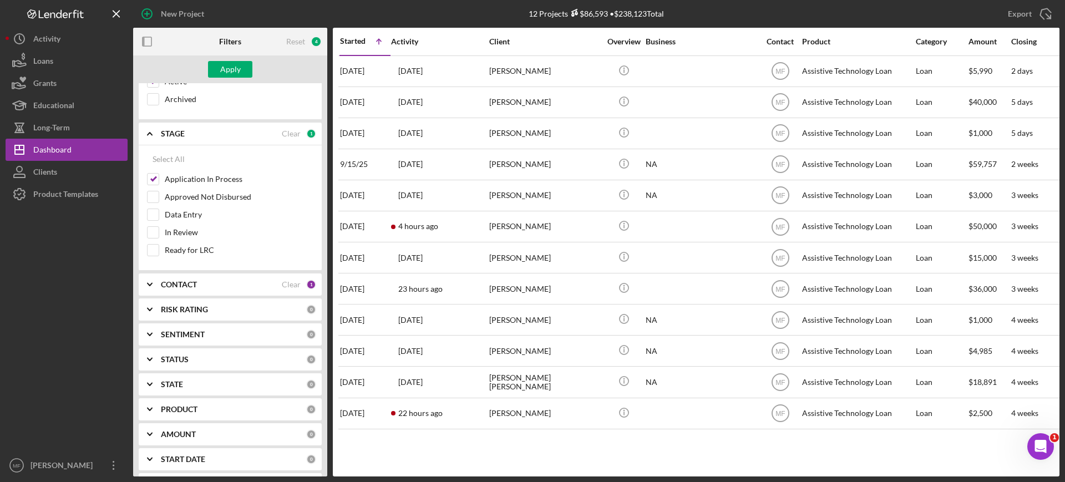
click at [220, 282] on div "CONTACT" at bounding box center [221, 284] width 121 height 9
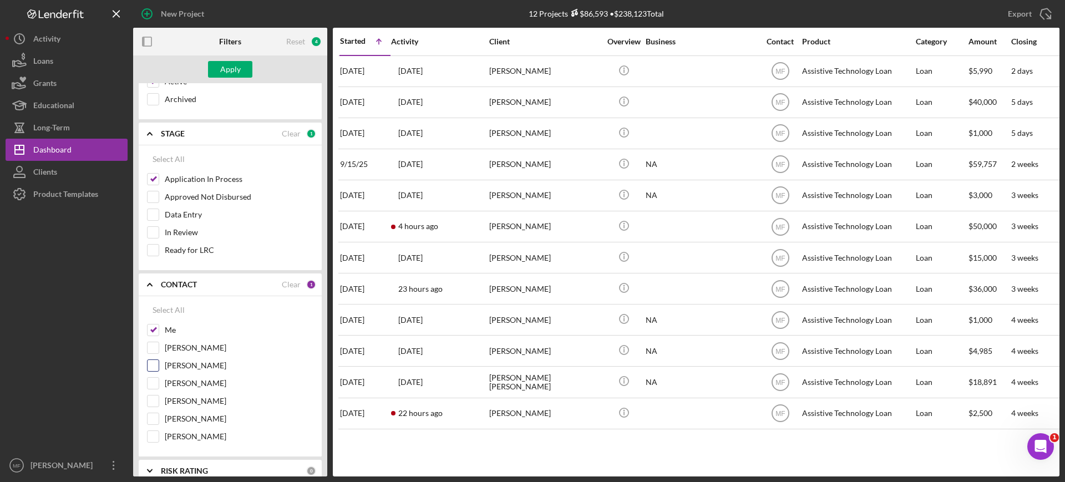
click at [156, 366] on input "[PERSON_NAME]" at bounding box center [153, 365] width 11 height 11
checkbox input "true"
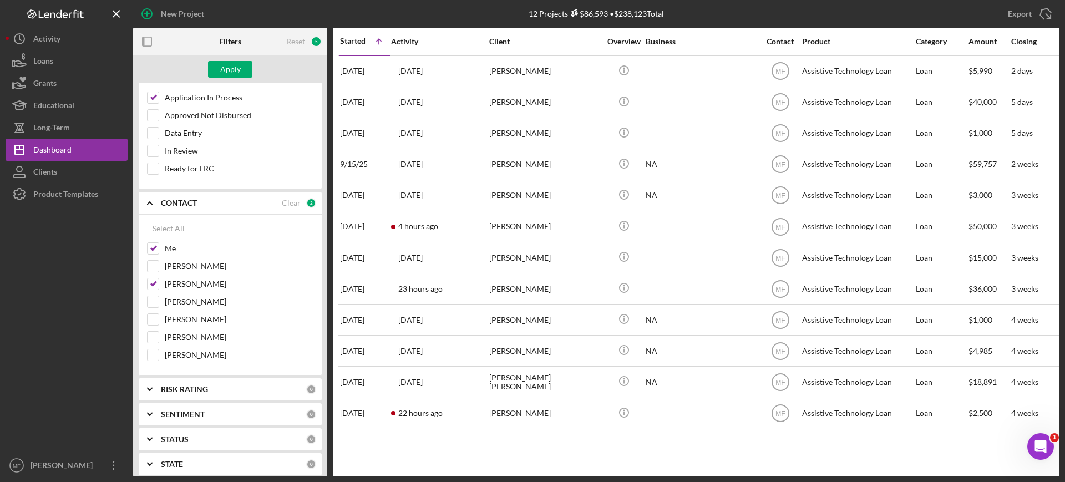
scroll to position [277, 0]
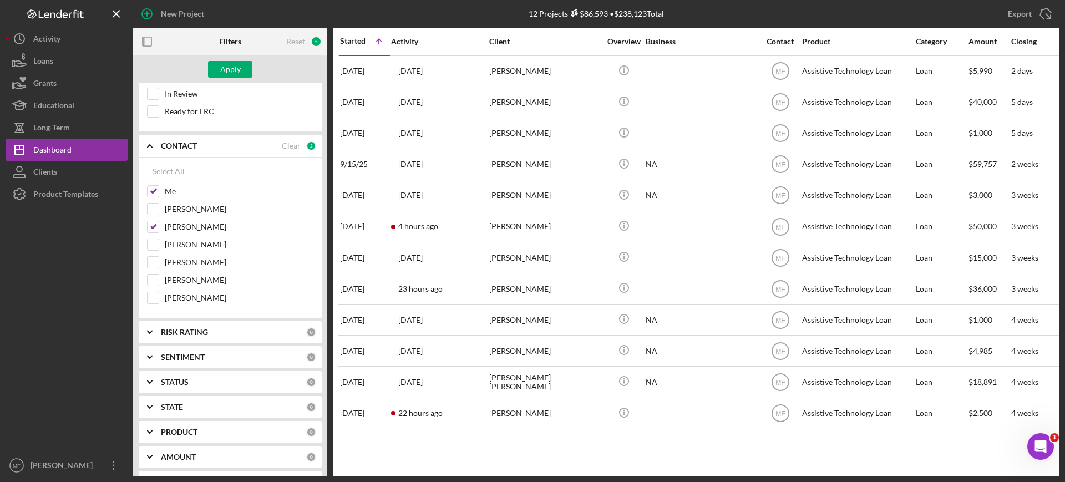
click at [209, 380] on div "STATUS" at bounding box center [233, 382] width 145 height 9
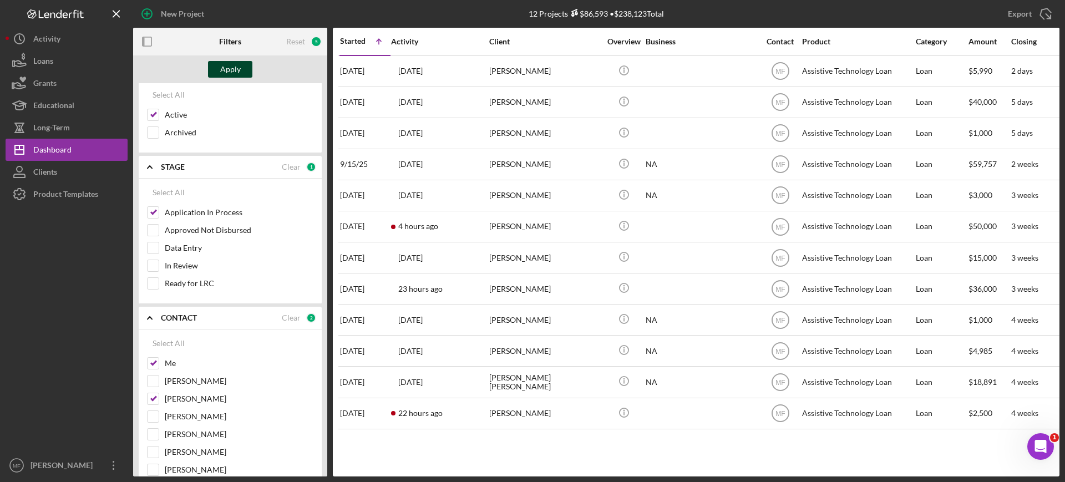
scroll to position [0, 0]
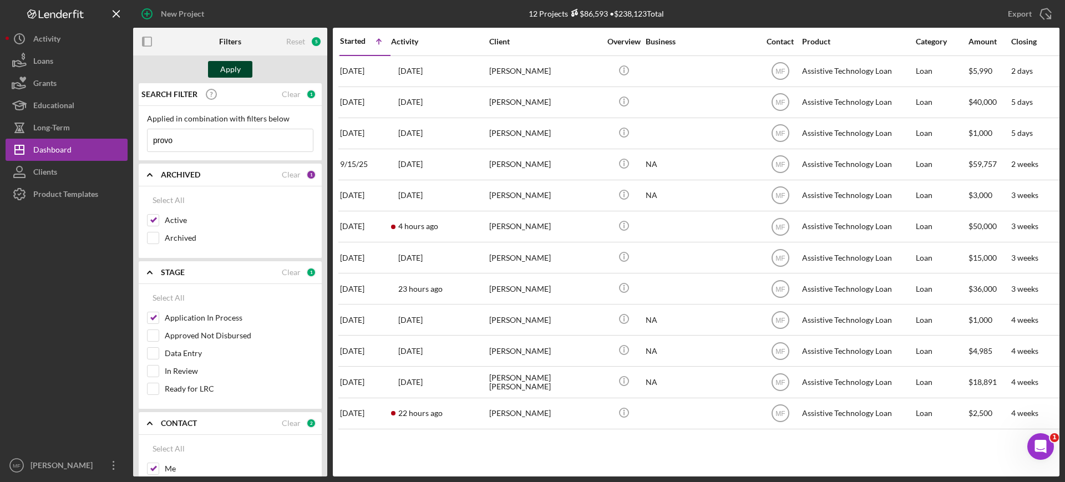
click at [226, 71] on div "Apply" at bounding box center [230, 69] width 21 height 17
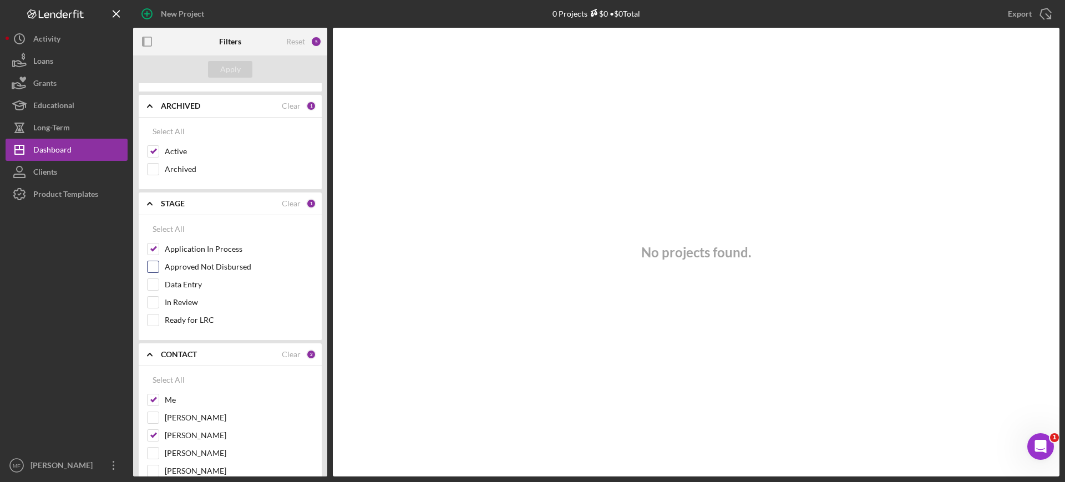
scroll to position [69, 0]
click at [153, 249] on input "Application In Process" at bounding box center [153, 248] width 11 height 11
checkbox input "false"
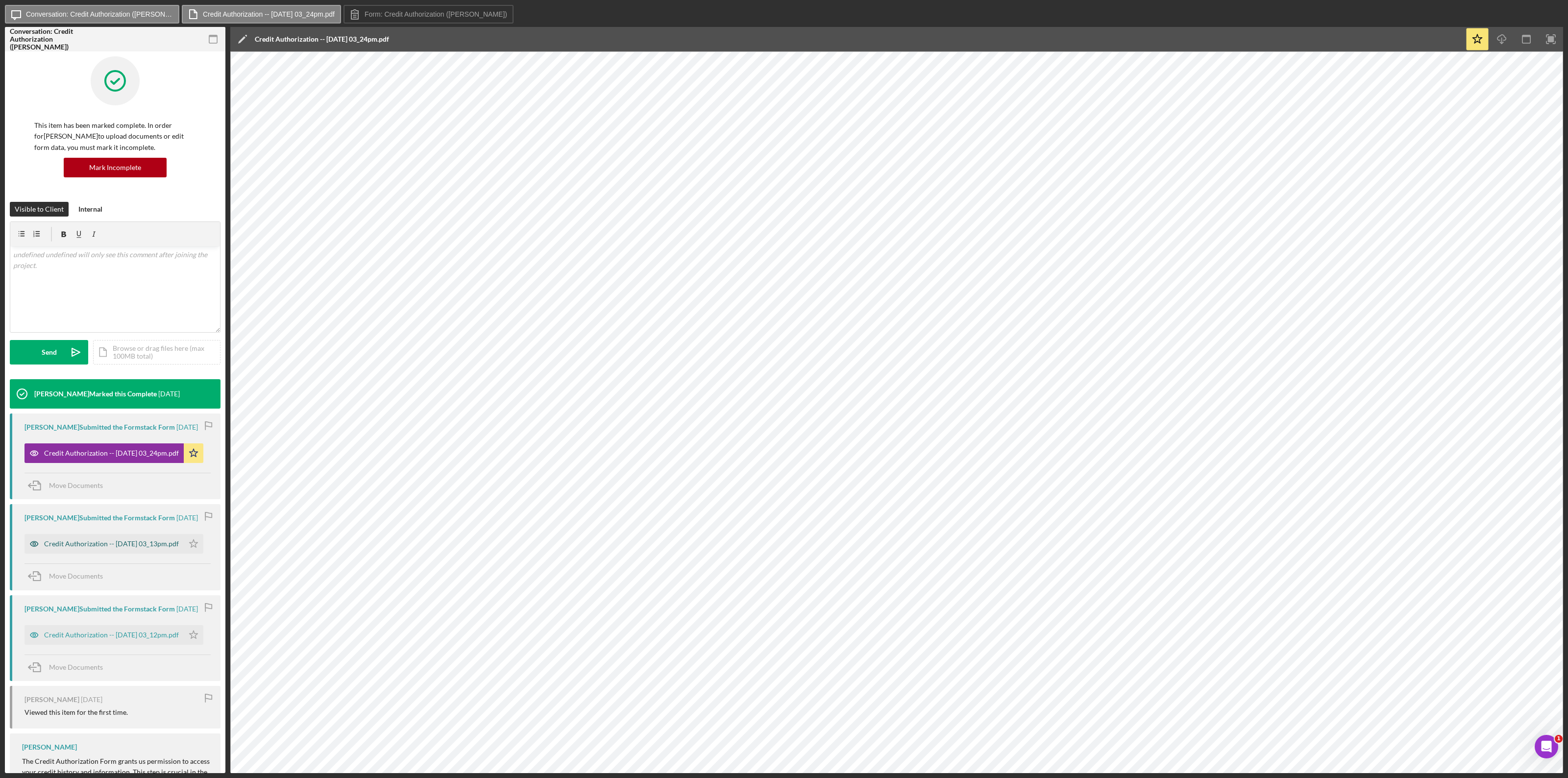
click at [97, 426] on div "Credit Authorization -- 2025-09-26 03_13pm.pdf" at bounding box center [111, 544] width 135 height 8
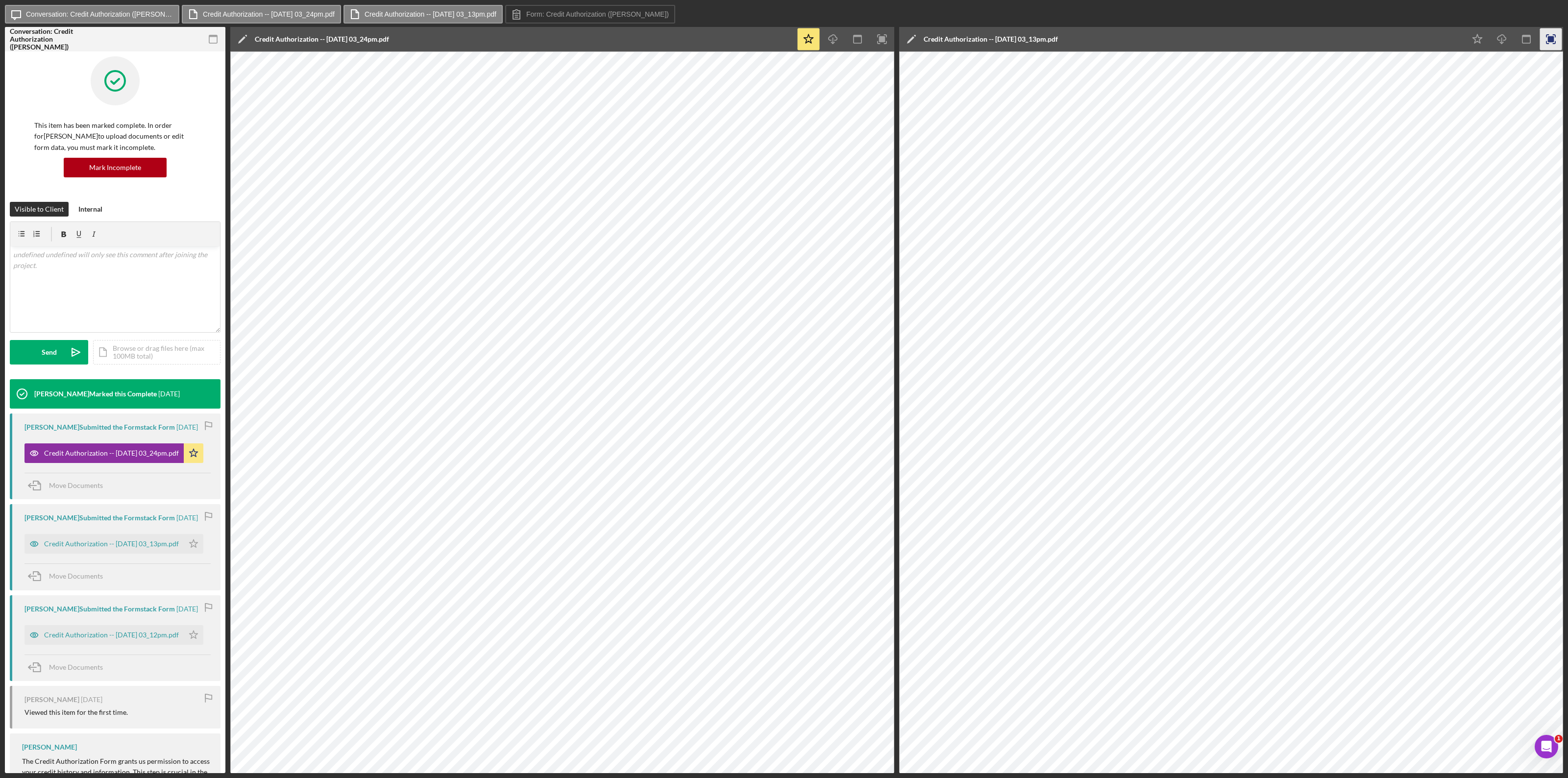
click at [940, 37] on rect "button" at bounding box center [1550, 39] width 6 height 6
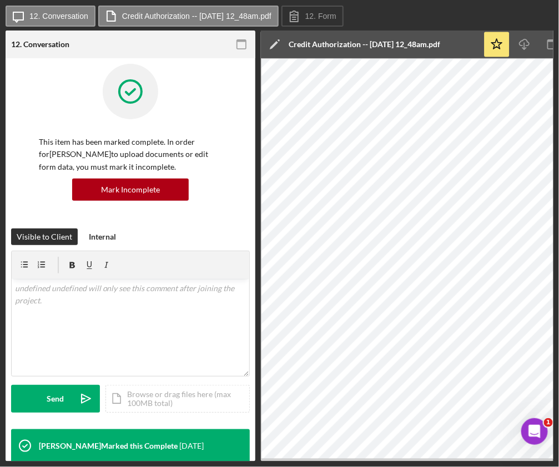
drag, startPoint x: 558, startPoint y: 194, endPoint x: 573, endPoint y: 194, distance: 14.4
click at [559, 194] on html "Icon/Message 12. Conversation Credit Authorization -- 2025-09-26 12_48am.pdf 12…" at bounding box center [279, 233] width 559 height 467
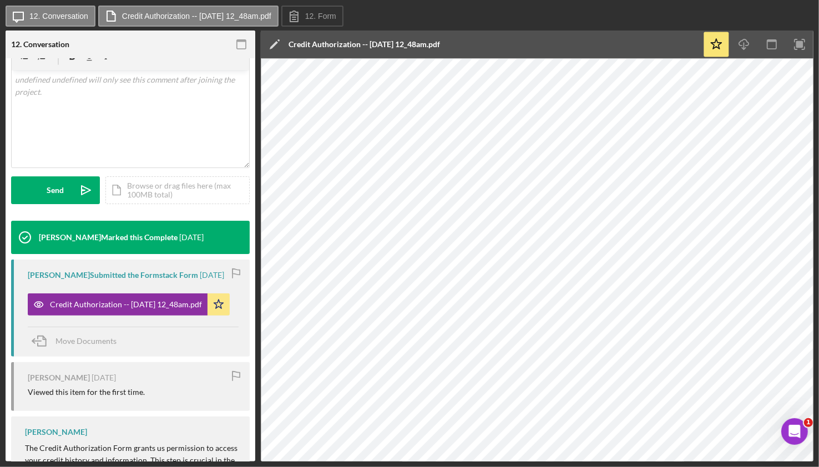
scroll to position [208, 0]
